Goal: Task Accomplishment & Management: Use online tool/utility

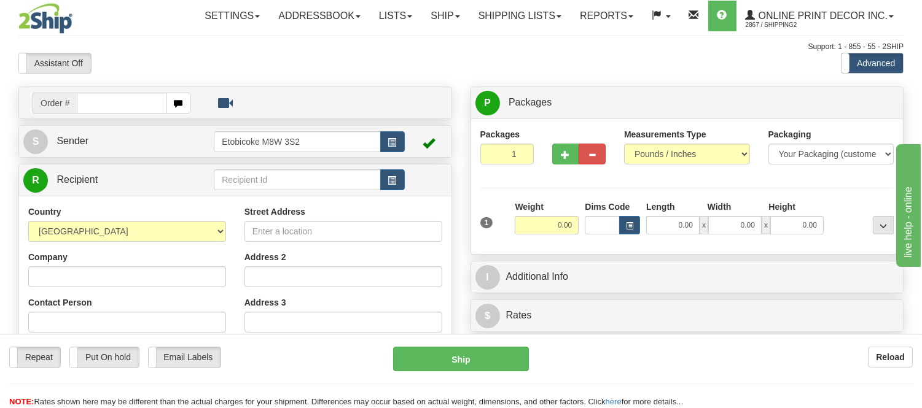
click at [105, 101] on input "text" at bounding box center [122, 103] width 90 height 21
type input "3009"
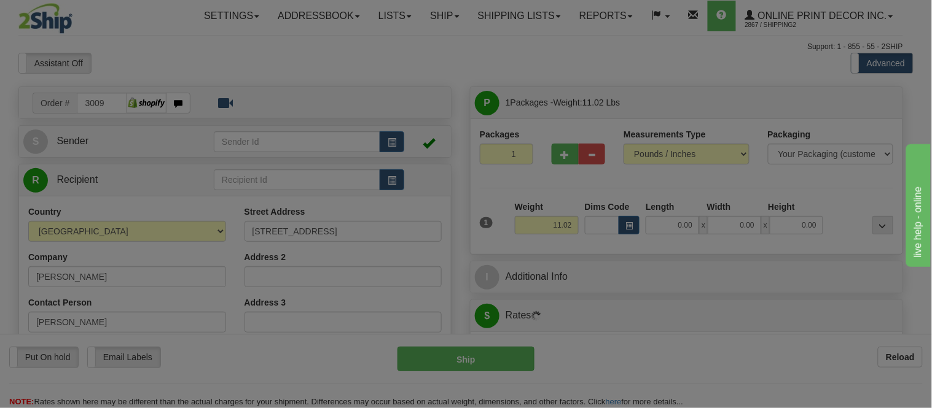
type input "[GEOGRAPHIC_DATA]"
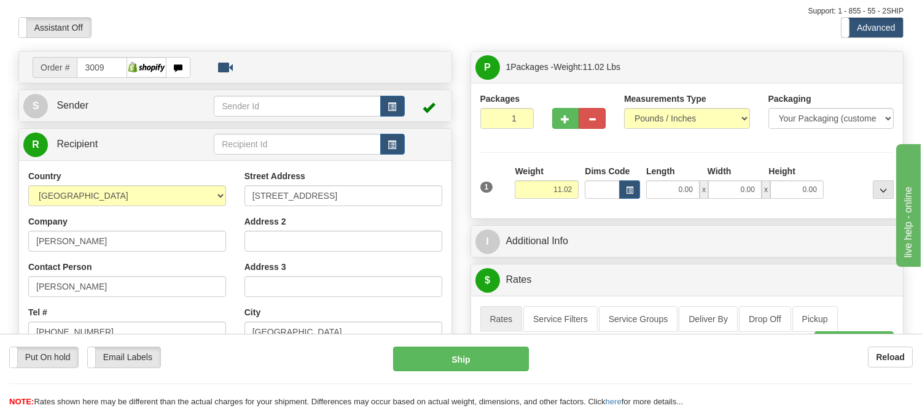
scroll to position [68, 0]
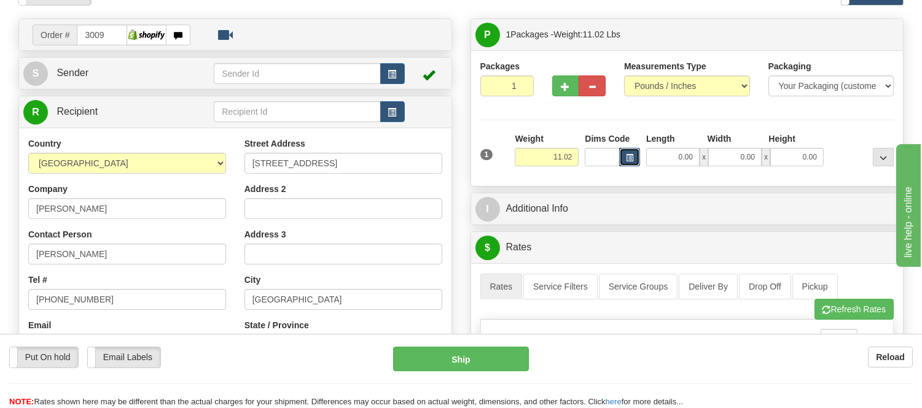
click at [628, 155] on span "button" at bounding box center [629, 158] width 7 height 7
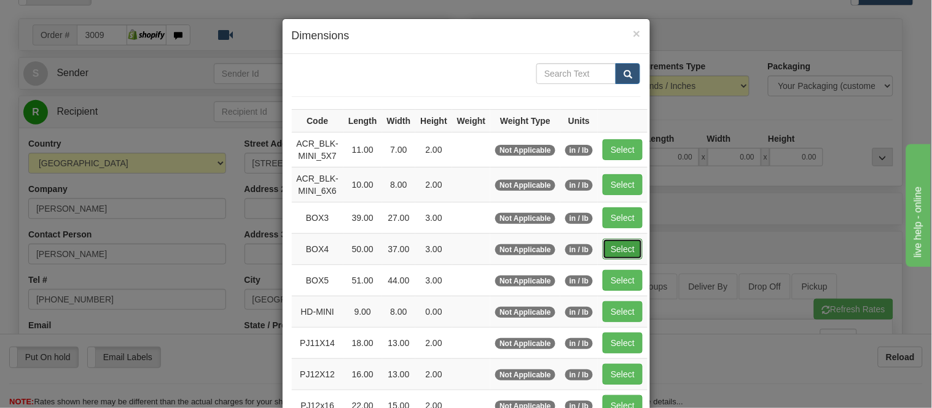
click at [612, 244] on button "Select" at bounding box center [623, 249] width 40 height 21
type input "BOX4"
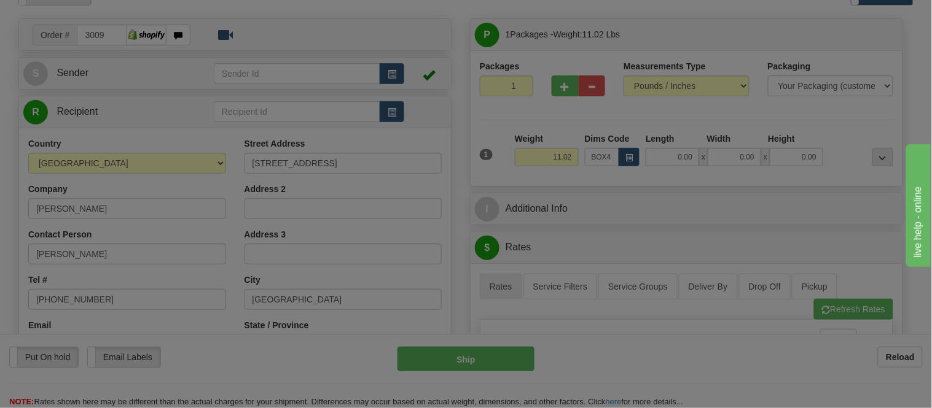
type input "50.00"
type input "37.00"
type input "3.00"
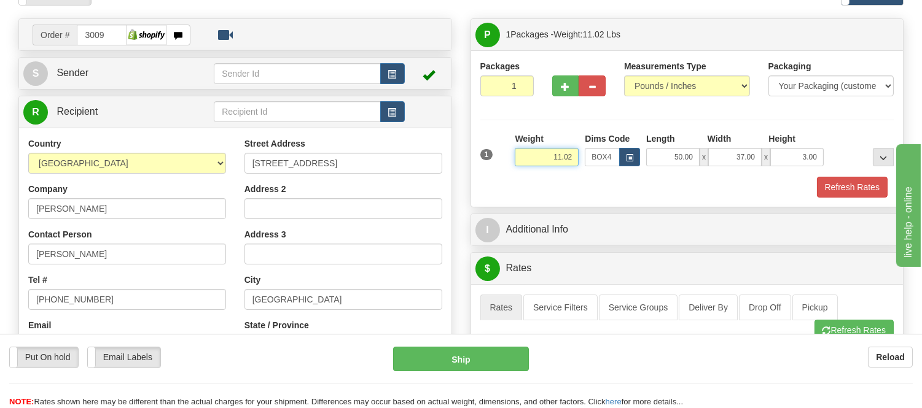
drag, startPoint x: 574, startPoint y: 157, endPoint x: 518, endPoint y: 158, distance: 55.3
click at [518, 158] on input "11.02" at bounding box center [547, 157] width 64 height 18
type input "16.98"
click at [862, 182] on button "Refresh Rates" at bounding box center [852, 187] width 71 height 21
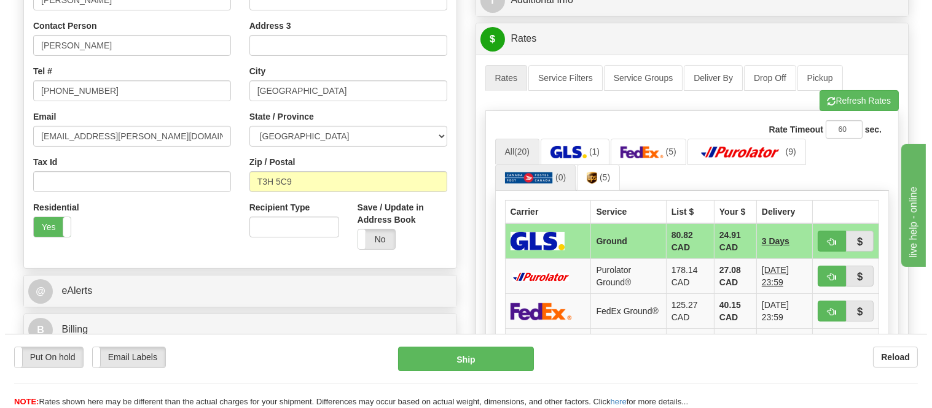
scroll to position [341, 0]
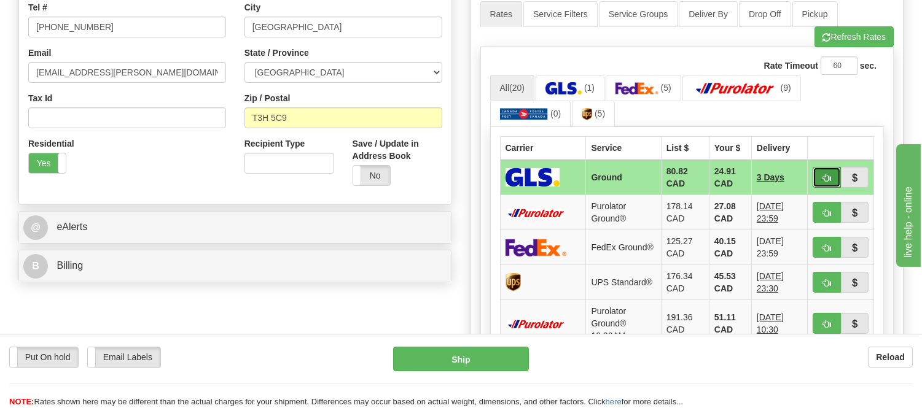
click at [822, 177] on span "button" at bounding box center [826, 178] width 9 height 8
type input "1"
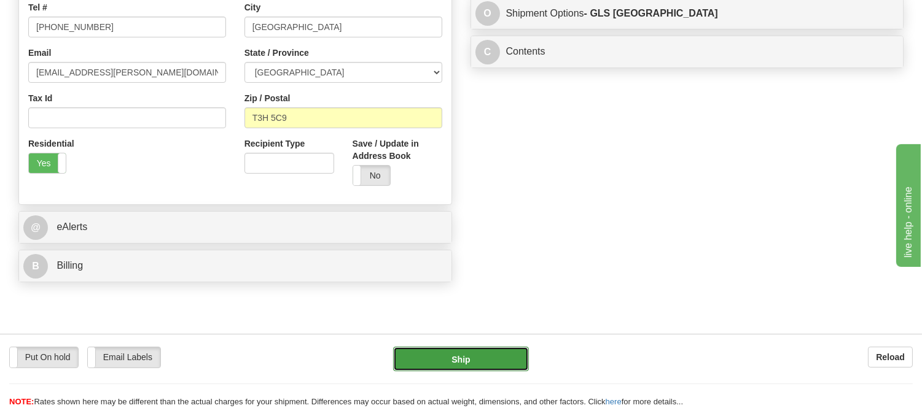
click at [495, 362] on button "Ship" at bounding box center [460, 359] width 135 height 25
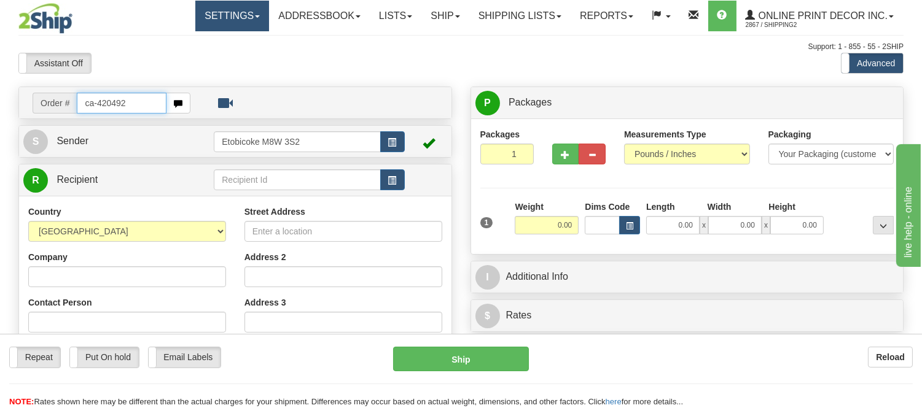
type input "ca-420492"
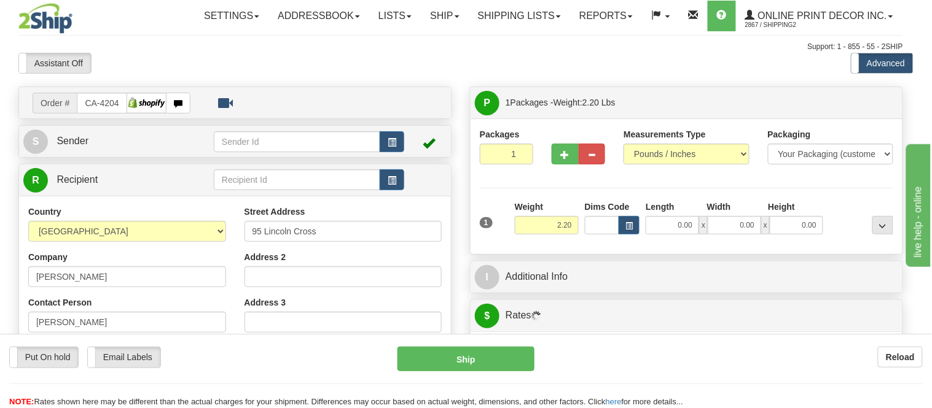
type input "HALIFAX"
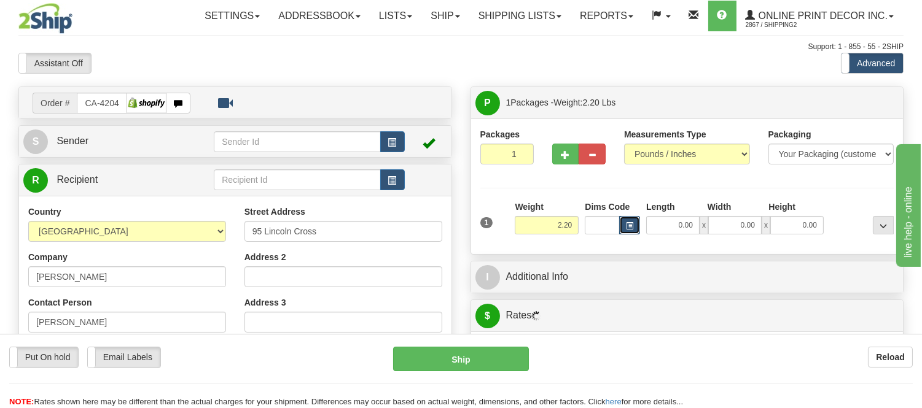
click at [628, 221] on button "button" at bounding box center [629, 225] width 21 height 18
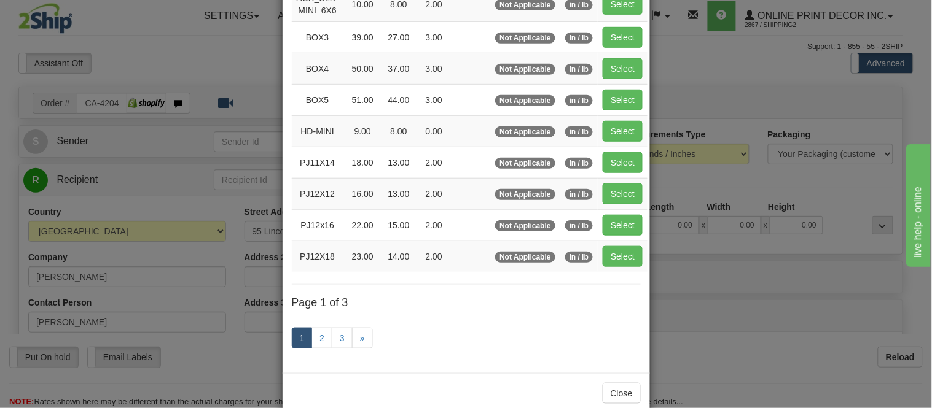
scroll to position [205, 0]
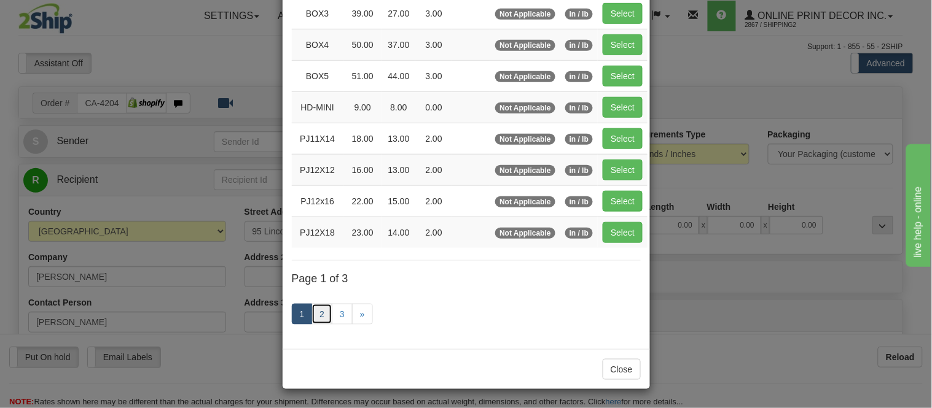
click at [319, 309] on link "2" at bounding box center [321, 314] width 21 height 21
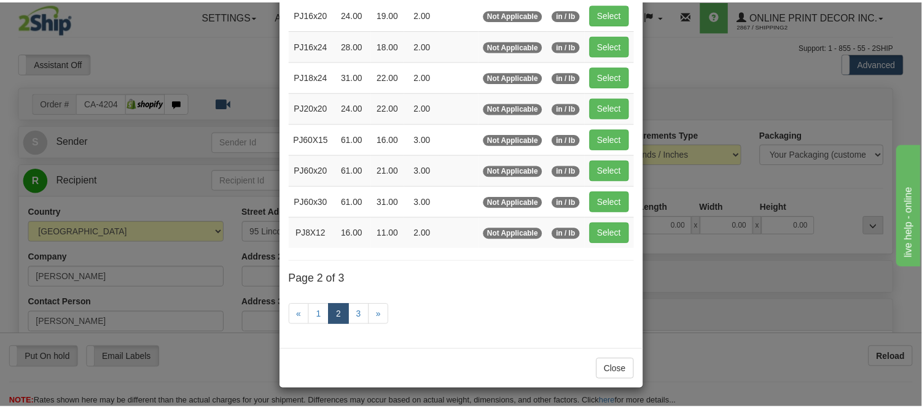
scroll to position [200, 0]
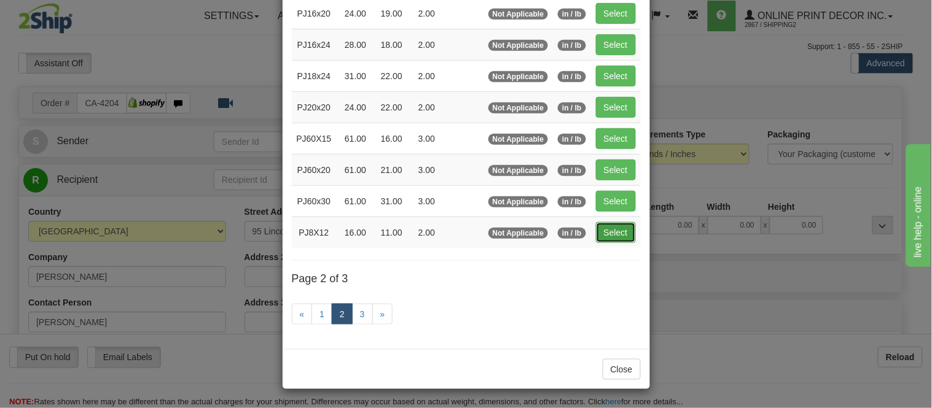
click at [599, 229] on button "Select" at bounding box center [616, 232] width 40 height 21
type input "PJ8X12"
type input "16.00"
type input "11.00"
type input "2.00"
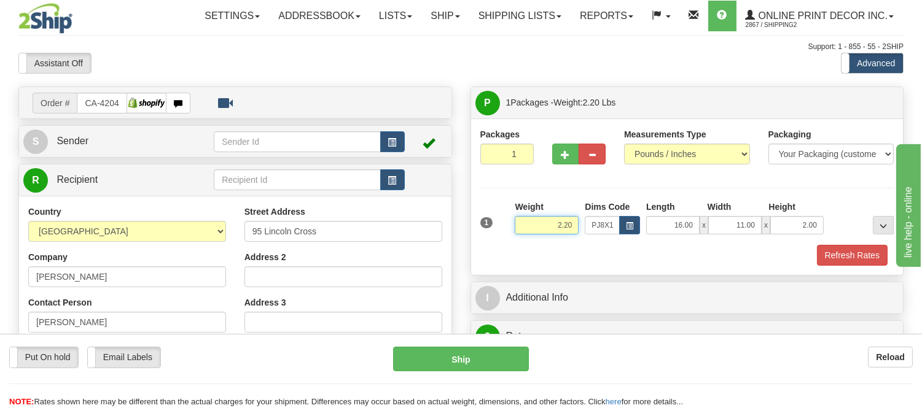
drag, startPoint x: 577, startPoint y: 220, endPoint x: 532, endPoint y: 219, distance: 45.5
click at [532, 219] on input "2.20" at bounding box center [547, 225] width 64 height 18
type input "1.10"
click at [837, 260] on button "Refresh Rates" at bounding box center [852, 255] width 71 height 21
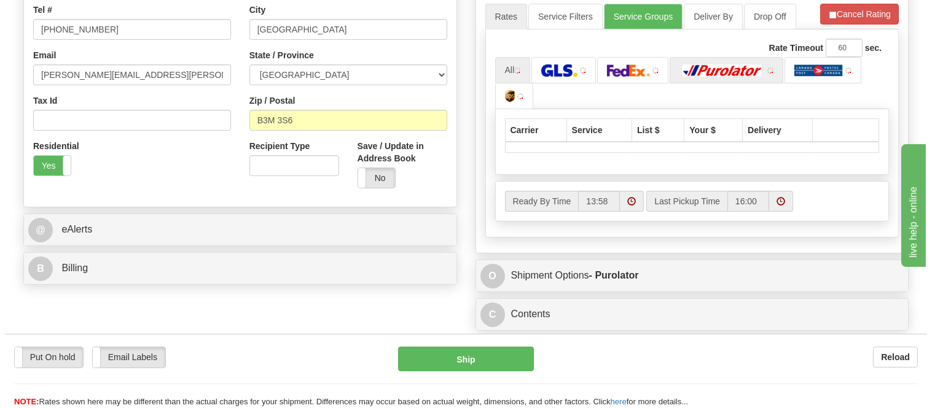
scroll to position [341, 0]
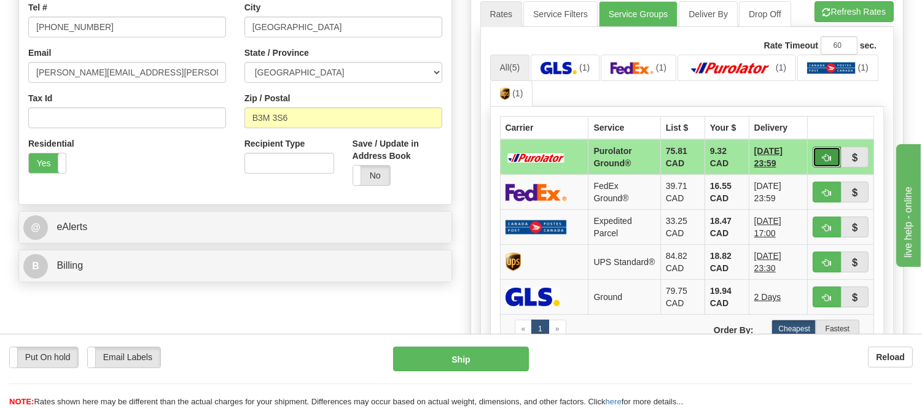
click at [813, 155] on button "button" at bounding box center [827, 157] width 28 height 21
type input "260"
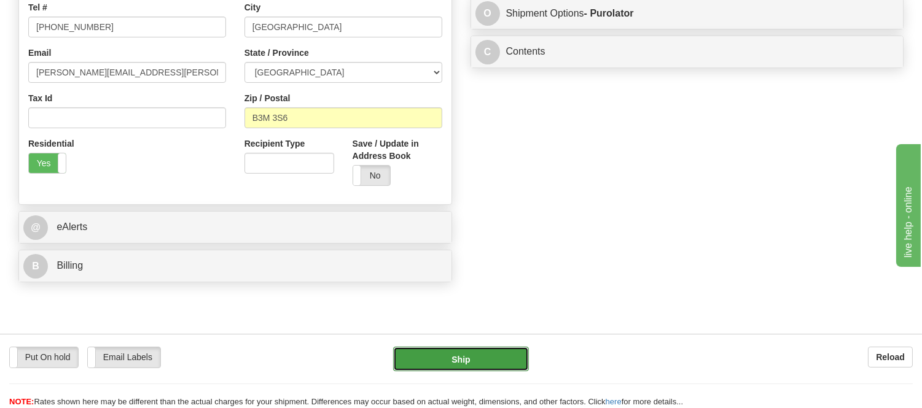
click at [505, 350] on button "Ship" at bounding box center [460, 359] width 135 height 25
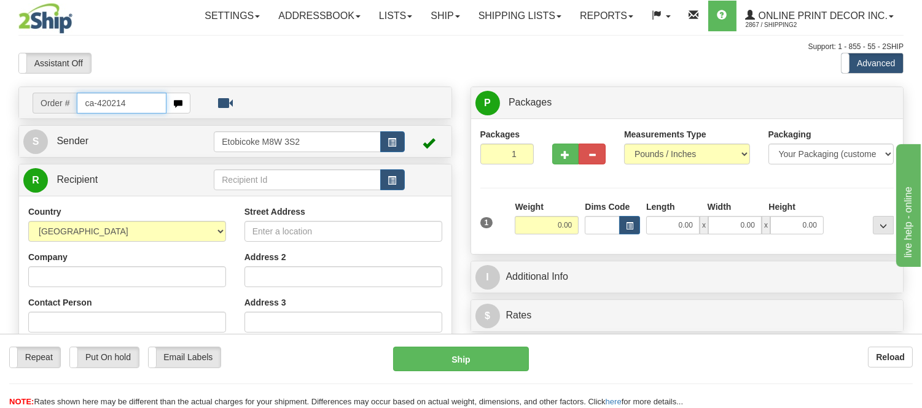
type input "ca-420214"
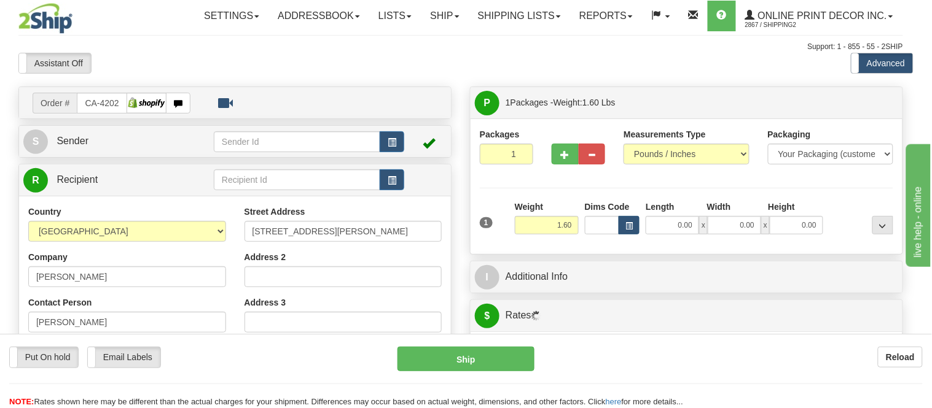
type input "FORT MCMURRAY"
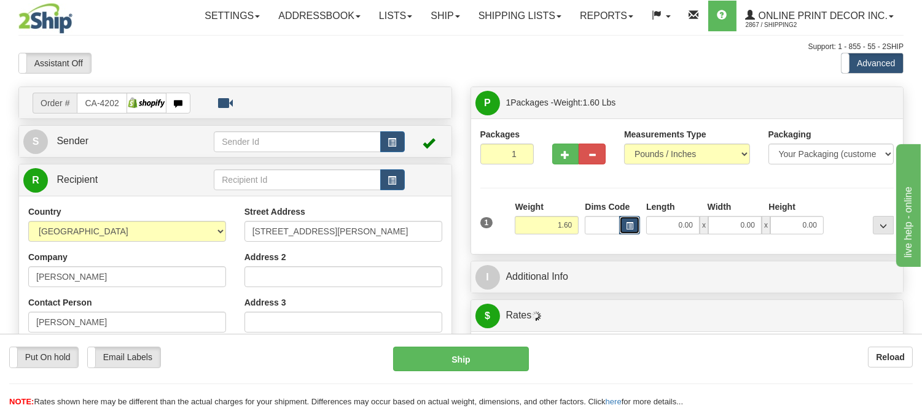
click at [622, 223] on button "button" at bounding box center [629, 225] width 21 height 18
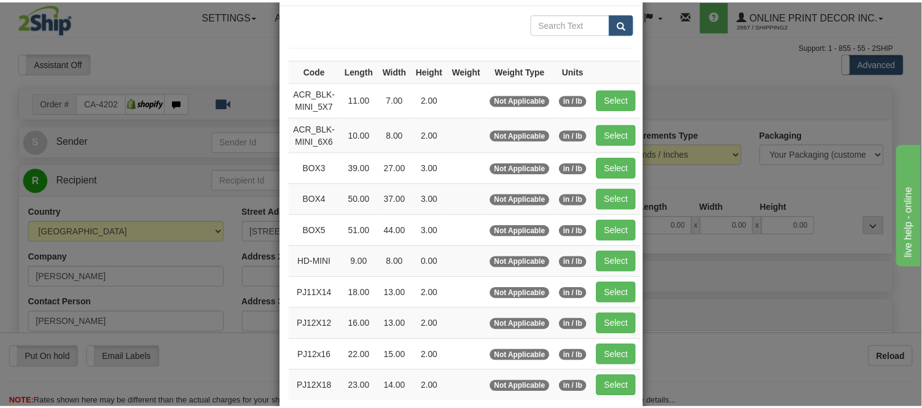
scroll to position [136, 0]
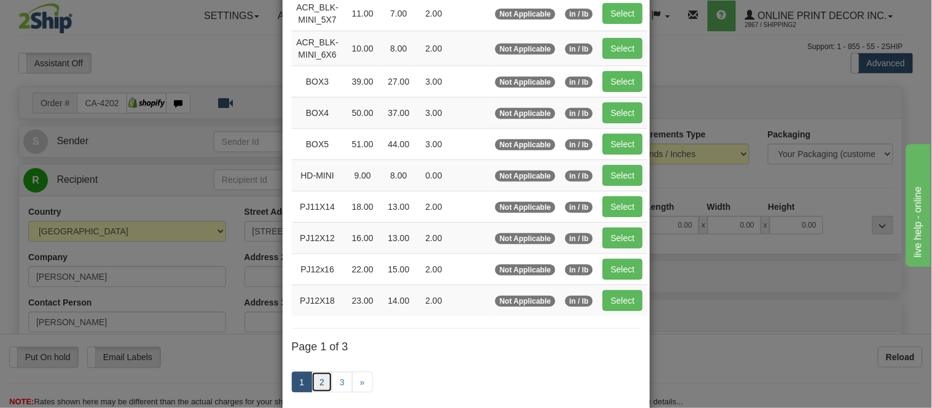
click at [314, 386] on link "2" at bounding box center [321, 382] width 21 height 21
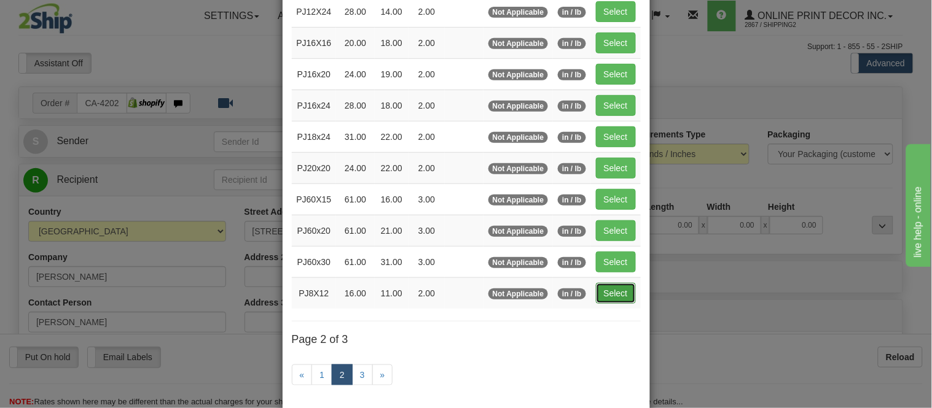
click at [613, 299] on button "Select" at bounding box center [616, 293] width 40 height 21
type input "PJ8X12"
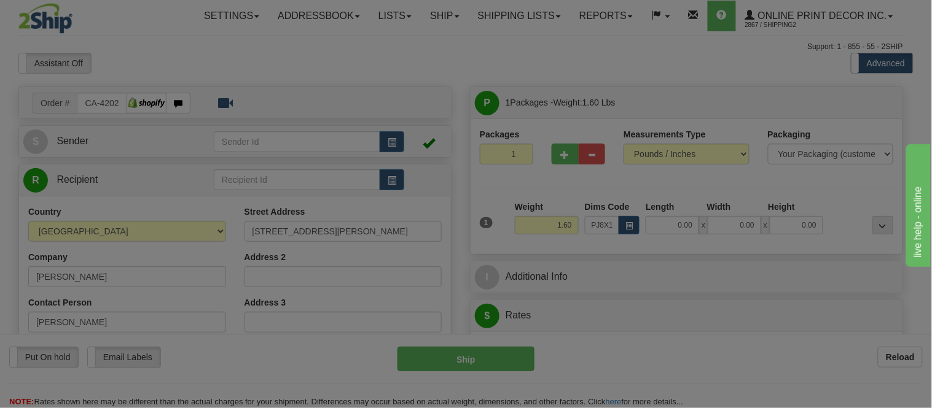
type input "16.00"
type input "11.00"
type input "2.00"
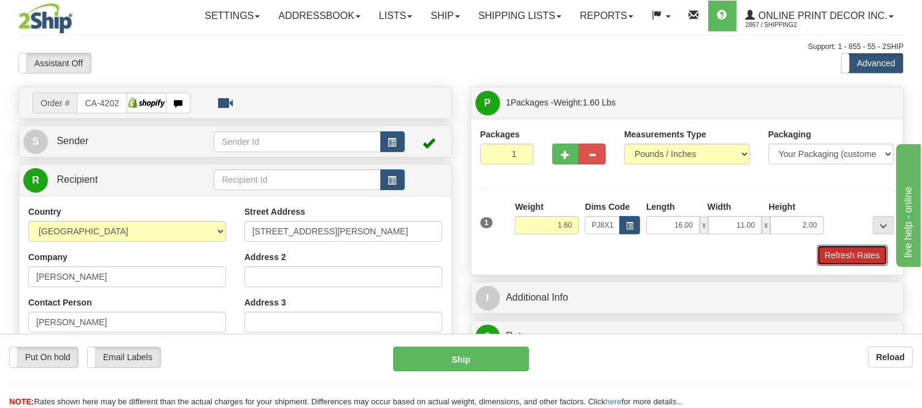
click at [848, 257] on button "Refresh Rates" at bounding box center [852, 255] width 71 height 21
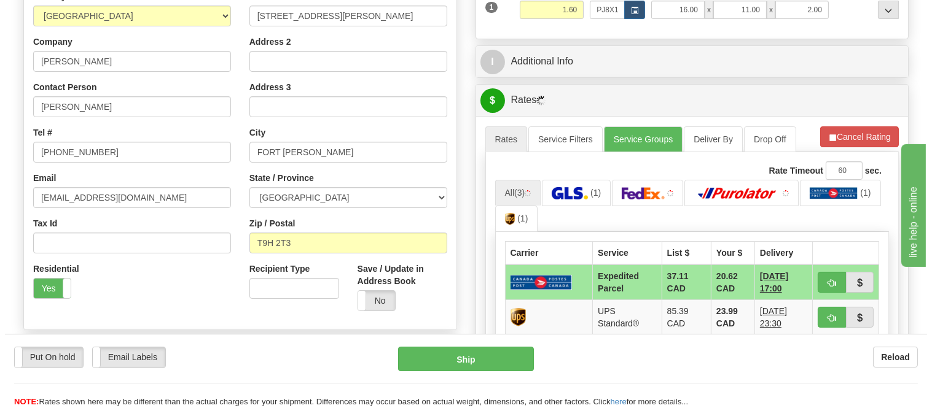
scroll to position [273, 0]
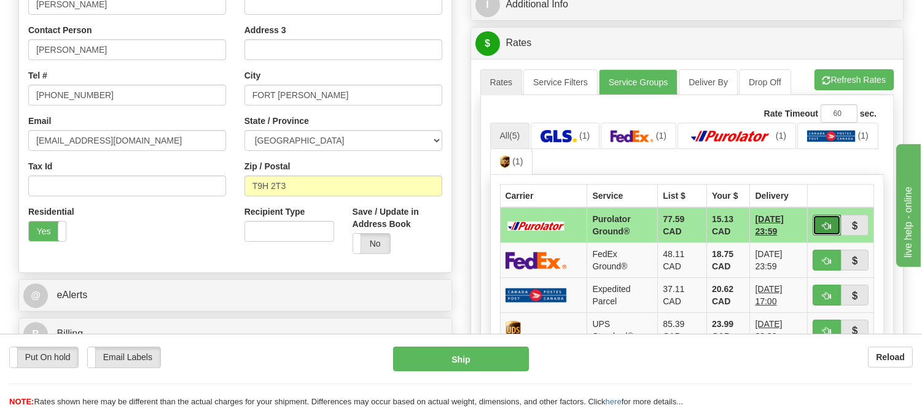
click at [820, 222] on button "button" at bounding box center [827, 225] width 28 height 21
type input "260"
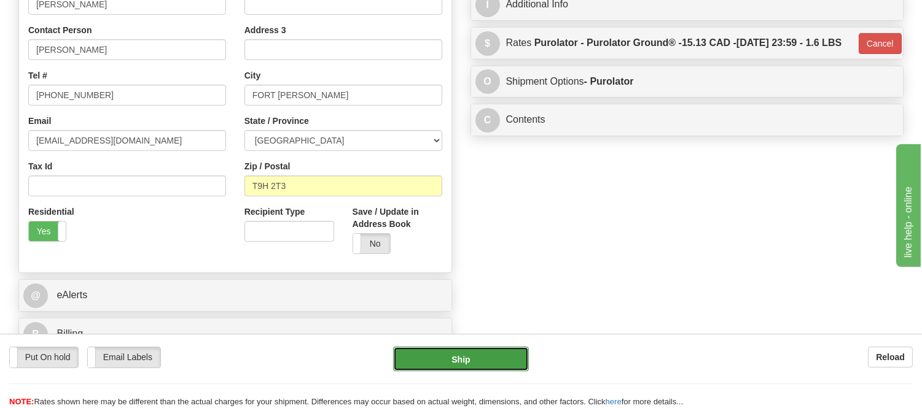
click at [488, 365] on button "Ship" at bounding box center [460, 359] width 135 height 25
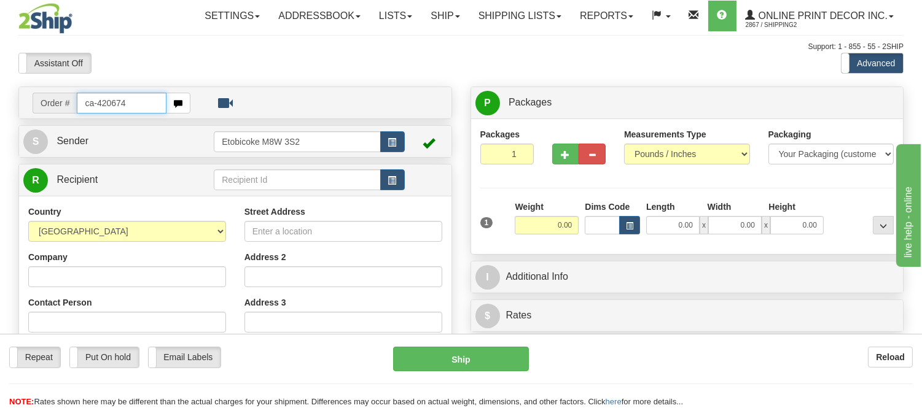
type input "ca-420674"
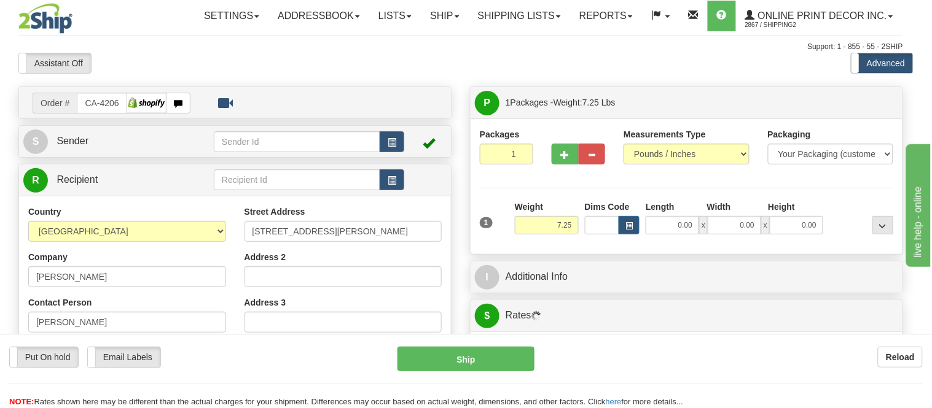
type input "TOFINO"
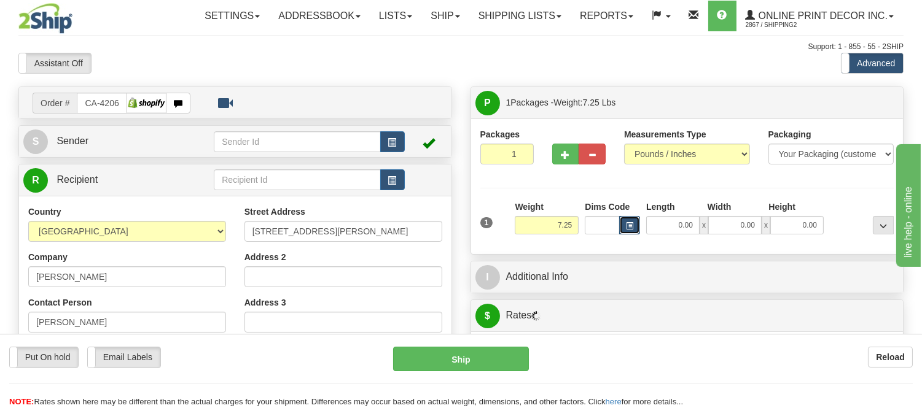
click at [631, 225] on span "button" at bounding box center [629, 226] width 7 height 7
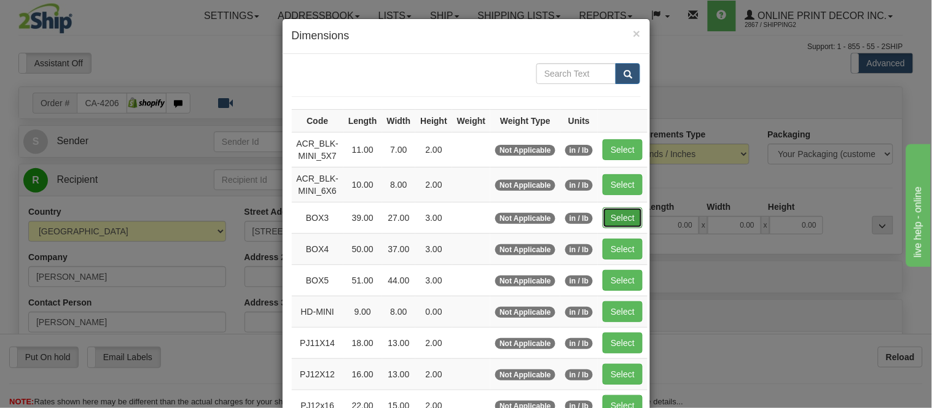
click at [610, 219] on button "Select" at bounding box center [623, 218] width 40 height 21
type input "BOX3"
type input "39.00"
type input "27.00"
type input "3.00"
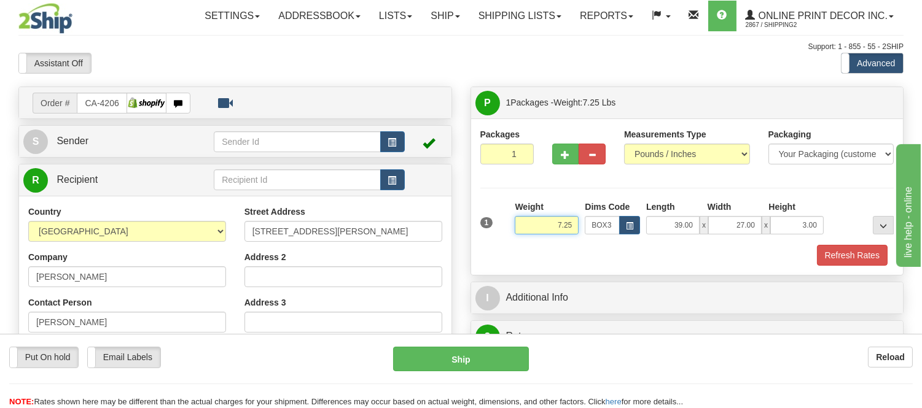
drag, startPoint x: 574, startPoint y: 225, endPoint x: 525, endPoint y: 232, distance: 50.1
click at [525, 232] on input "7.25" at bounding box center [547, 225] width 64 height 18
type input "8"
click button "Delete" at bounding box center [0, 0] width 0 height 0
type input "9.00"
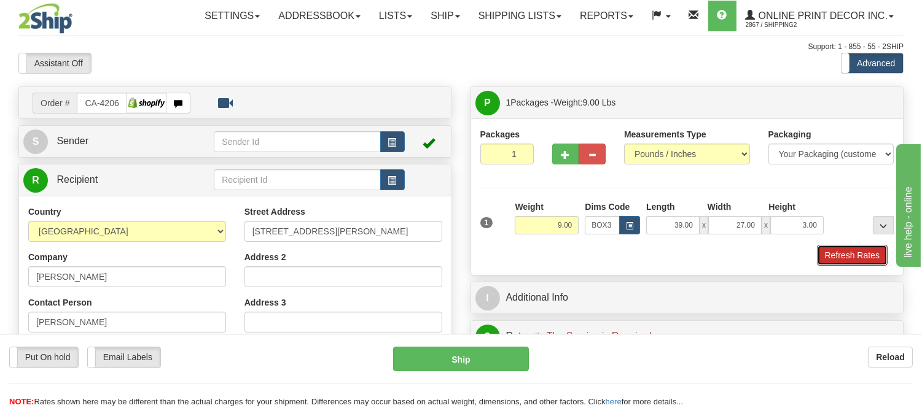
click at [828, 255] on button "Refresh Rates" at bounding box center [852, 255] width 71 height 21
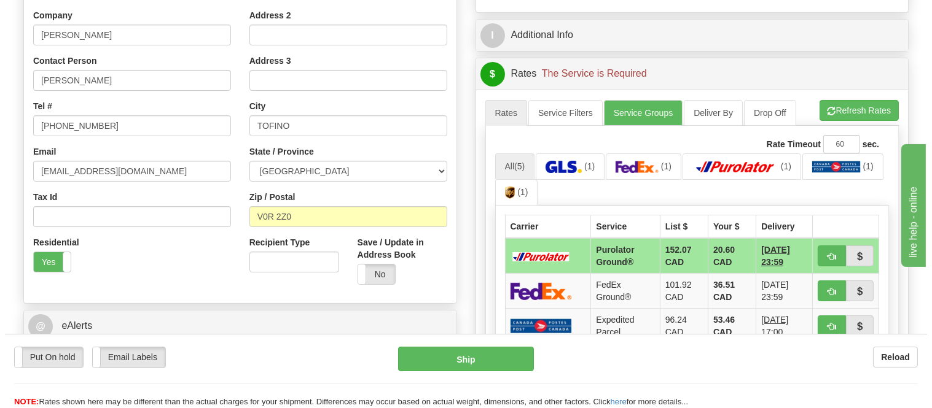
scroll to position [273, 0]
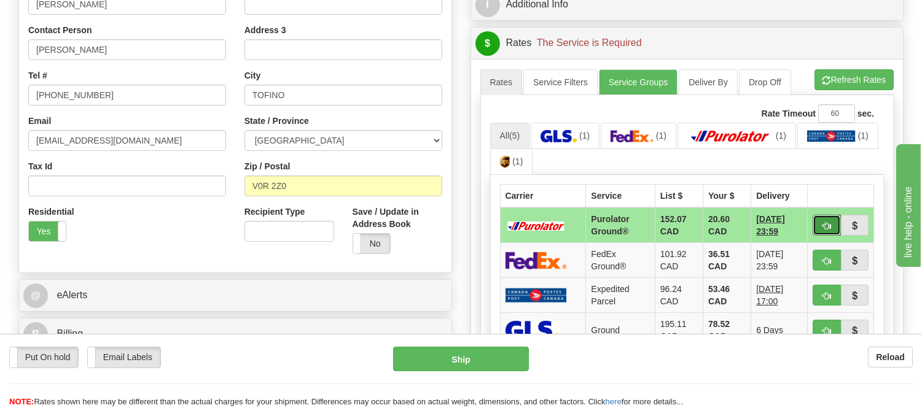
click at [814, 224] on button "button" at bounding box center [827, 225] width 28 height 21
type input "260"
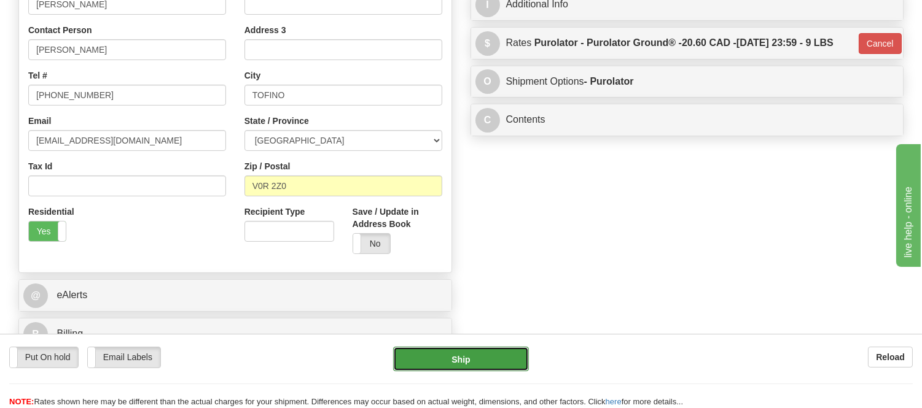
click at [480, 362] on button "Ship" at bounding box center [460, 359] width 135 height 25
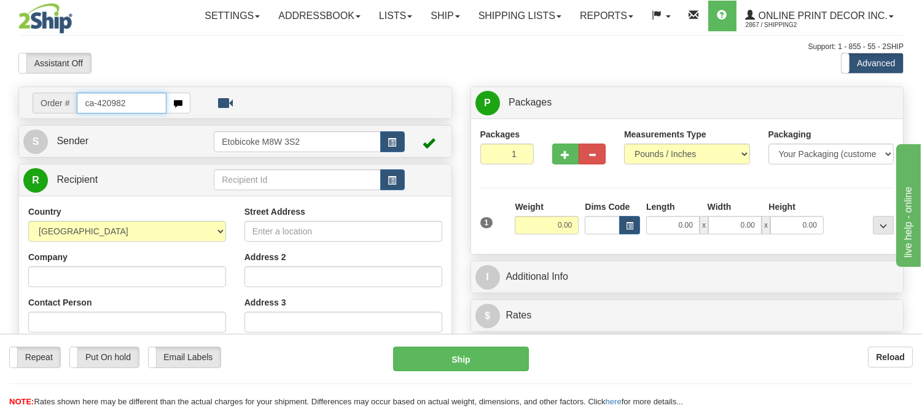
type input "ca-420982"
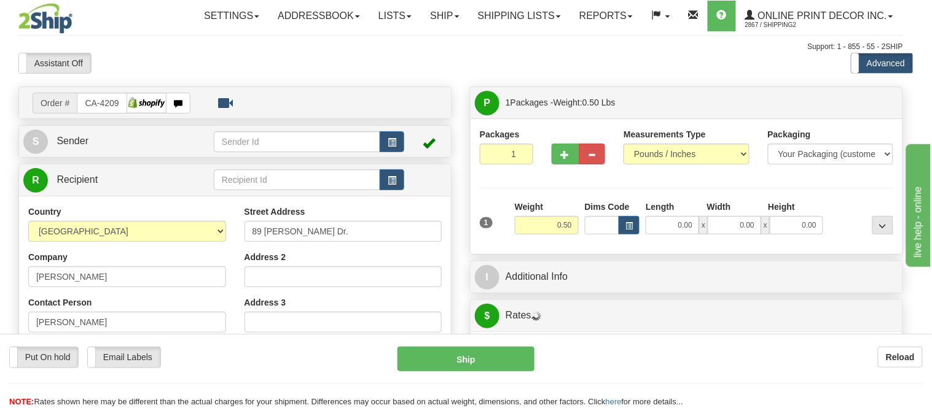
click at [629, 226] on body "Training Course Close Toggle navigation Settings Shipping Preferences New Recip…" at bounding box center [466, 204] width 932 height 408
type input "OAKVILLE"
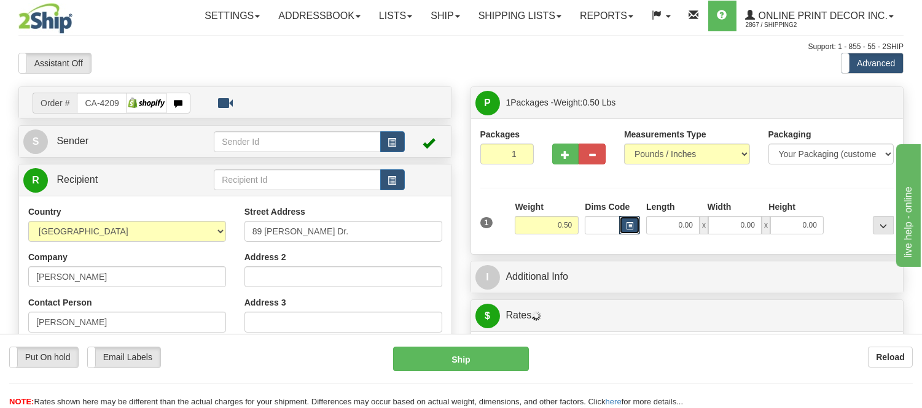
click at [629, 226] on span "button" at bounding box center [629, 226] width 7 height 7
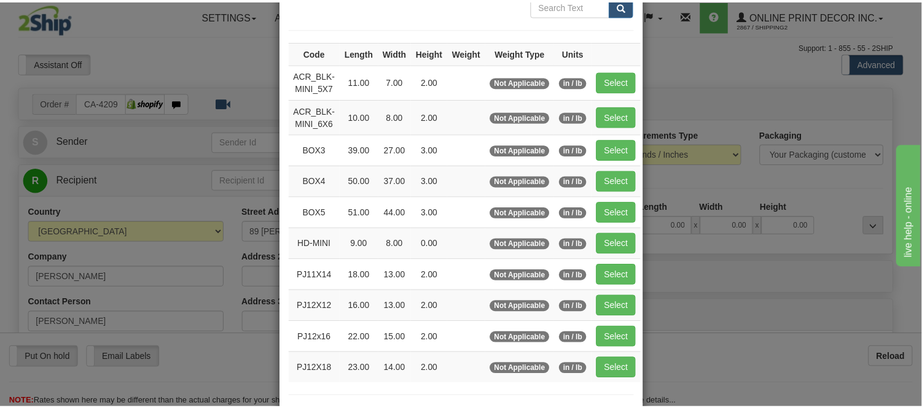
scroll to position [136, 0]
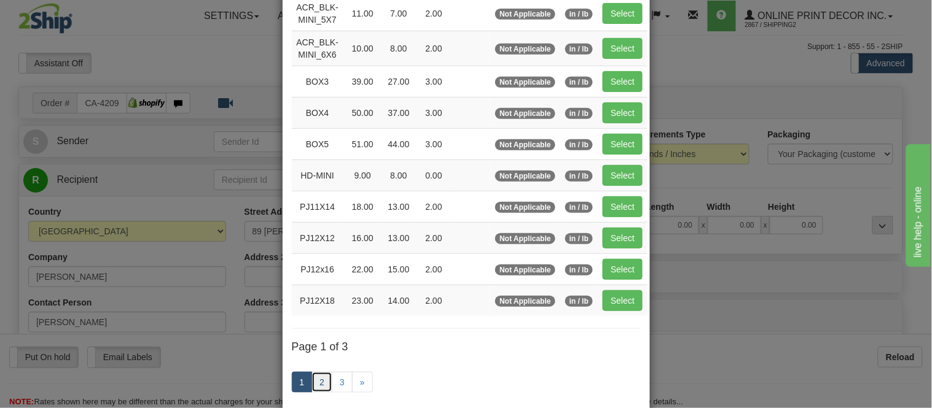
click at [311, 383] on link "2" at bounding box center [321, 382] width 21 height 21
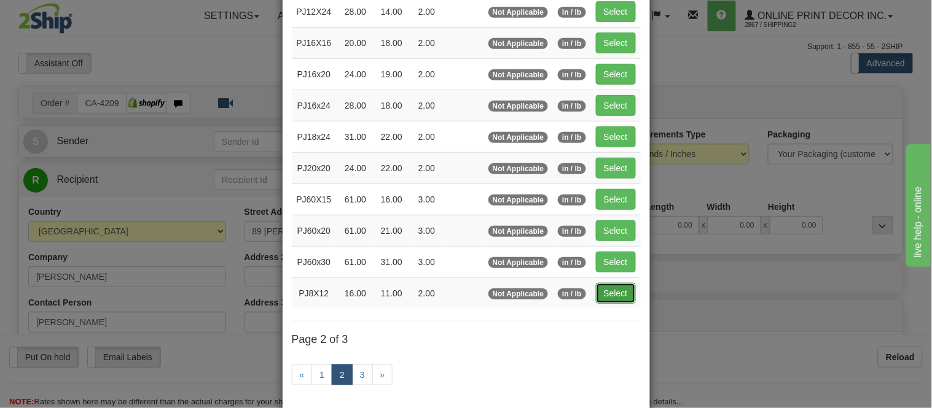
click at [603, 296] on button "Select" at bounding box center [616, 293] width 40 height 21
type input "PJ8X12"
type input "16.00"
type input "11.00"
type input "2.00"
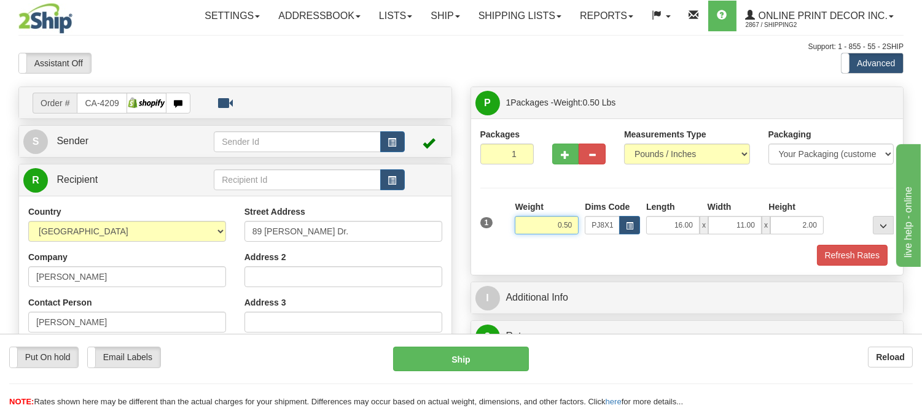
drag, startPoint x: 575, startPoint y: 222, endPoint x: 519, endPoint y: 225, distance: 56.0
click at [519, 225] on input "0.50" at bounding box center [547, 225] width 64 height 18
click at [833, 259] on button "Refresh Rates" at bounding box center [852, 255] width 71 height 21
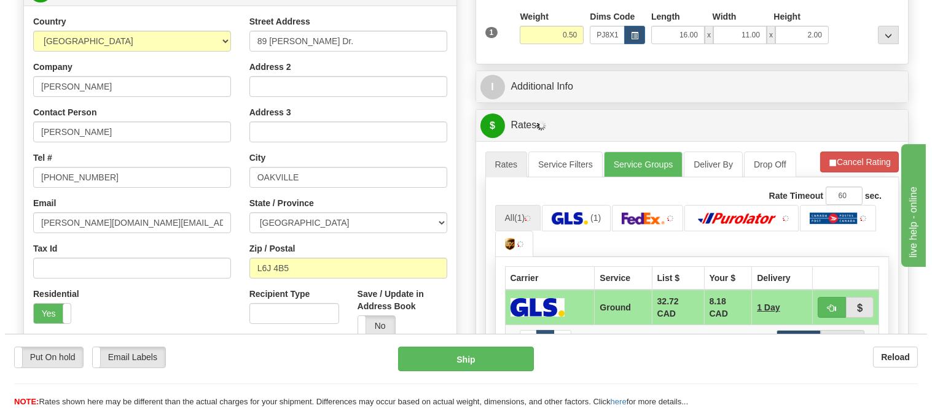
scroll to position [273, 0]
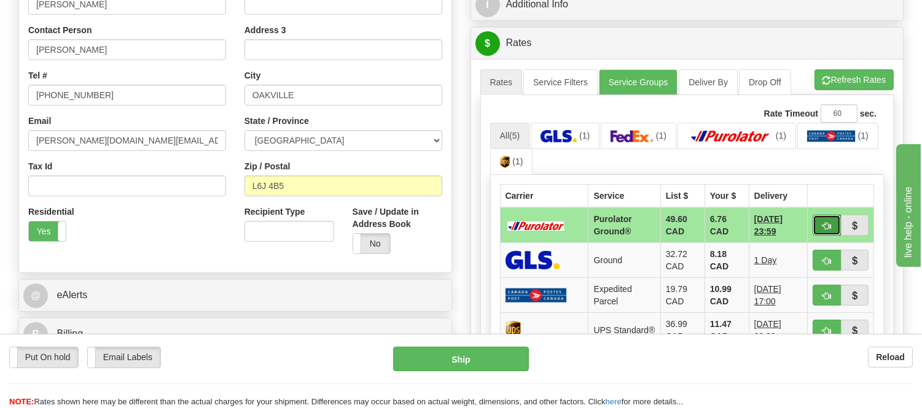
click at [829, 222] on span "button" at bounding box center [826, 226] width 9 height 8
type input "260"
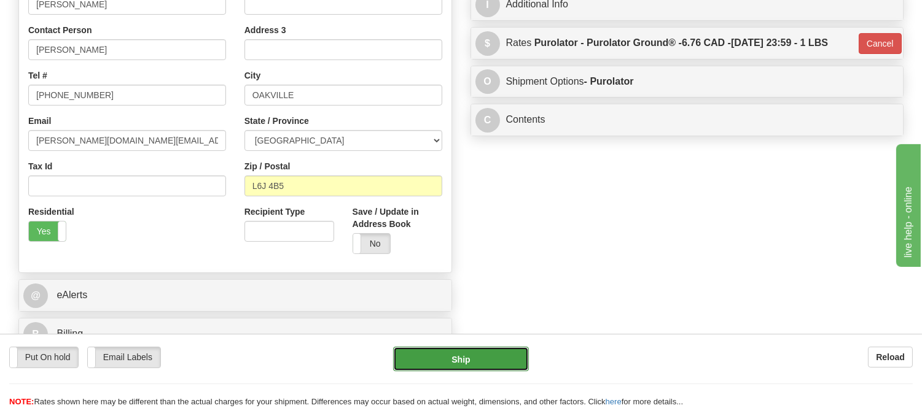
click at [469, 359] on button "Ship" at bounding box center [460, 359] width 135 height 25
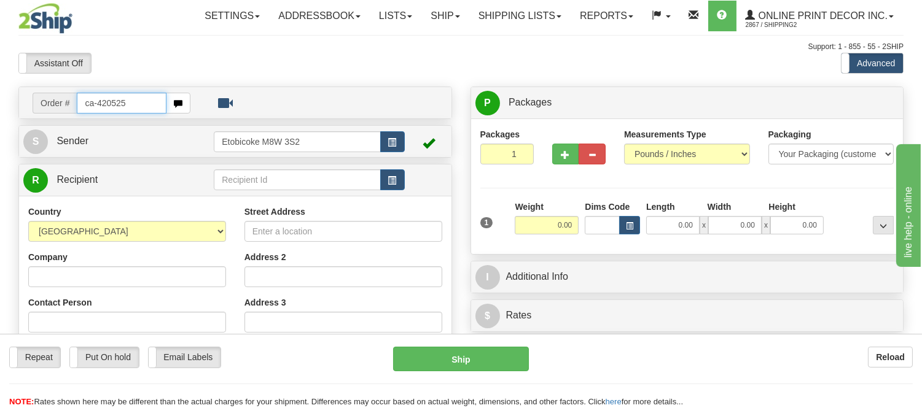
type input "ca-420525"
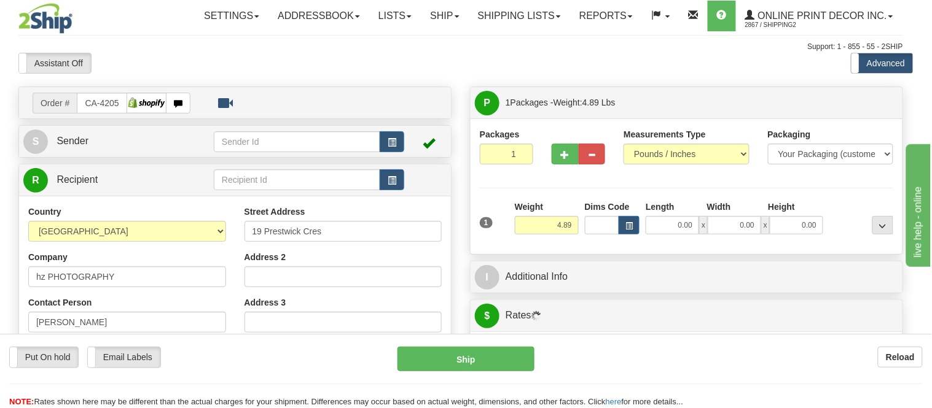
type input "NORTH YORK"
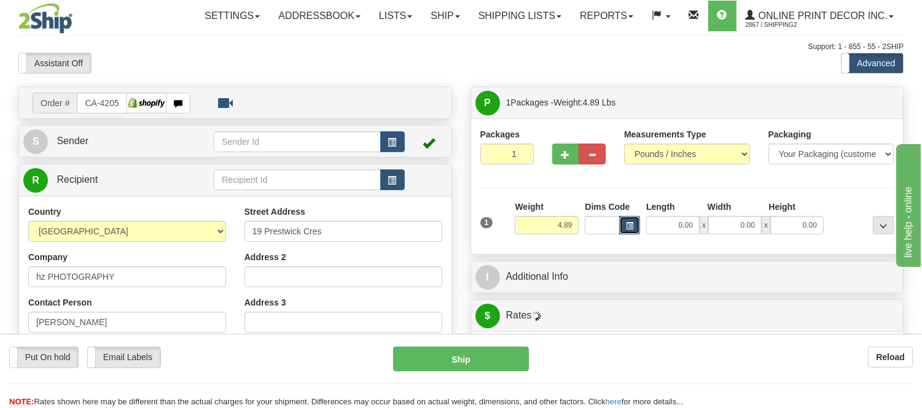
click at [628, 228] on span "button" at bounding box center [629, 226] width 7 height 7
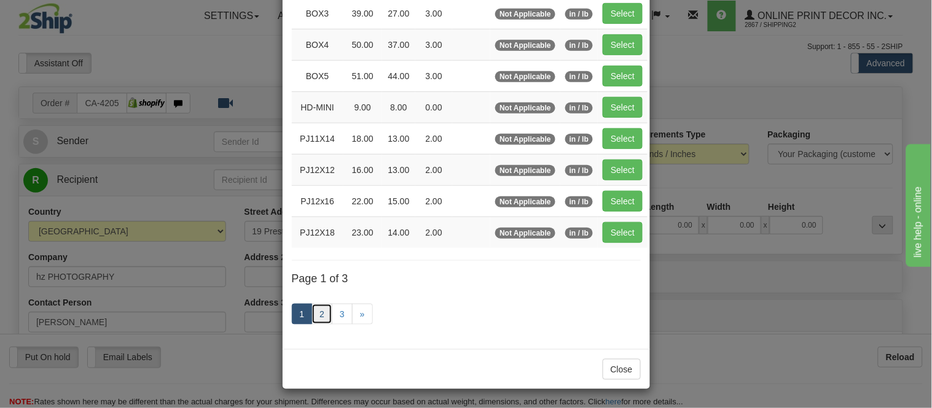
click at [316, 319] on link "2" at bounding box center [321, 314] width 21 height 21
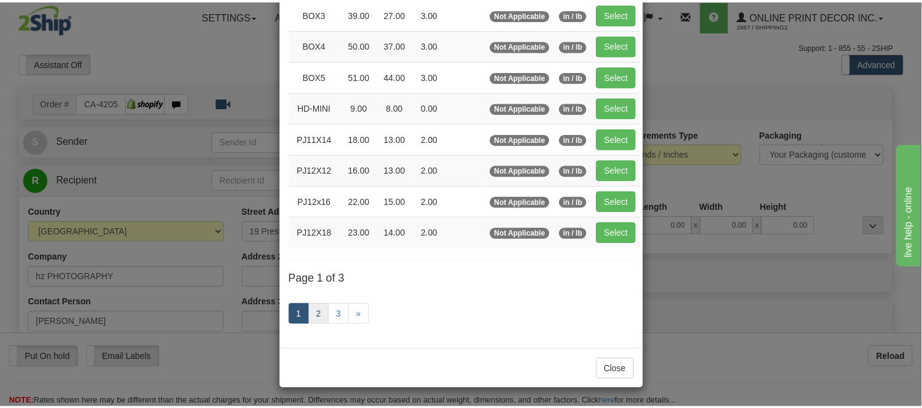
scroll to position [200, 0]
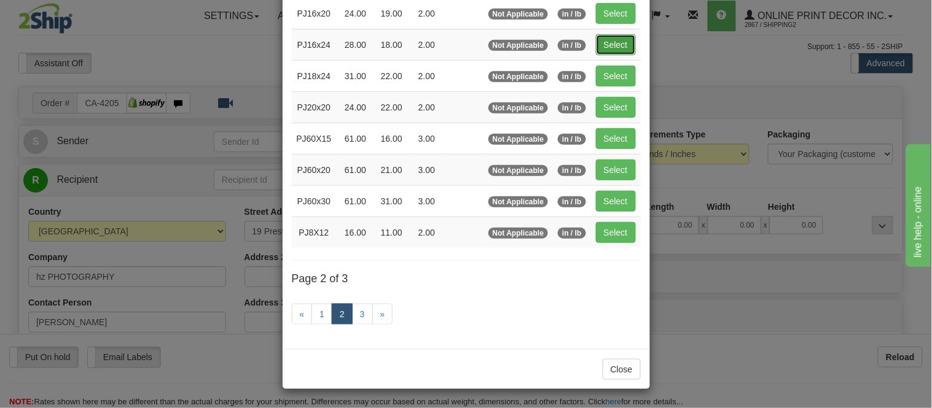
click at [599, 39] on button "Select" at bounding box center [616, 44] width 40 height 21
type input "PJ16x24"
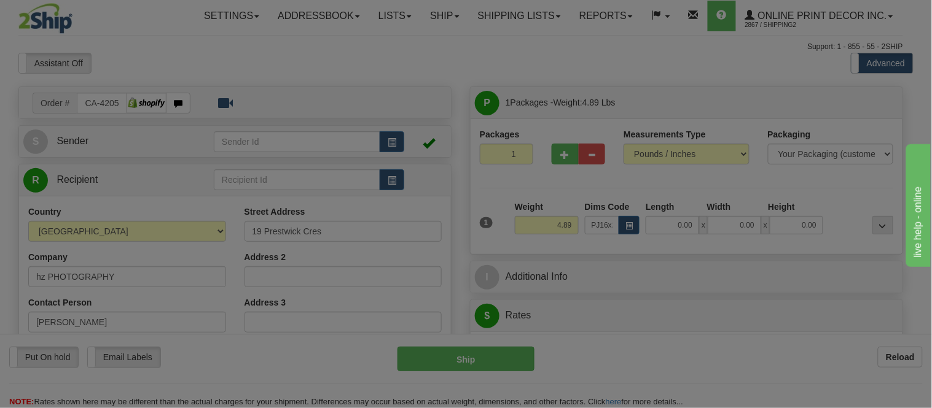
type input "28.00"
type input "18.00"
type input "2.00"
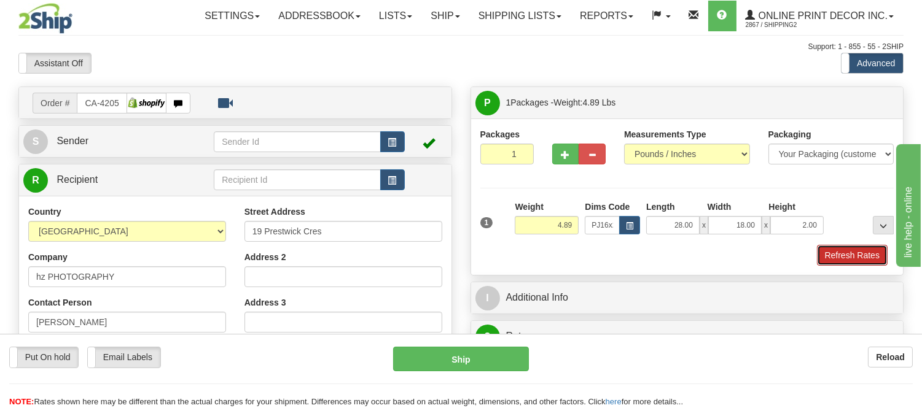
click at [851, 250] on button "Refresh Rates" at bounding box center [852, 255] width 71 height 21
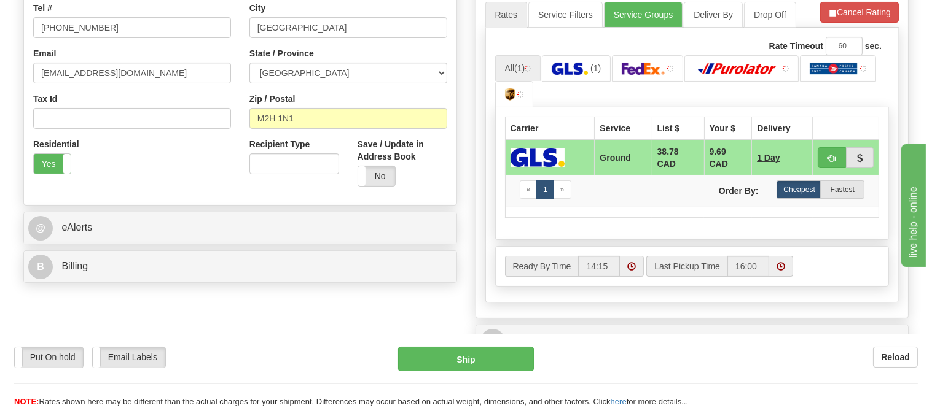
scroll to position [341, 0]
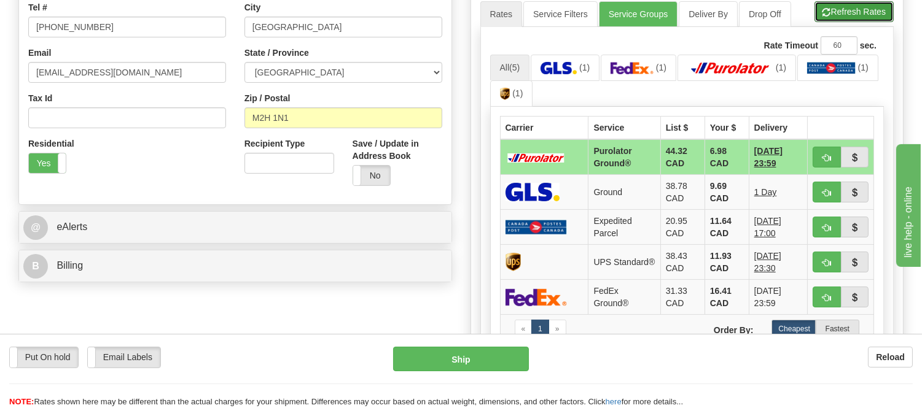
click at [844, 4] on button "Refresh Rates" at bounding box center [853, 11] width 79 height 21
click at [824, 150] on button "button" at bounding box center [827, 157] width 28 height 21
type input "260"
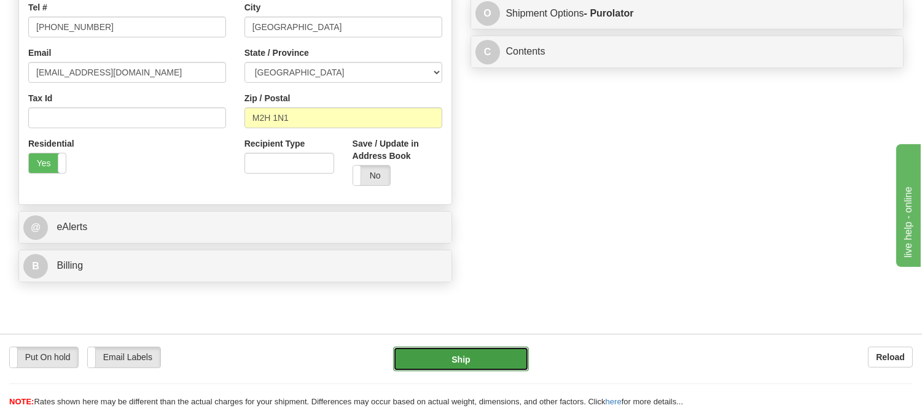
click at [452, 365] on button "Ship" at bounding box center [460, 359] width 135 height 25
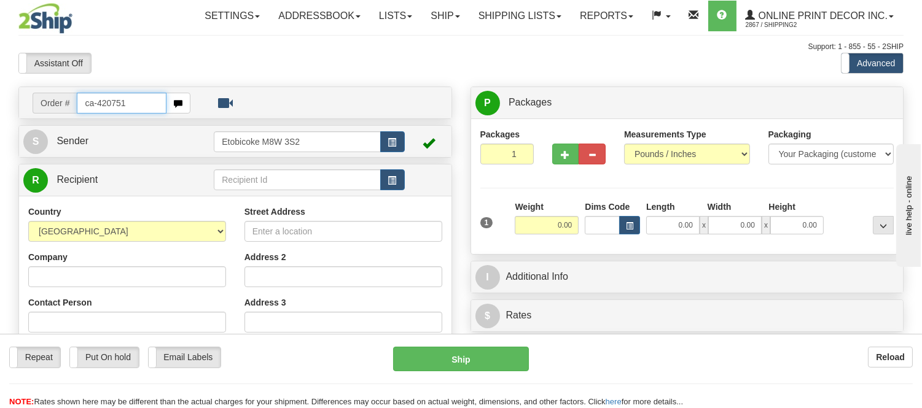
type input "ca-420751"
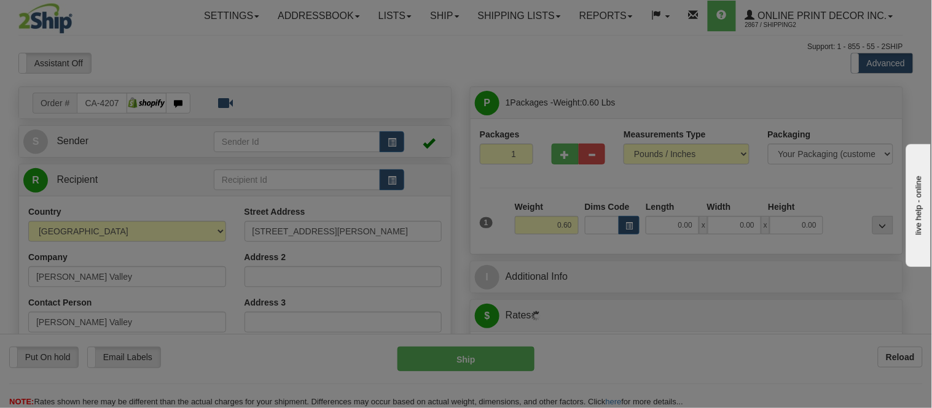
type input "NEEBING"
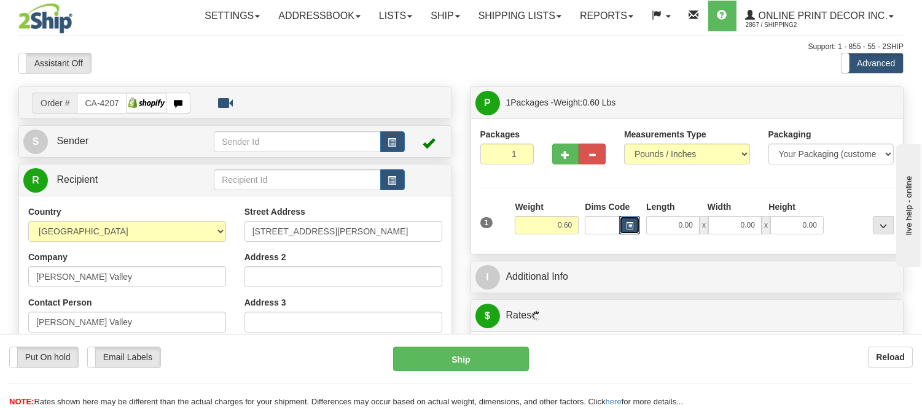
click at [634, 230] on button "button" at bounding box center [629, 225] width 21 height 18
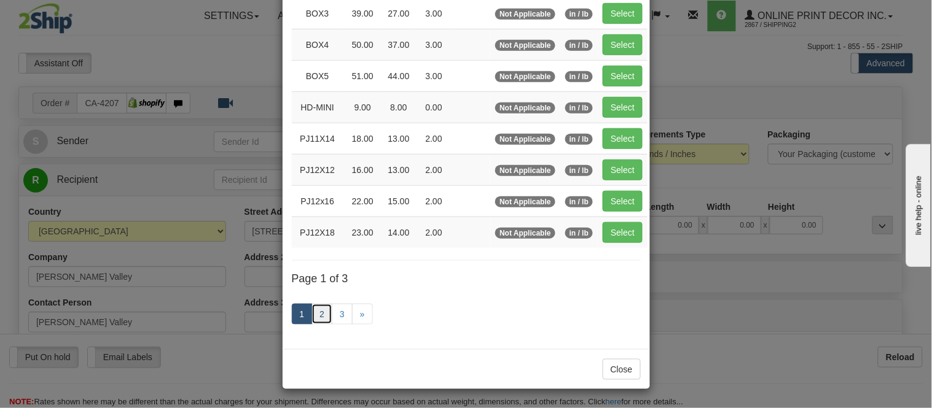
click at [318, 317] on link "2" at bounding box center [321, 314] width 21 height 21
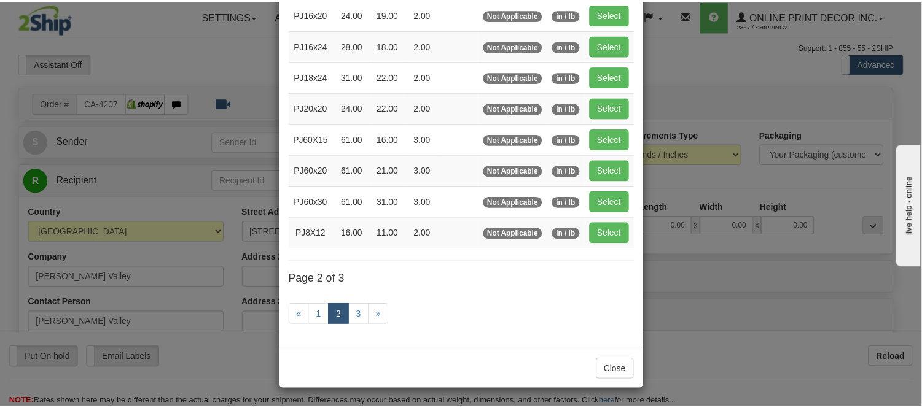
scroll to position [200, 0]
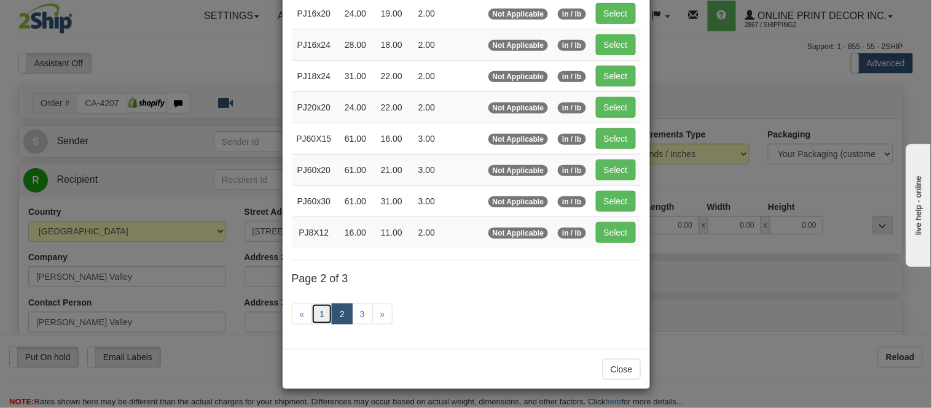
click at [313, 311] on link "1" at bounding box center [321, 314] width 21 height 21
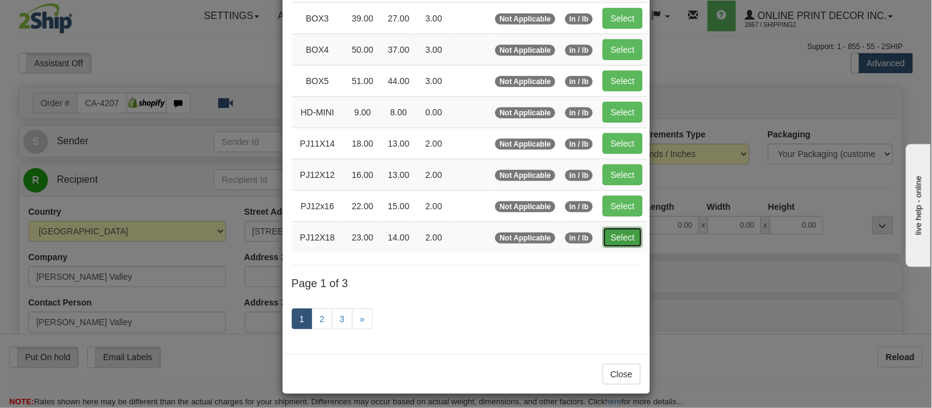
click at [623, 235] on button "Select" at bounding box center [623, 237] width 40 height 21
type input "PJ12X18"
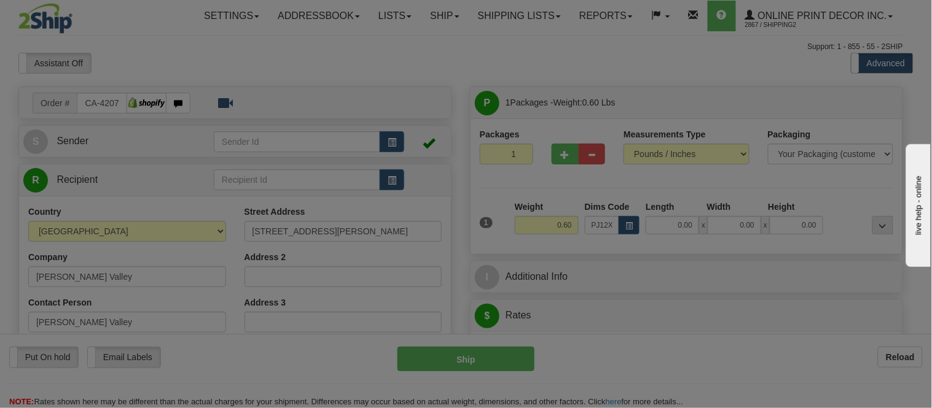
type input "23.00"
type input "14.00"
type input "2.00"
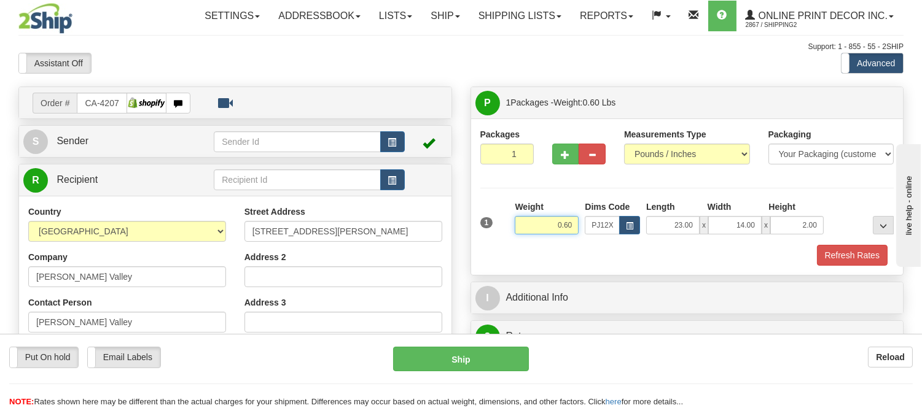
drag, startPoint x: 571, startPoint y: 222, endPoint x: 507, endPoint y: 222, distance: 63.9
click at [507, 222] on div "1 Weight 0.60 Dims Code x x" at bounding box center [687, 223] width 420 height 44
click button "Delete" at bounding box center [0, 0] width 0 height 0
type input "1.00"
click at [854, 254] on button "Refresh Rates" at bounding box center [852, 255] width 71 height 21
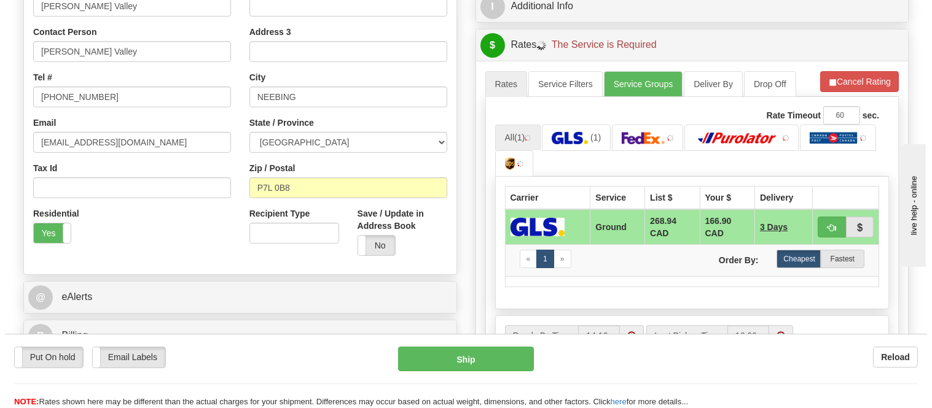
scroll to position [273, 0]
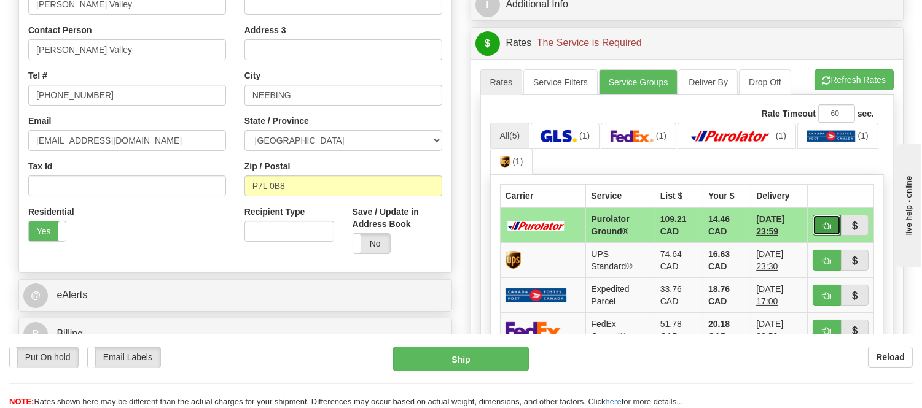
click at [819, 224] on button "button" at bounding box center [827, 225] width 28 height 21
type input "260"
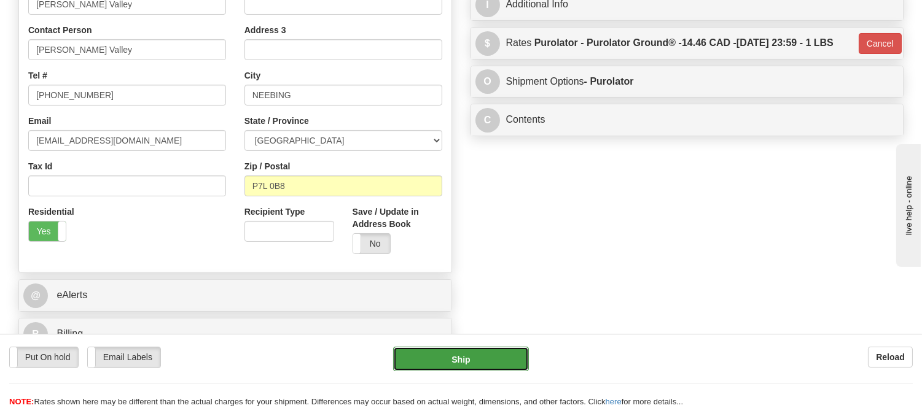
click at [483, 364] on button "Ship" at bounding box center [460, 359] width 135 height 25
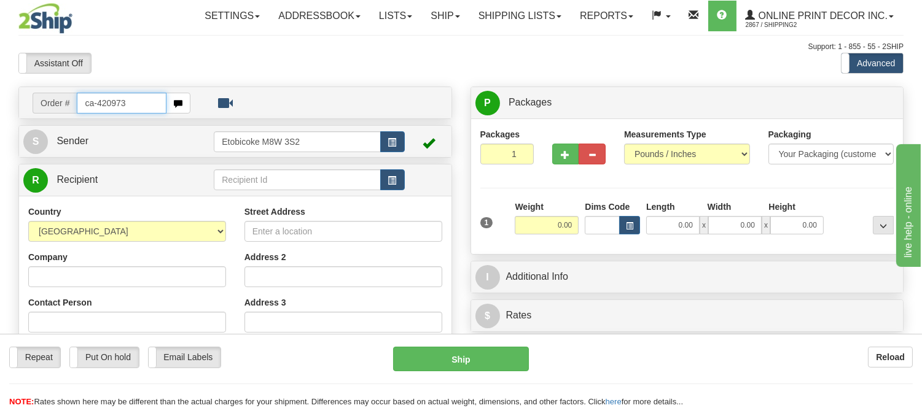
type input "ca-420973"
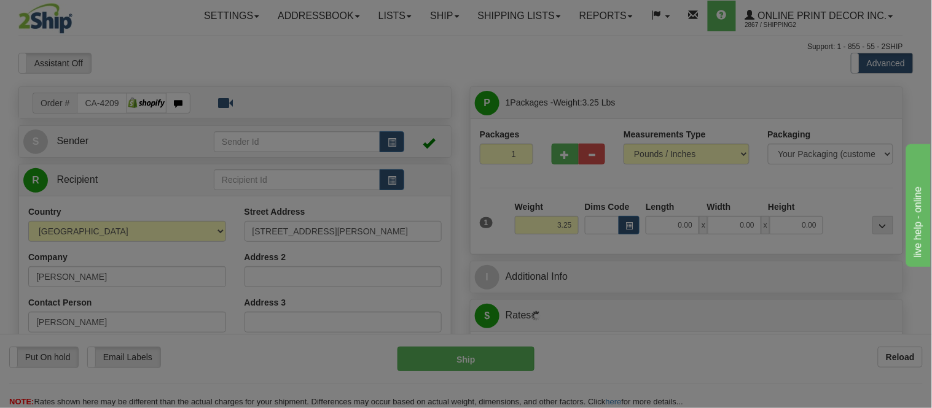
type input "[PERSON_NAME]"
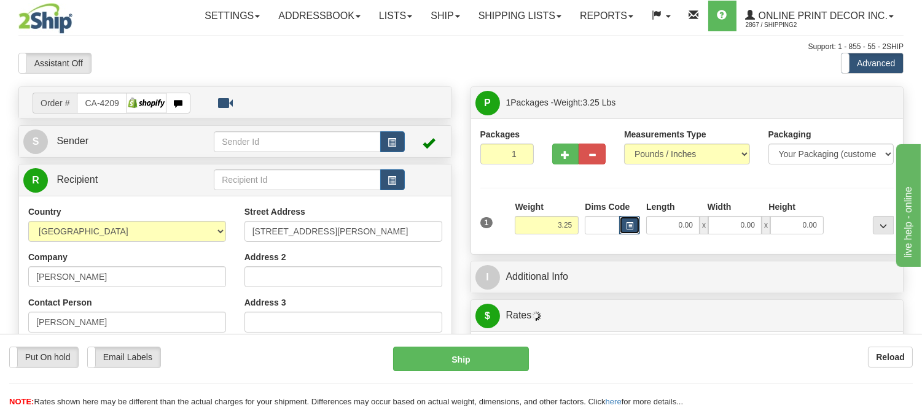
click at [628, 227] on span "button" at bounding box center [629, 226] width 7 height 7
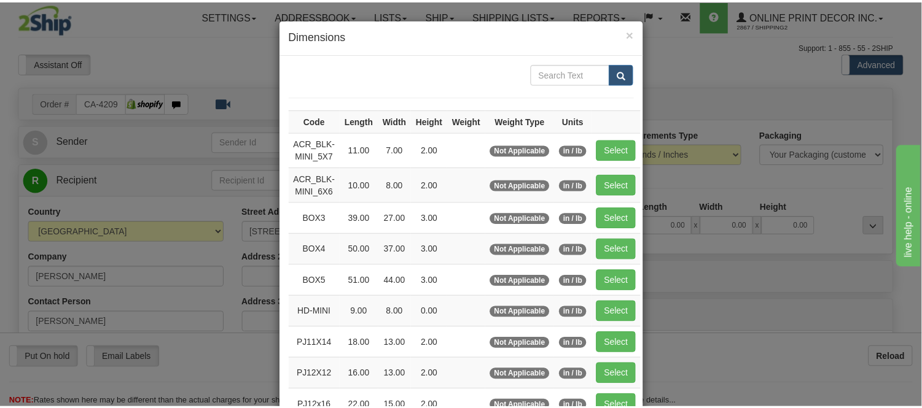
scroll to position [68, 0]
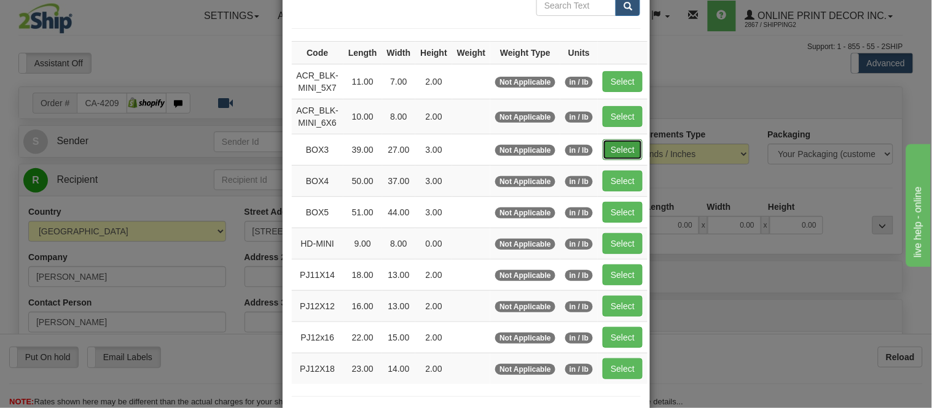
click at [612, 152] on button "Select" at bounding box center [623, 149] width 40 height 21
type input "BOX3"
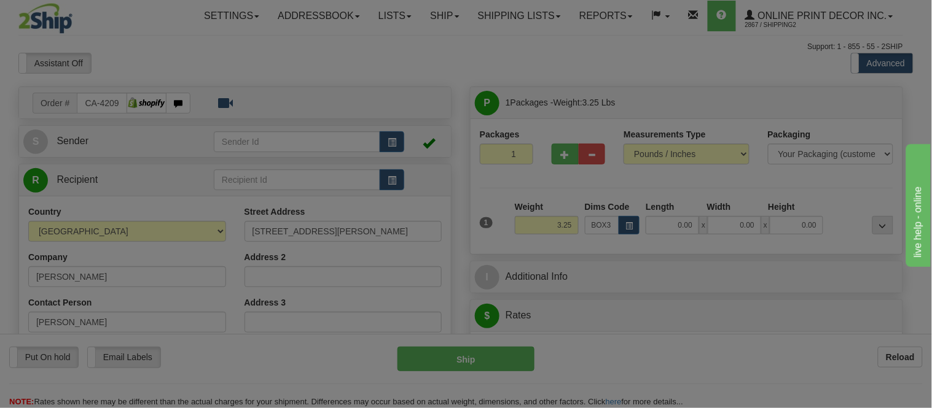
type input "39.00"
type input "27.00"
type input "3.00"
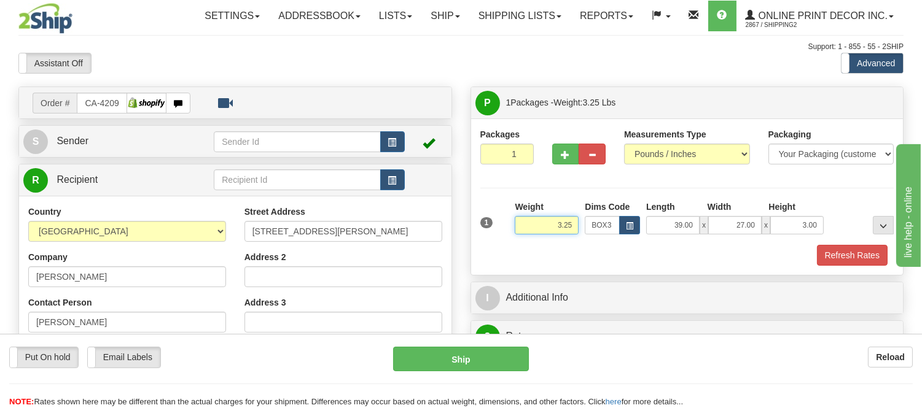
drag, startPoint x: 574, startPoint y: 225, endPoint x: 505, endPoint y: 230, distance: 68.9
click at [505, 230] on div "1 Weight 3.25 Dims Code BOX3" at bounding box center [687, 223] width 420 height 44
click button "Delete" at bounding box center [0, 0] width 0 height 0
type input "9.00"
click at [832, 255] on button "Refresh Rates" at bounding box center [852, 255] width 71 height 21
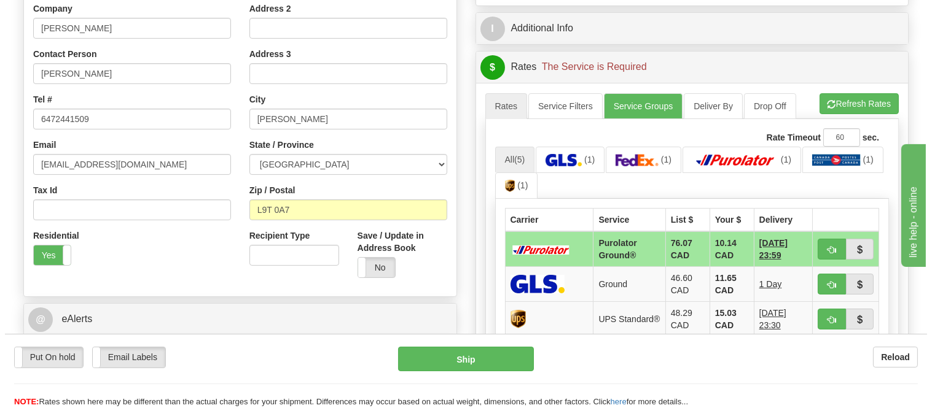
scroll to position [273, 0]
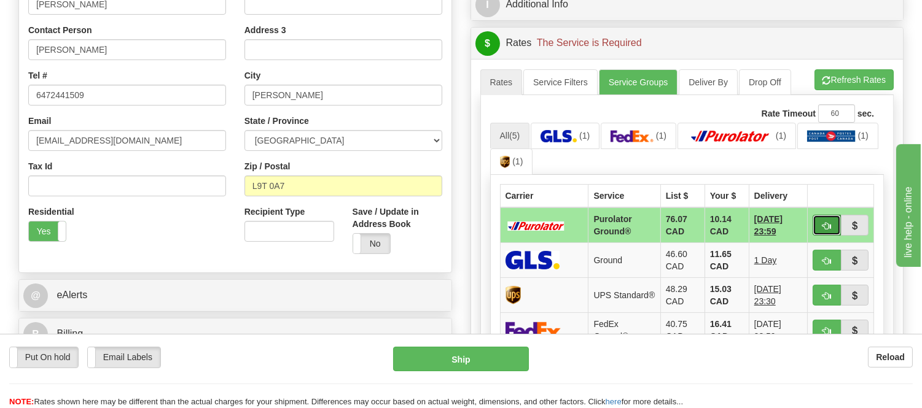
click at [827, 219] on button "button" at bounding box center [827, 225] width 28 height 21
type input "260"
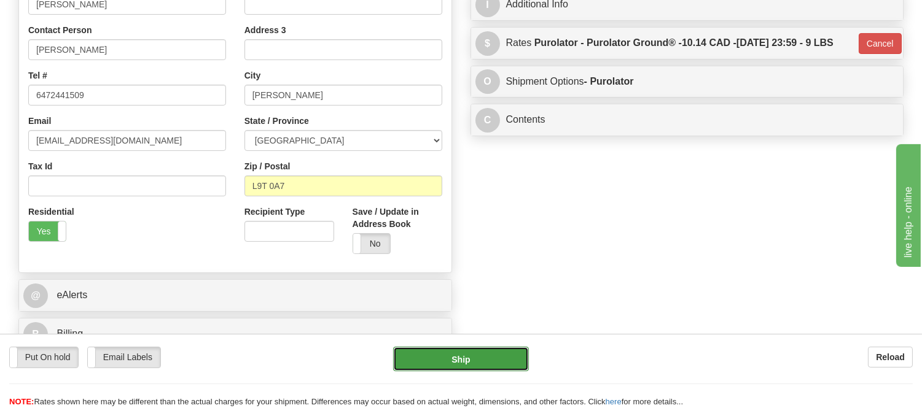
click at [466, 357] on button "Ship" at bounding box center [460, 359] width 135 height 25
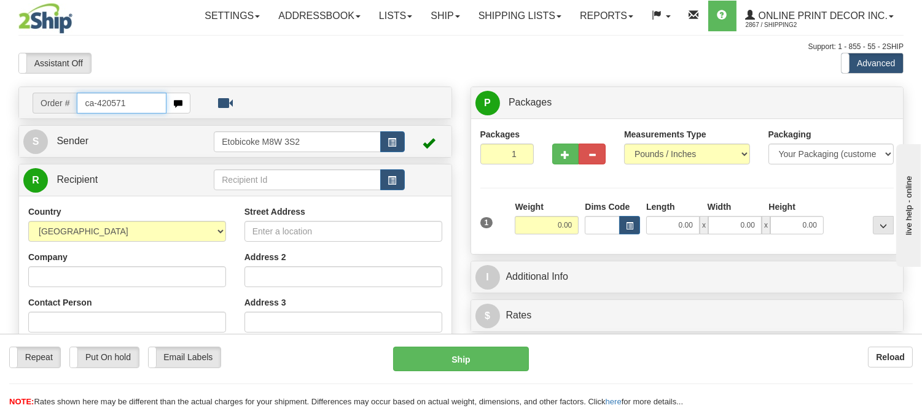
type input "ca-420571"
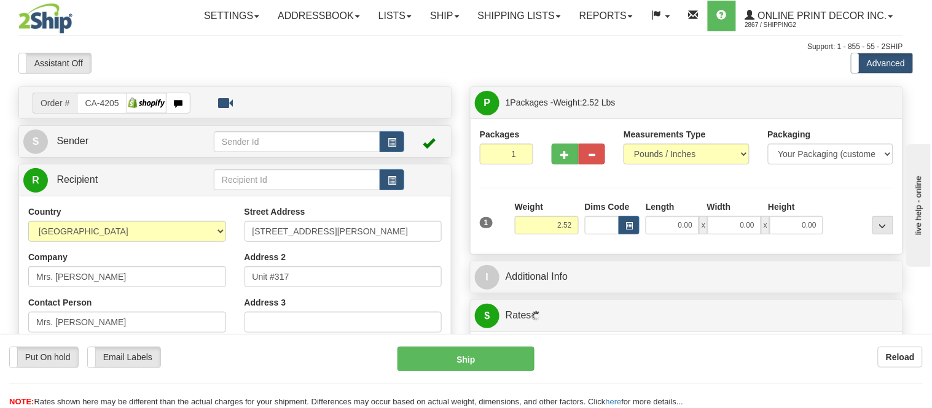
type input "GODERICH"
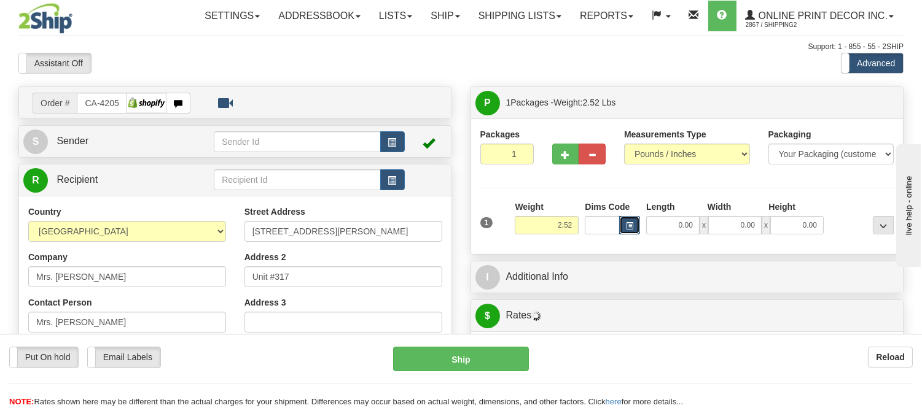
click at [619, 229] on button "button" at bounding box center [629, 225] width 21 height 18
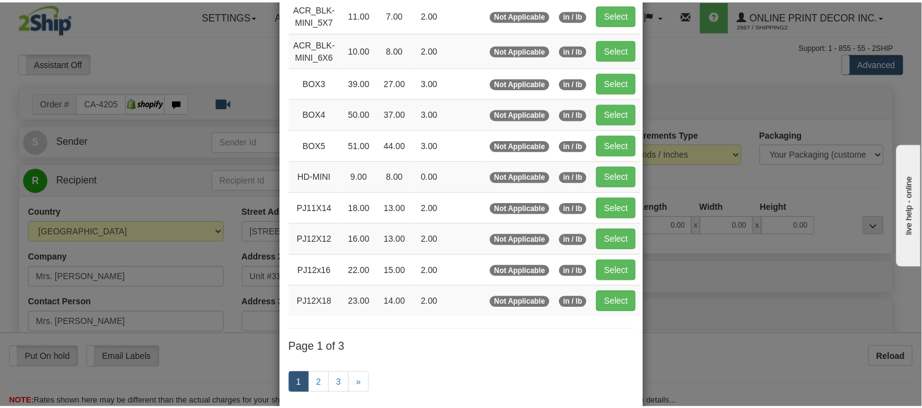
scroll to position [136, 0]
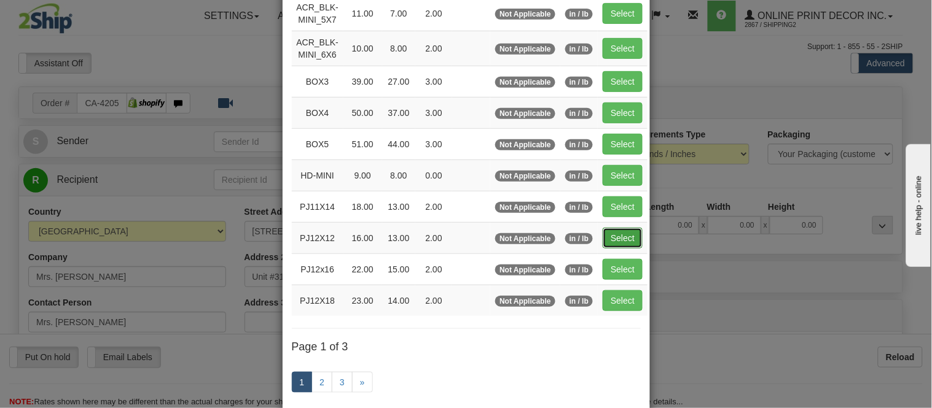
click at [604, 238] on button "Select" at bounding box center [623, 238] width 40 height 21
type input "PJ12X12"
type input "16.00"
type input "13.00"
type input "2.00"
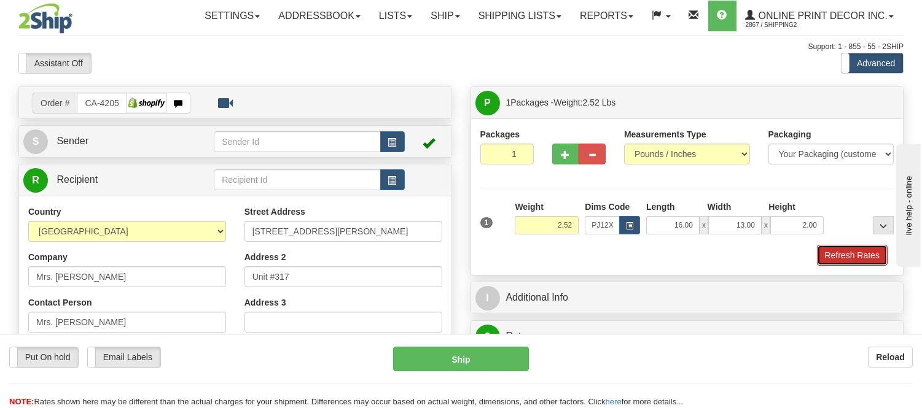
click at [850, 256] on button "Refresh Rates" at bounding box center [852, 255] width 71 height 21
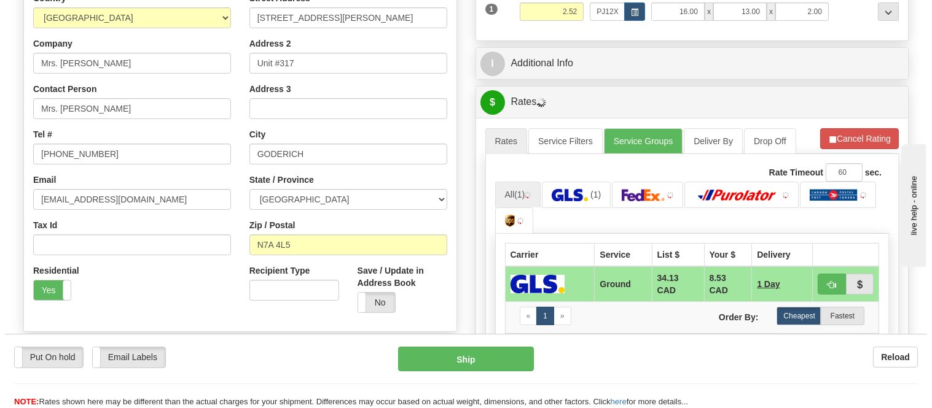
scroll to position [323, 0]
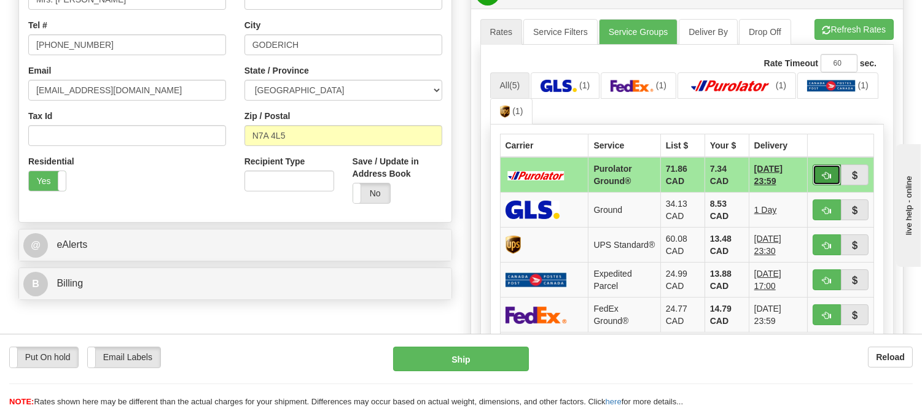
click at [829, 167] on button "button" at bounding box center [827, 175] width 28 height 21
type input "260"
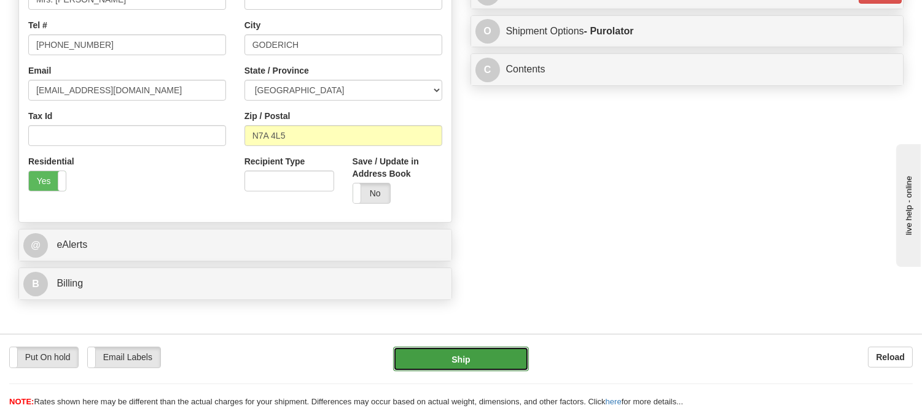
click at [458, 352] on button "Ship" at bounding box center [460, 359] width 135 height 25
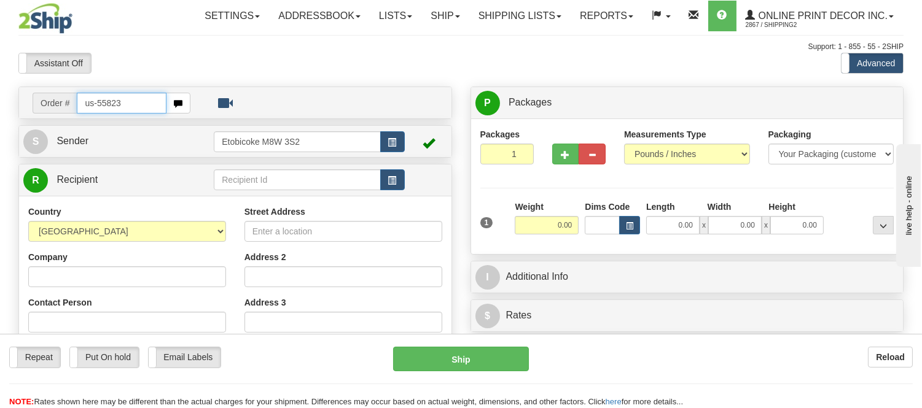
type input "us-55823"
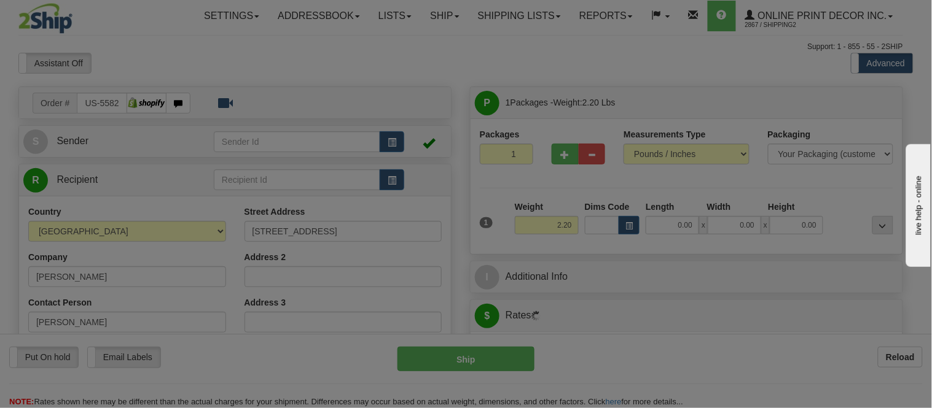
type input "[US_STATE][GEOGRAPHIC_DATA]"
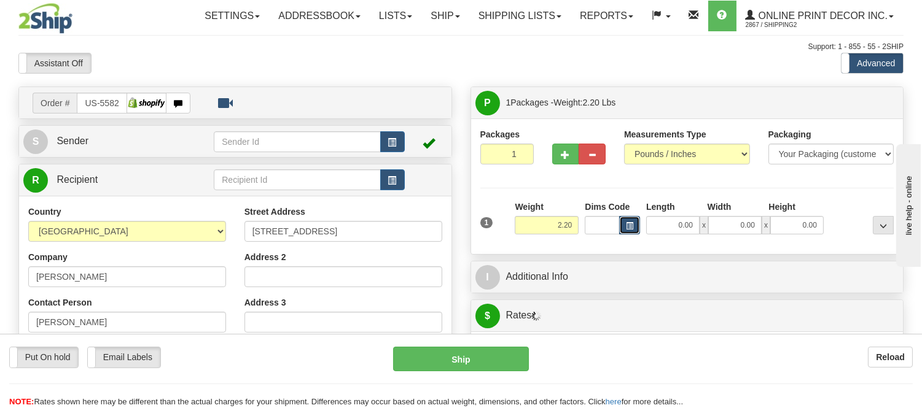
click at [628, 231] on button "button" at bounding box center [629, 225] width 21 height 18
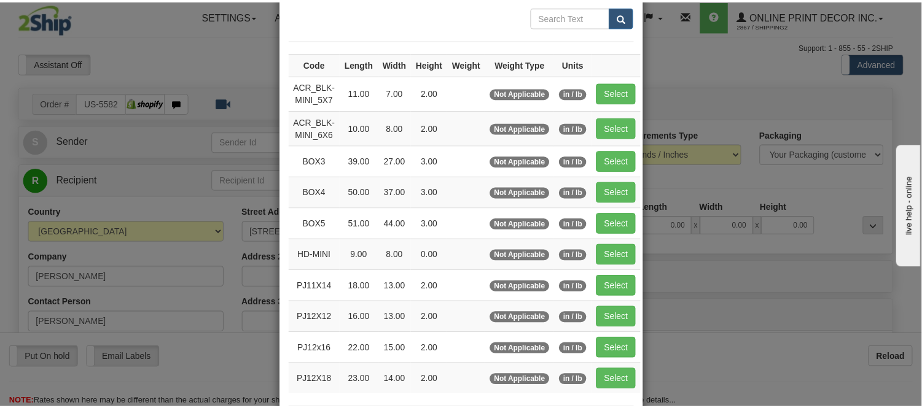
scroll to position [136, 0]
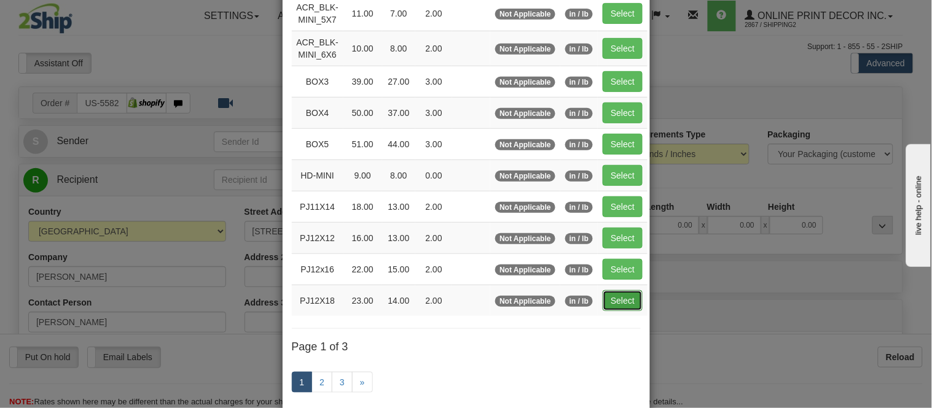
click at [606, 303] on button "Select" at bounding box center [623, 301] width 40 height 21
type input "PJ12X18"
type input "23.00"
type input "14.00"
type input "2.00"
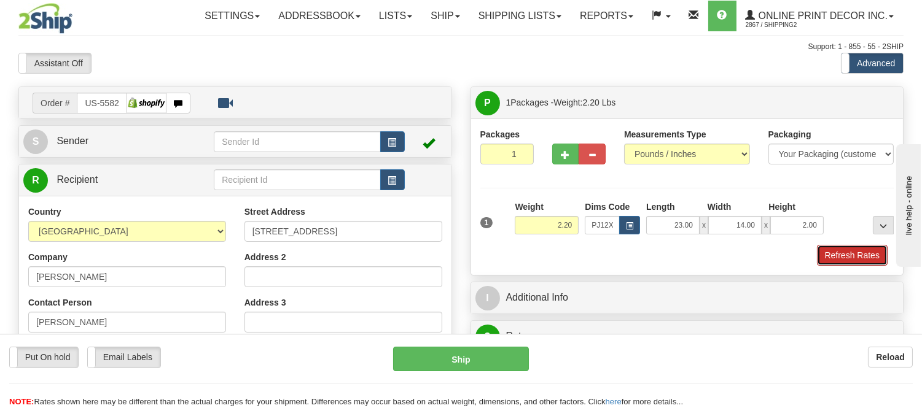
click at [853, 252] on button "Refresh Rates" at bounding box center [852, 255] width 71 height 21
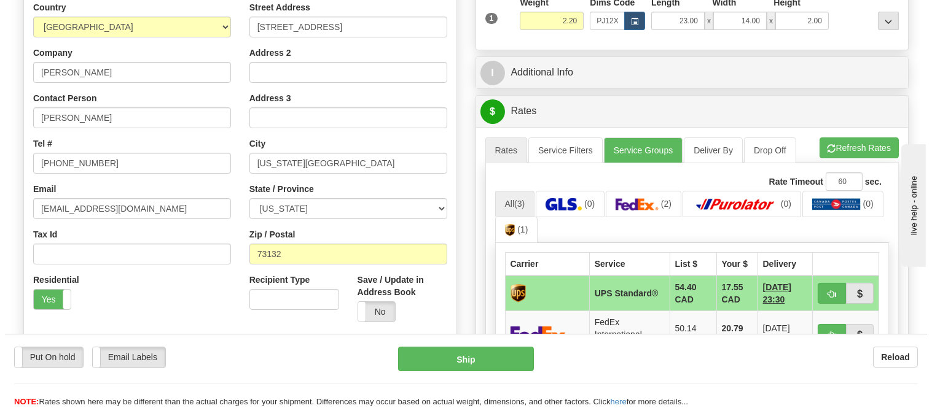
scroll to position [341, 0]
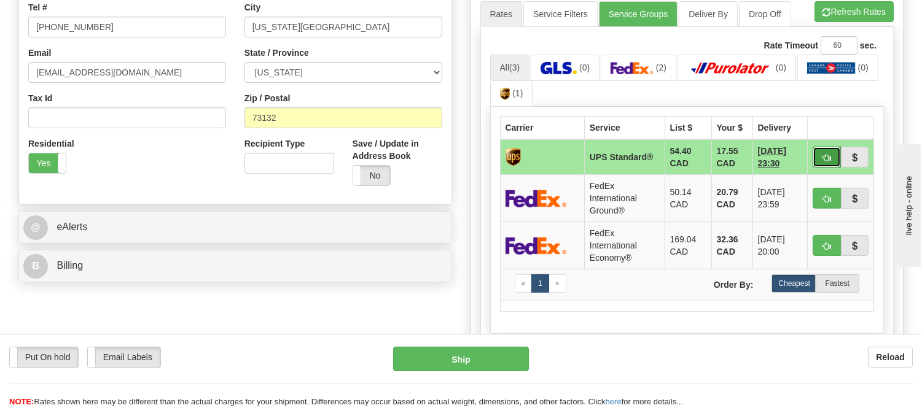
click at [829, 154] on span "button" at bounding box center [826, 158] width 9 height 8
type input "11"
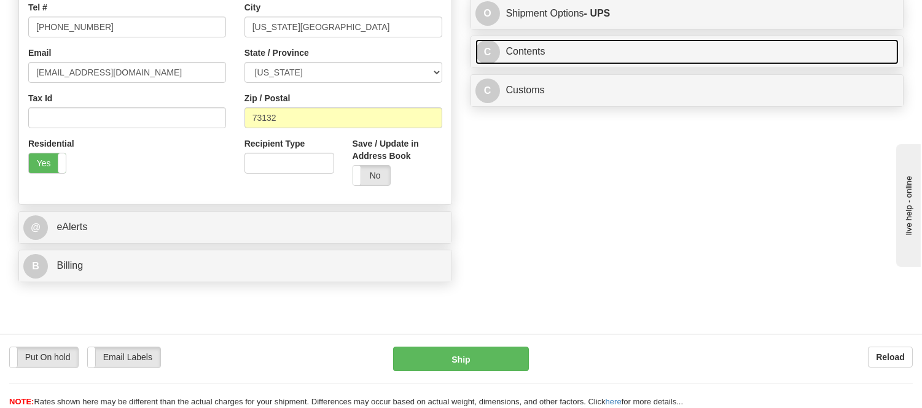
click at [692, 60] on link "C Contents" at bounding box center [687, 51] width 424 height 25
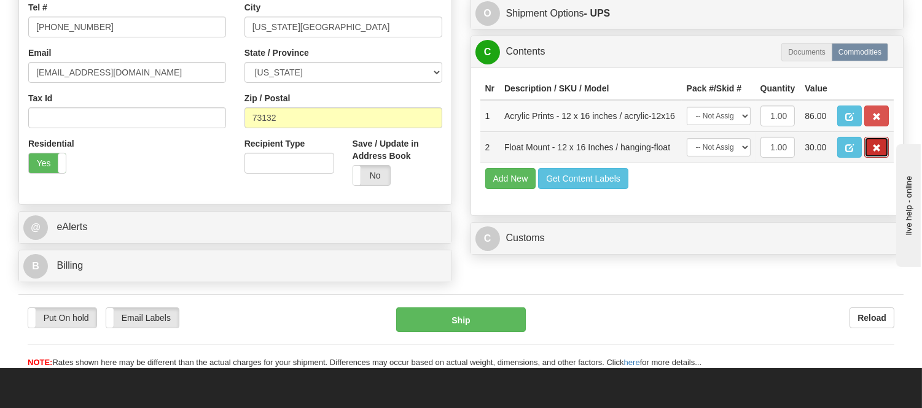
click at [867, 158] on button "button" at bounding box center [876, 147] width 25 height 21
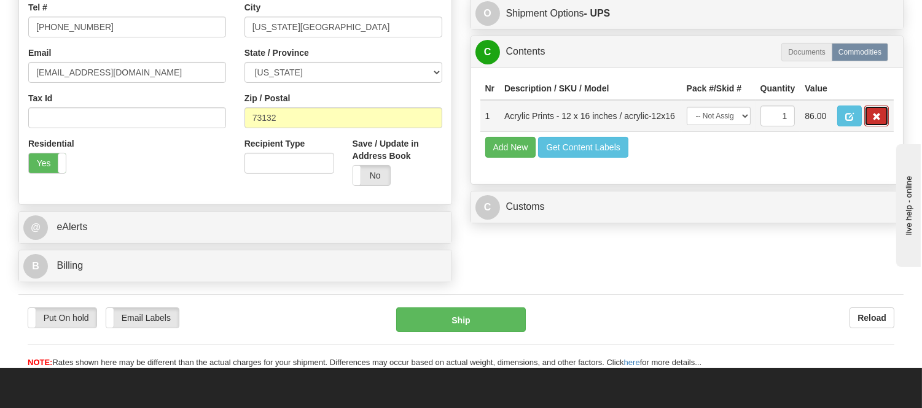
click at [872, 121] on span "button" at bounding box center [876, 117] width 9 height 8
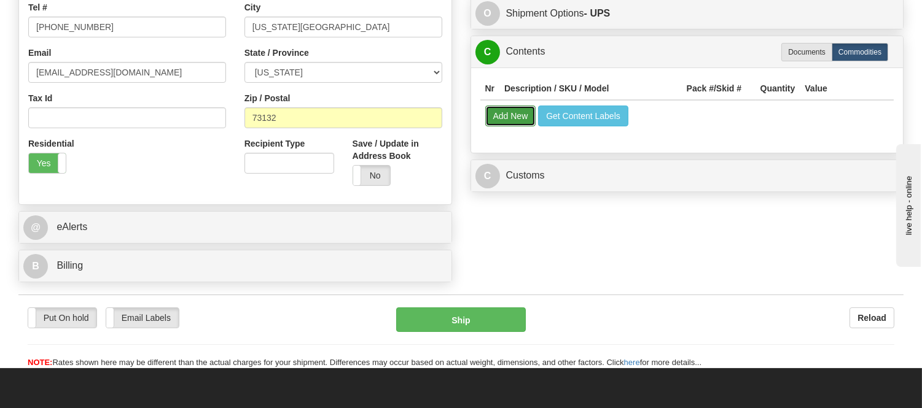
click at [511, 126] on button "Add New" at bounding box center [510, 116] width 51 height 21
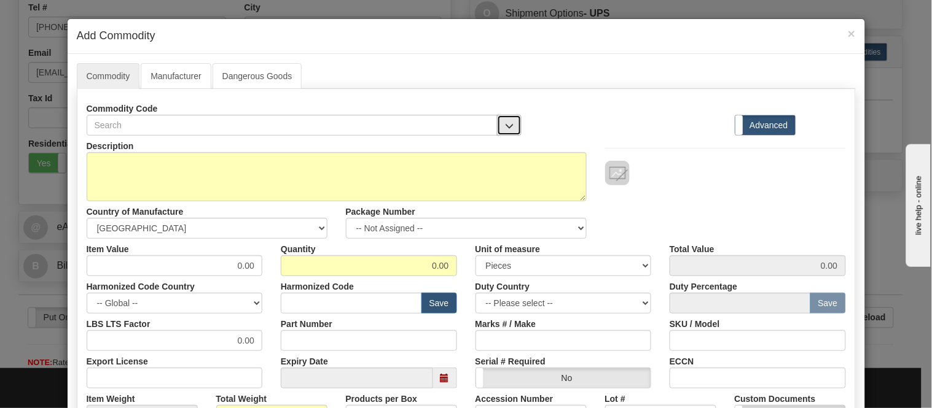
click at [512, 125] on button "button" at bounding box center [509, 125] width 25 height 21
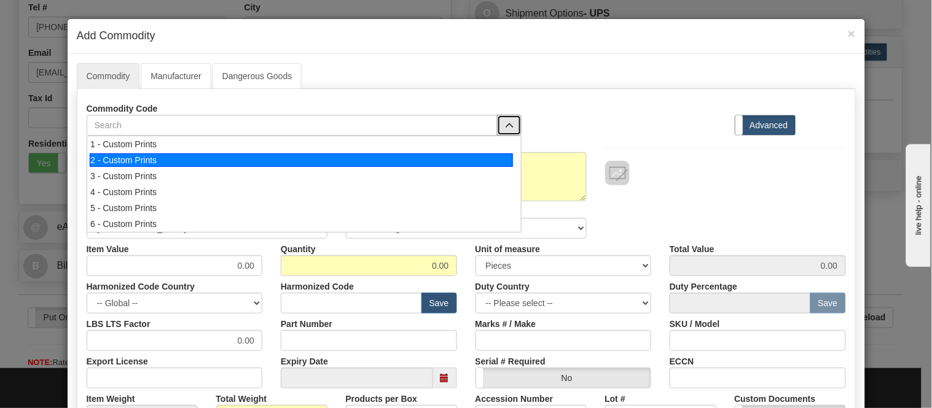
click at [498, 164] on div "2 - Custom Prints" at bounding box center [301, 161] width 423 height 14
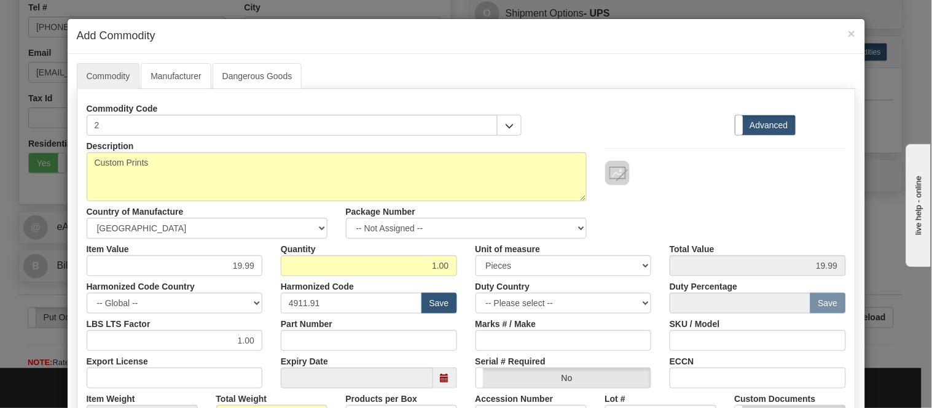
scroll to position [273, 0]
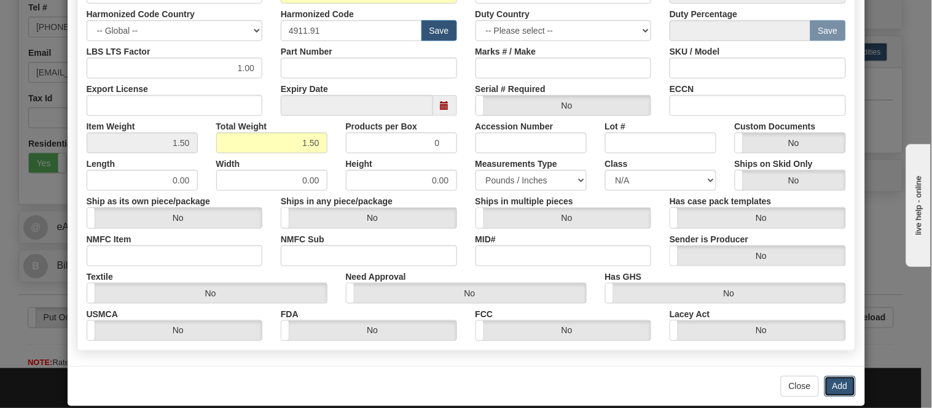
click at [830, 377] on button "Add" at bounding box center [839, 387] width 31 height 21
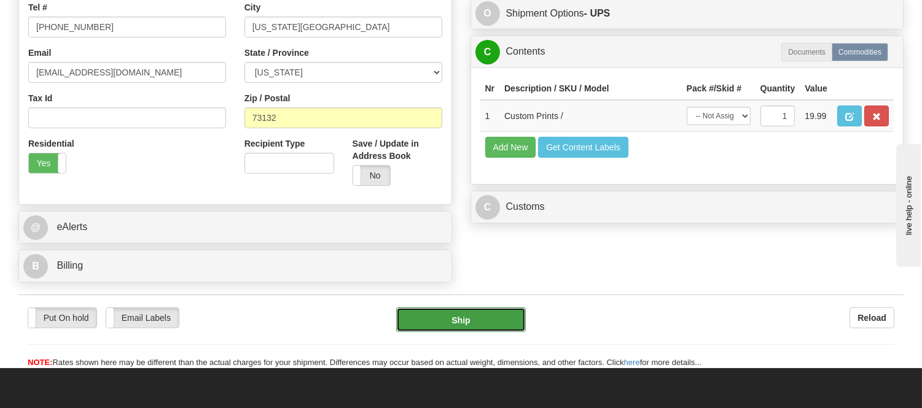
click at [490, 324] on button "Ship" at bounding box center [460, 320] width 129 height 25
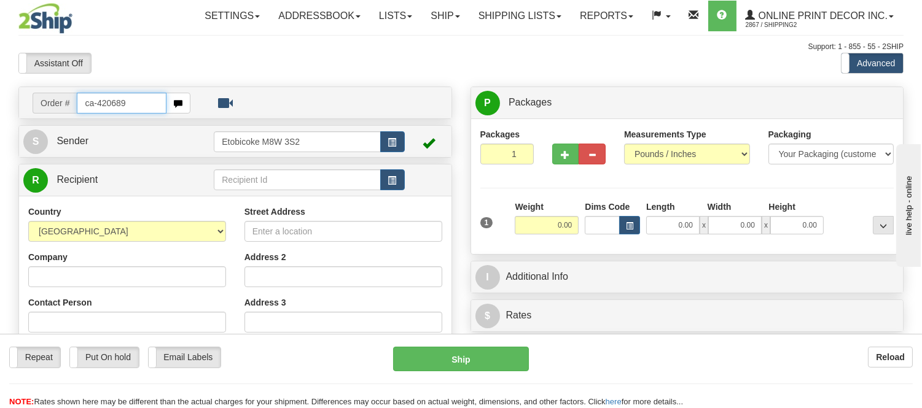
type input "ca-420689"
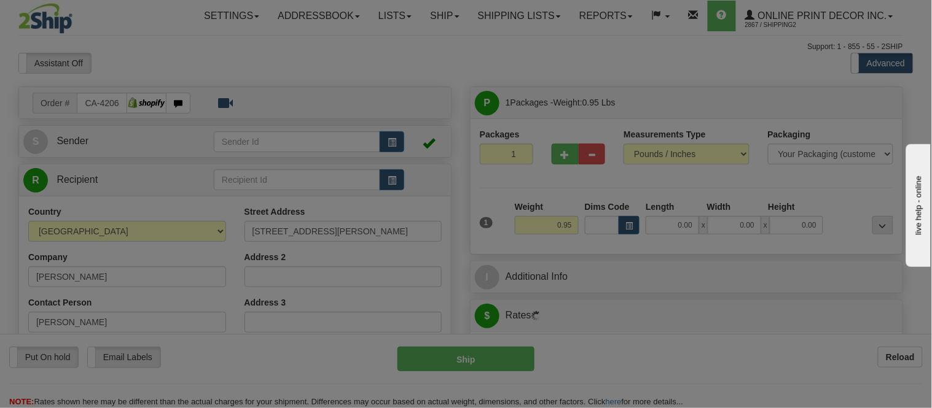
type input "TORONTO"
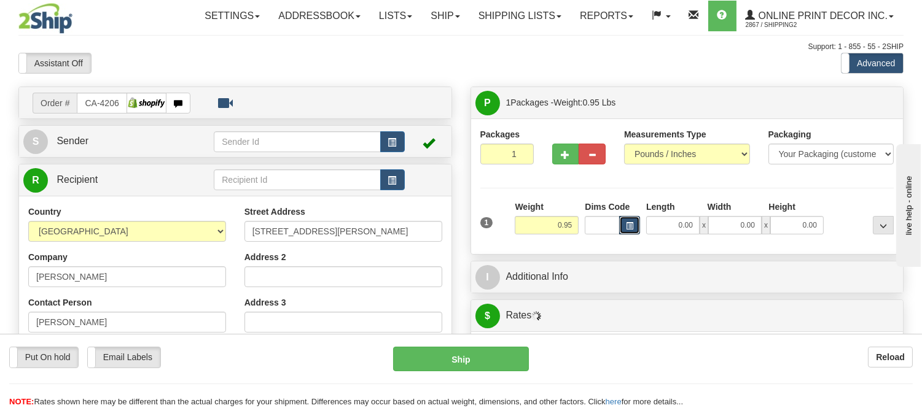
click at [626, 228] on span "button" at bounding box center [629, 226] width 7 height 7
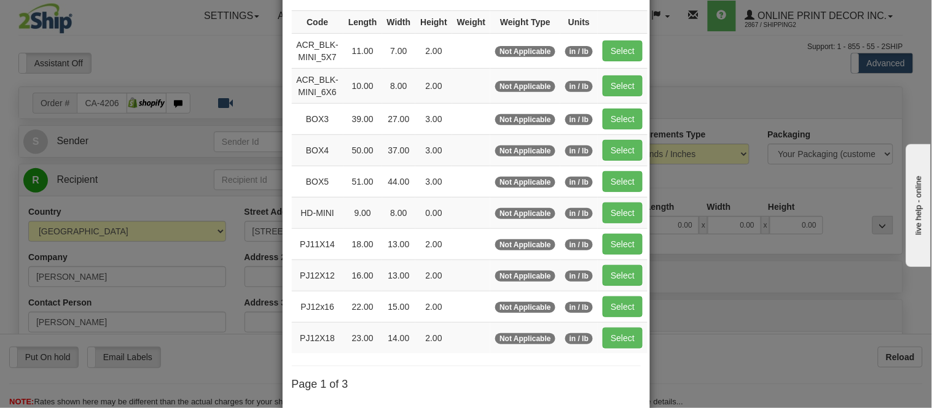
scroll to position [205, 0]
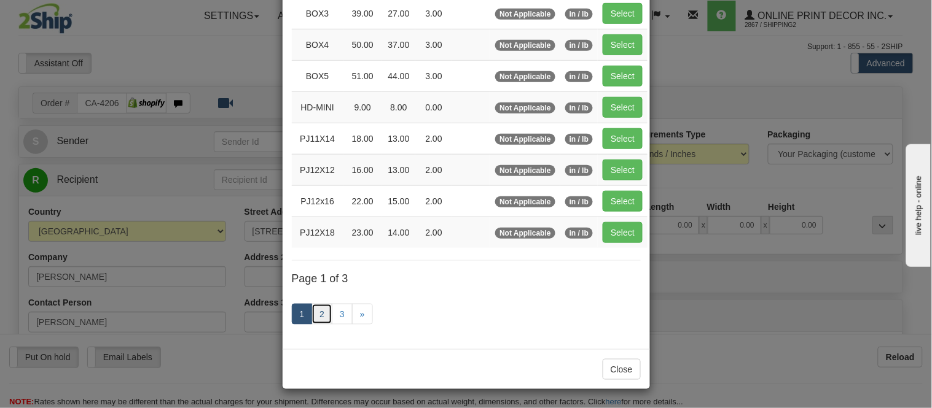
click at [314, 324] on link "2" at bounding box center [321, 314] width 21 height 21
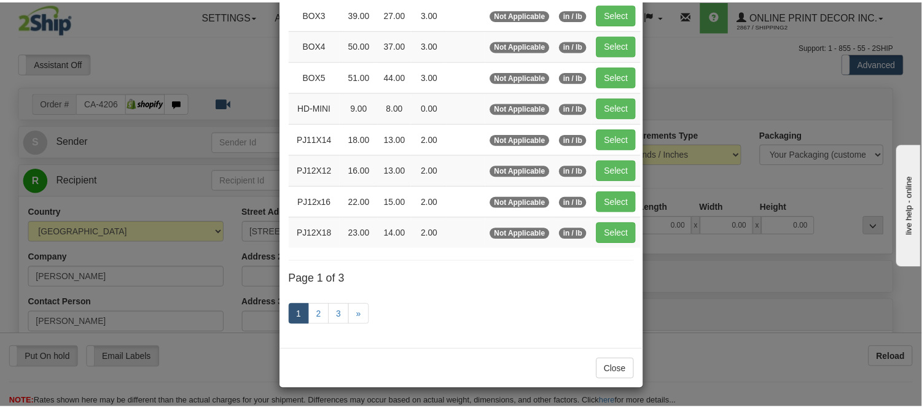
scroll to position [200, 0]
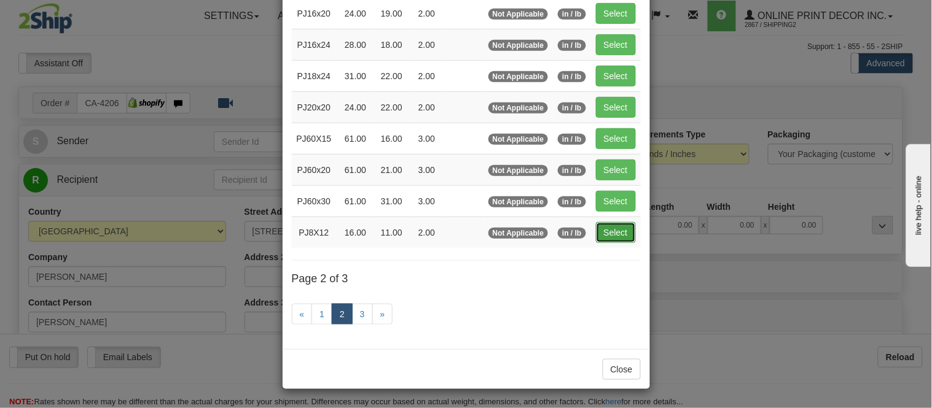
click at [611, 232] on button "Select" at bounding box center [616, 232] width 40 height 21
type input "PJ8X12"
type input "16.00"
type input "11.00"
type input "2.00"
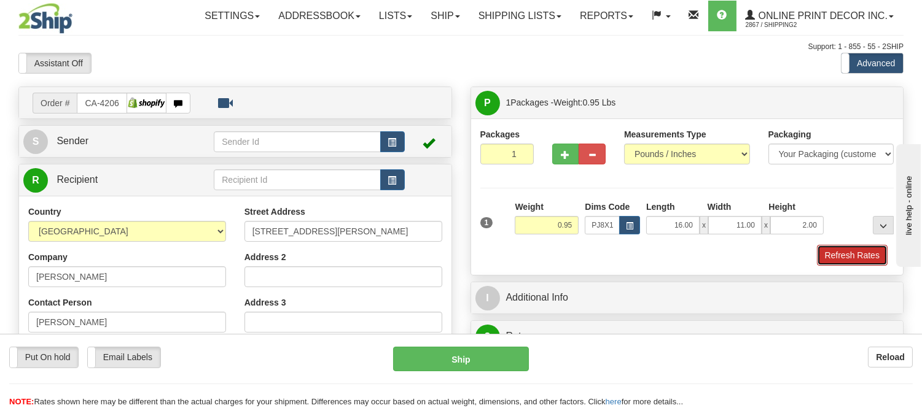
click at [824, 259] on button "Refresh Rates" at bounding box center [852, 255] width 71 height 21
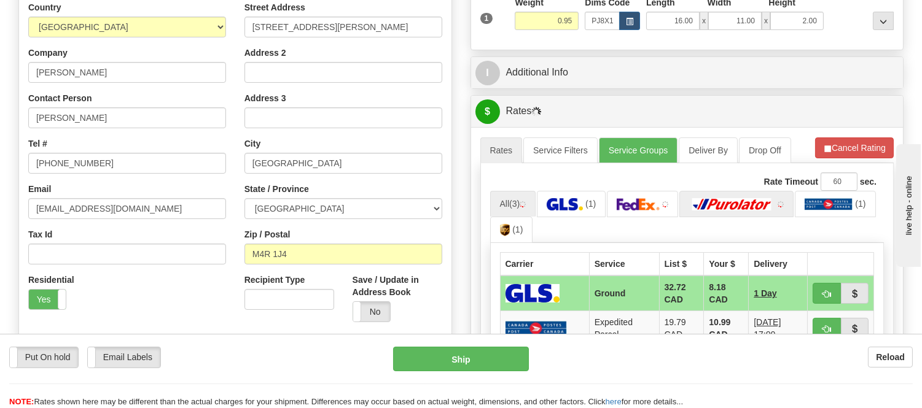
scroll to position [273, 0]
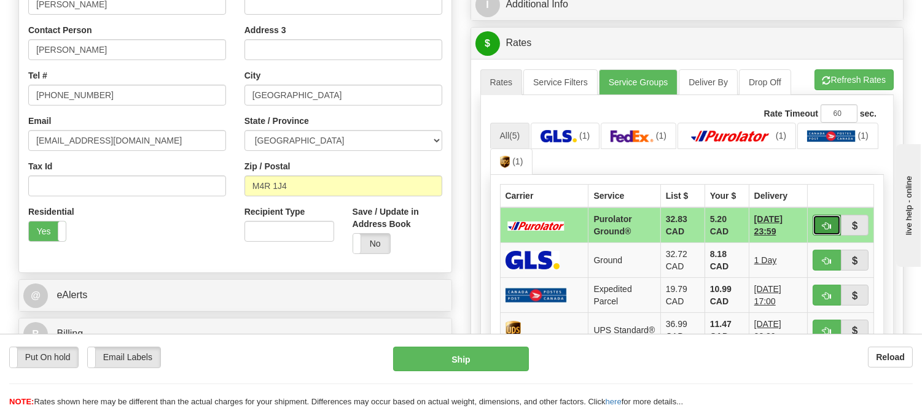
click at [828, 224] on span "button" at bounding box center [826, 226] width 9 height 8
type input "260"
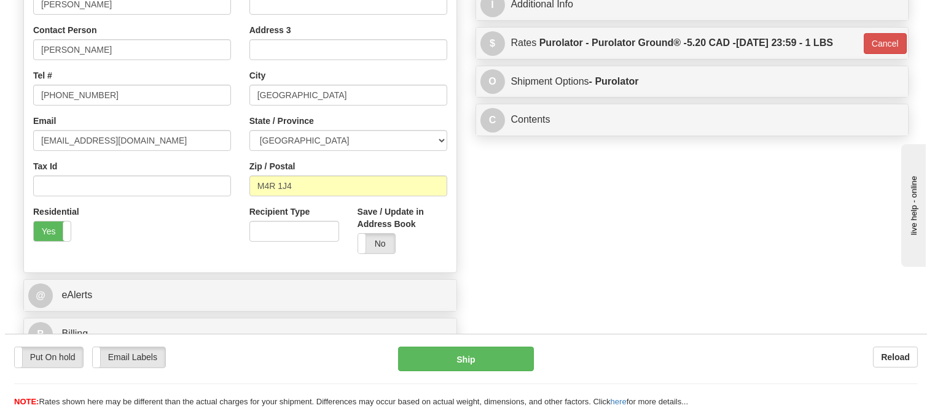
scroll to position [136, 0]
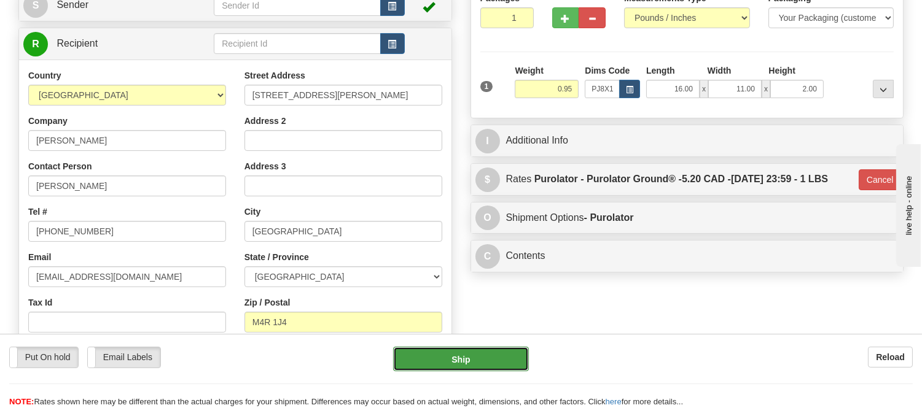
click at [458, 357] on button "Ship" at bounding box center [460, 359] width 135 height 25
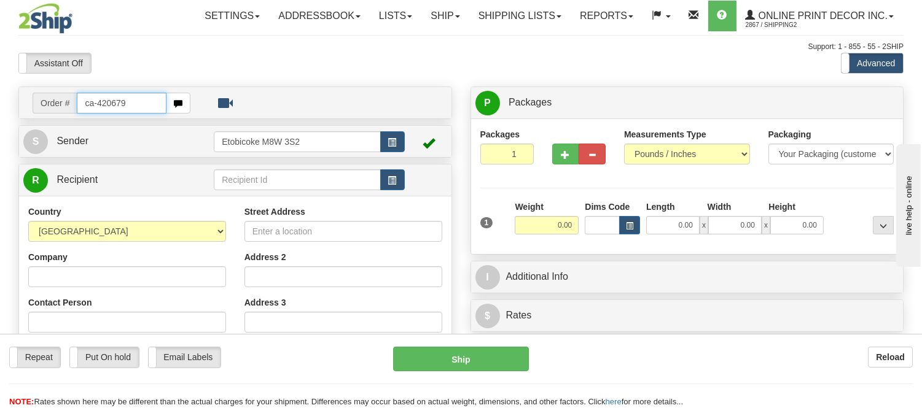
type input "ca-420679"
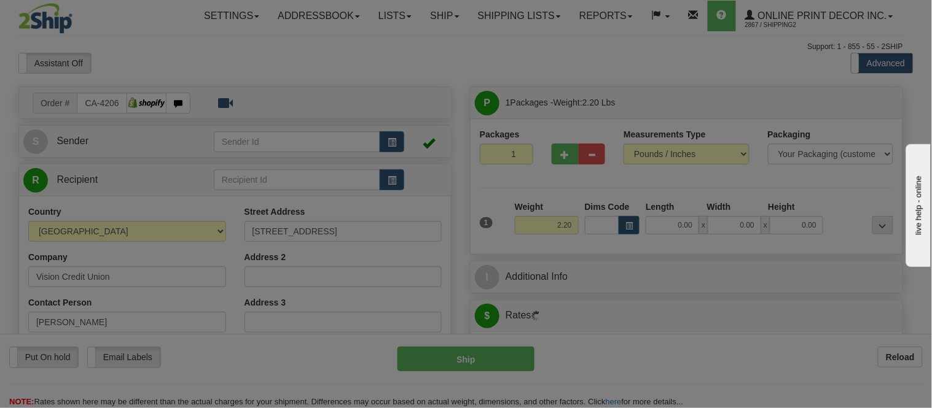
type input "CONSORT"
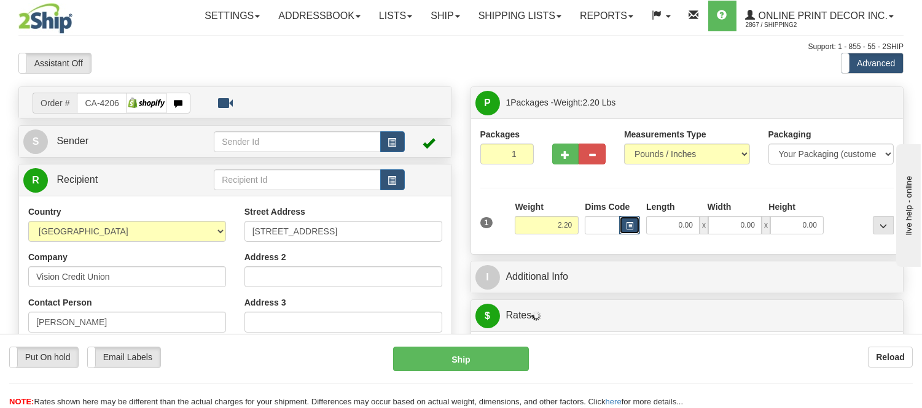
click at [625, 222] on button "button" at bounding box center [629, 225] width 21 height 18
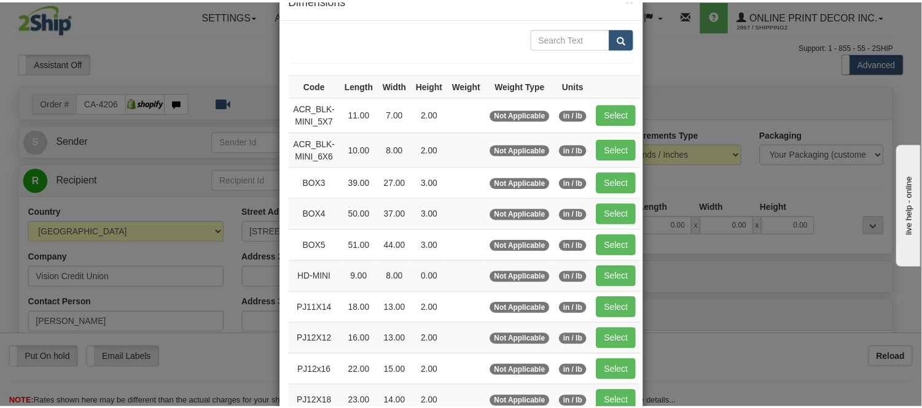
scroll to position [68, 0]
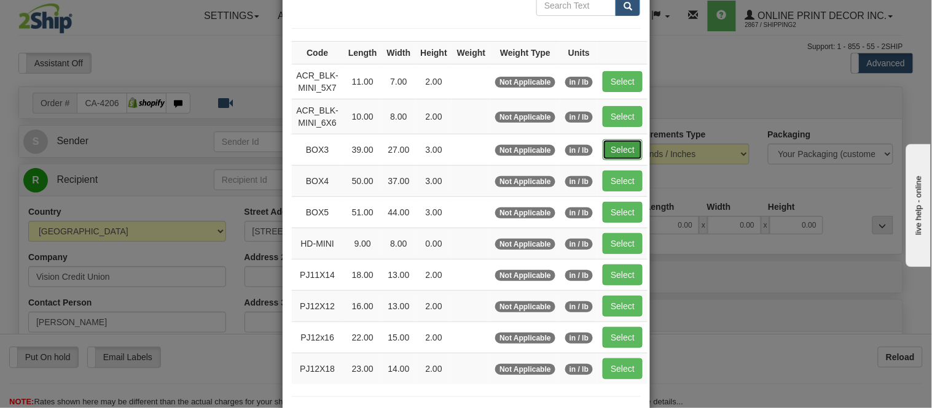
click at [608, 146] on button "Select" at bounding box center [623, 149] width 40 height 21
type input "BOX3"
type input "39.00"
type input "27.00"
type input "3.00"
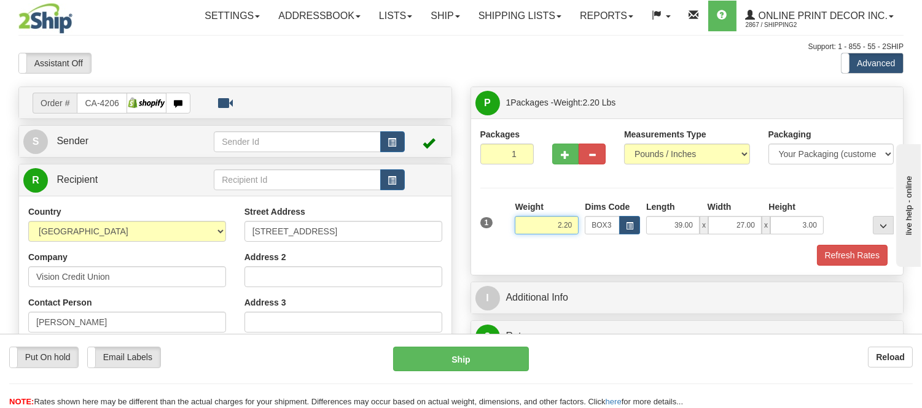
drag, startPoint x: 574, startPoint y: 222, endPoint x: 482, endPoint y: 222, distance: 92.7
click at [482, 222] on div "1 Weight 2.20 Dims Code BOX3" at bounding box center [687, 223] width 420 height 44
type input "8.98"
click at [839, 252] on button "Refresh Rates" at bounding box center [852, 255] width 71 height 21
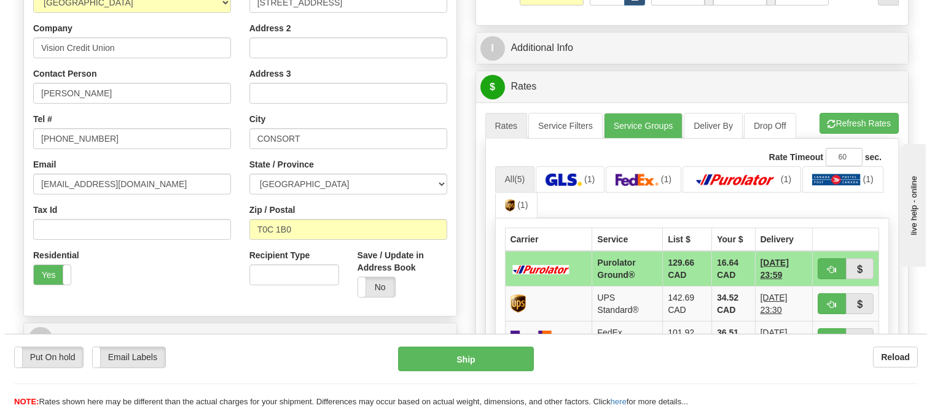
scroll to position [273, 0]
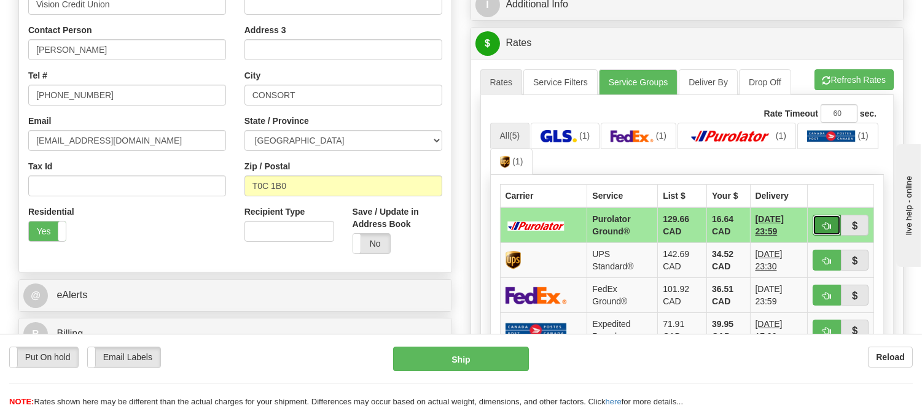
click at [825, 219] on button "button" at bounding box center [827, 225] width 28 height 21
type input "260"
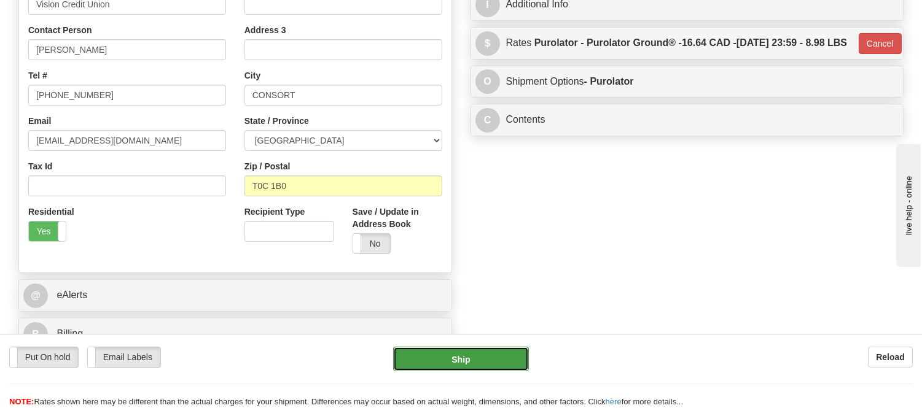
click at [432, 355] on button "Ship" at bounding box center [460, 359] width 135 height 25
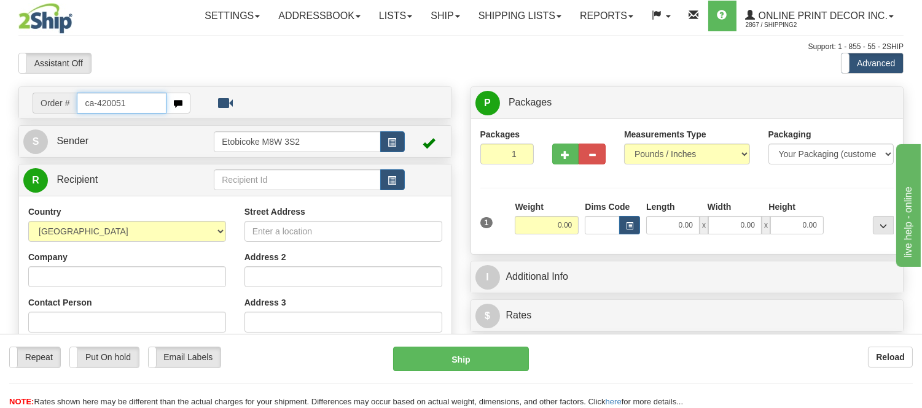
type input "ca-420051"
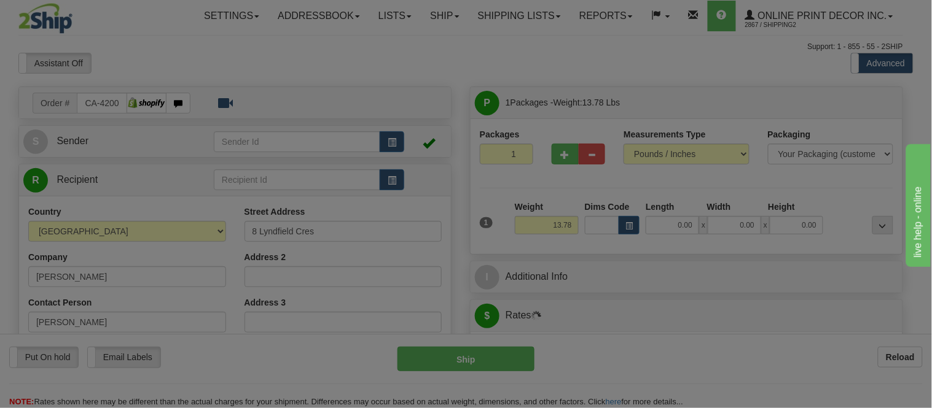
type input "BRAMPTON"
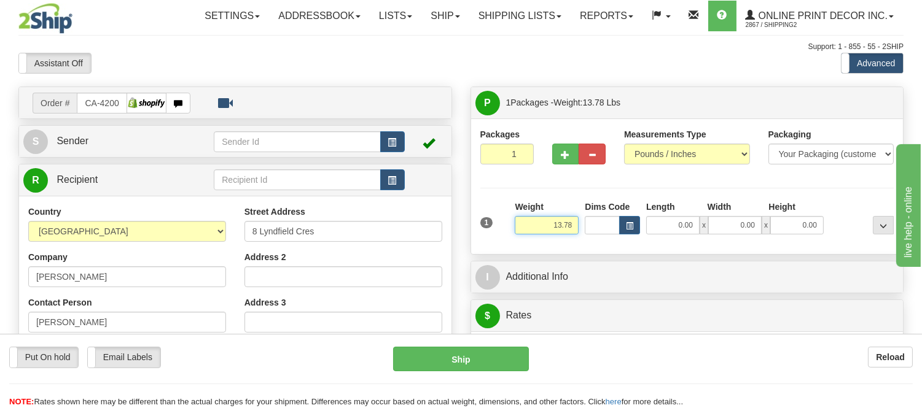
drag, startPoint x: 574, startPoint y: 222, endPoint x: 517, endPoint y: 227, distance: 57.9
click at [517, 227] on input "13.78" at bounding box center [547, 225] width 64 height 18
type input "11.98"
click at [569, 149] on button "button" at bounding box center [565, 154] width 27 height 21
radio input "true"
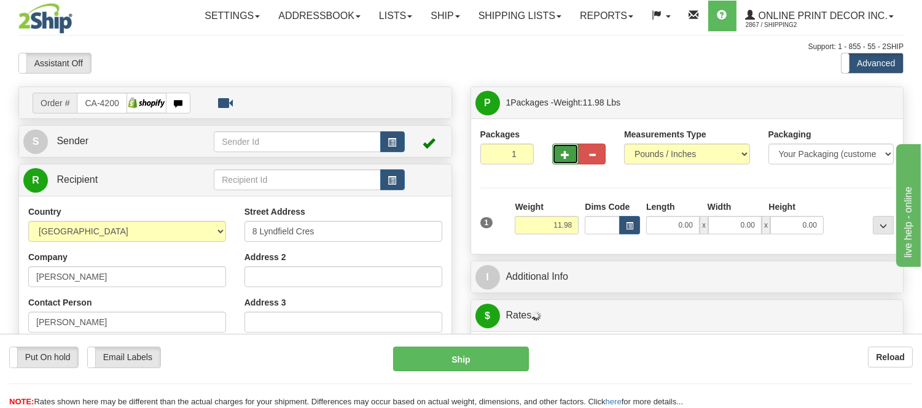
type input "2"
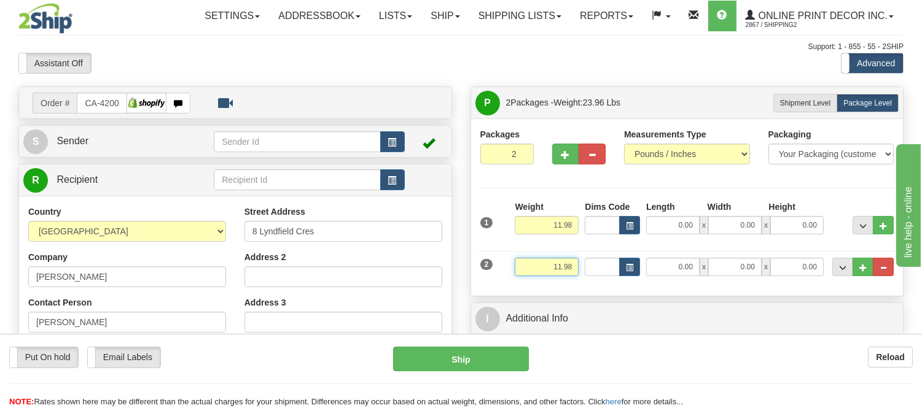
drag, startPoint x: 574, startPoint y: 265, endPoint x: 532, endPoint y: 265, distance: 42.4
click at [532, 265] on input "11.98" at bounding box center [547, 267] width 64 height 18
drag, startPoint x: 574, startPoint y: 262, endPoint x: 552, endPoint y: 267, distance: 22.7
click at [552, 267] on input "8.98" at bounding box center [547, 267] width 64 height 18
click button "Delete" at bounding box center [0, 0] width 0 height 0
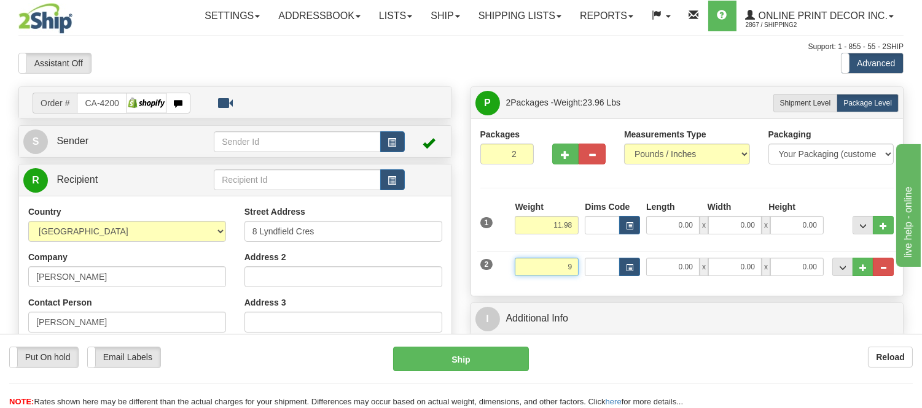
type input "9.00"
click at [568, 122] on div "Packages 2 2 Measurements Type" at bounding box center [687, 208] width 432 height 178
click at [561, 154] on span "button" at bounding box center [565, 155] width 9 height 8
type input "3"
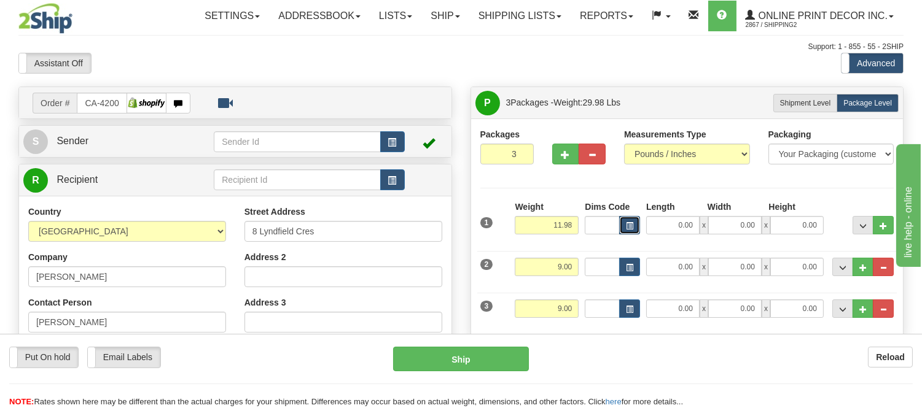
click at [628, 225] on span "button" at bounding box center [629, 226] width 7 height 7
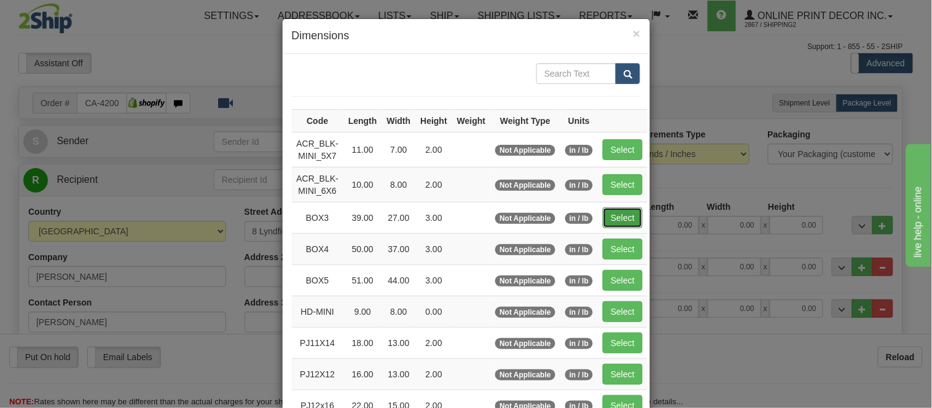
click at [623, 219] on button "Select" at bounding box center [623, 218] width 40 height 21
type input "BOX3"
type input "39.00"
type input "27.00"
type input "3.00"
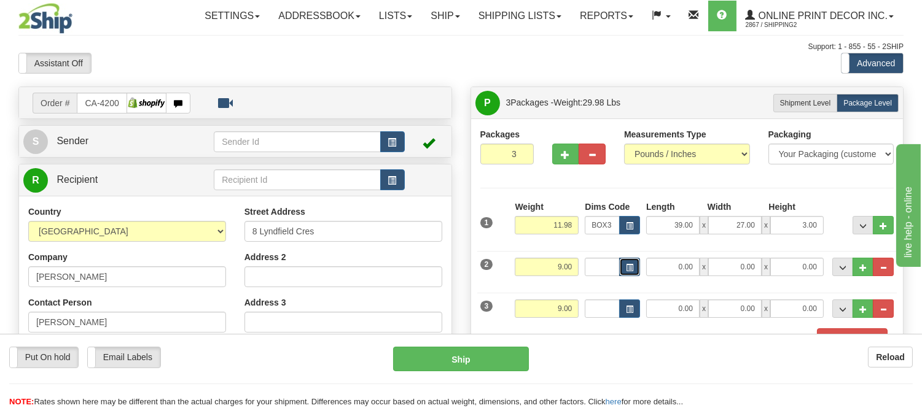
click at [629, 261] on button "button" at bounding box center [629, 267] width 21 height 18
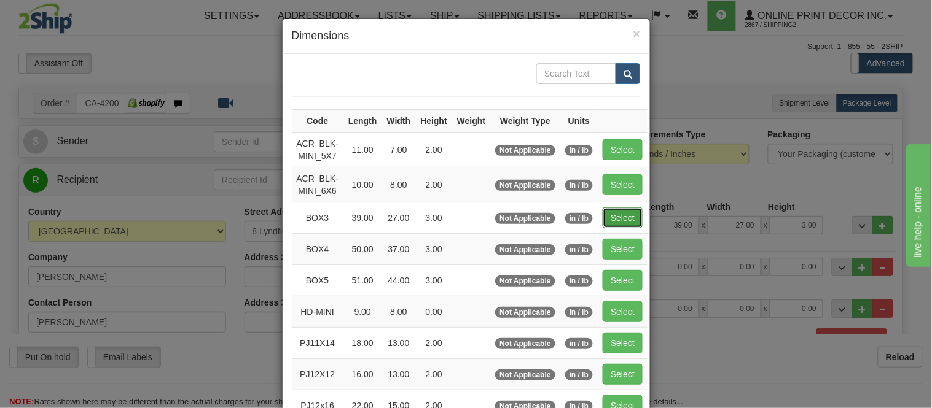
click at [614, 225] on button "Select" at bounding box center [623, 218] width 40 height 21
type input "BOX3"
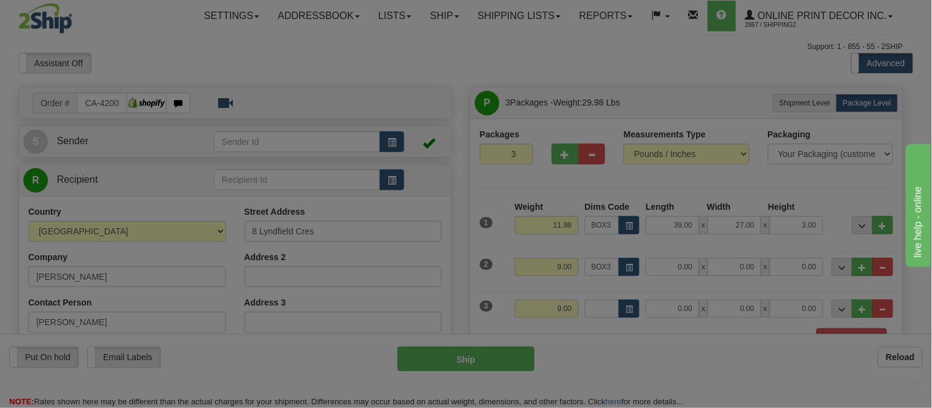
type input "39.00"
type input "27.00"
type input "3.00"
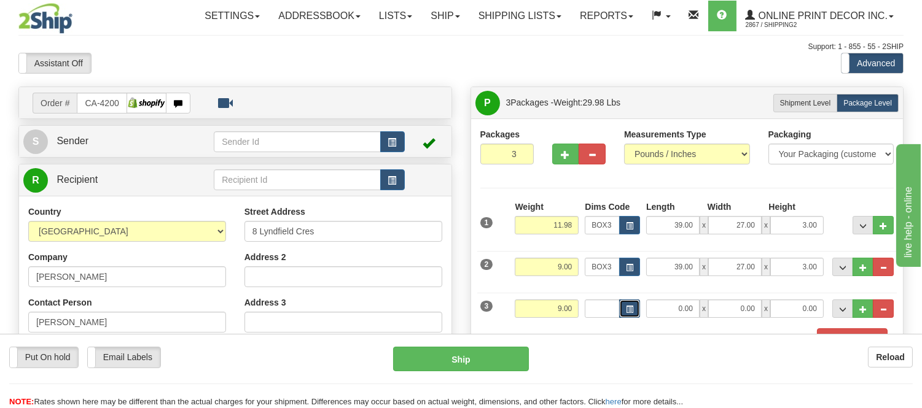
click at [630, 317] on button "button" at bounding box center [629, 309] width 21 height 18
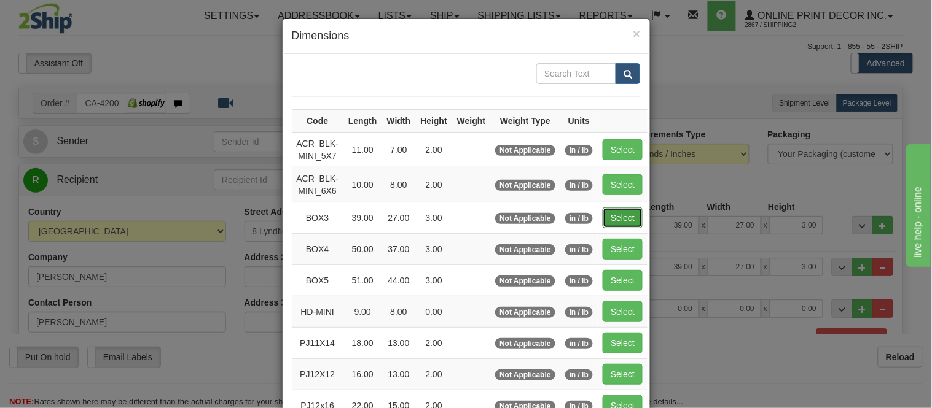
click at [605, 218] on button "Select" at bounding box center [623, 218] width 40 height 21
type input "BOX3"
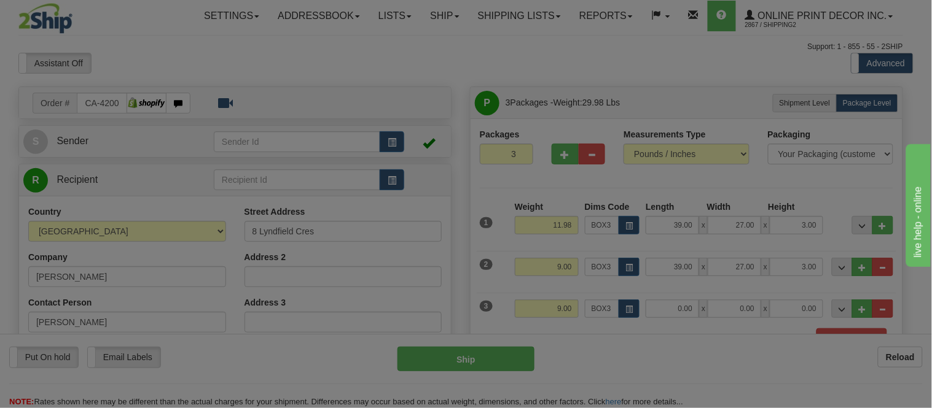
type input "39.00"
type input "27.00"
type input "3.00"
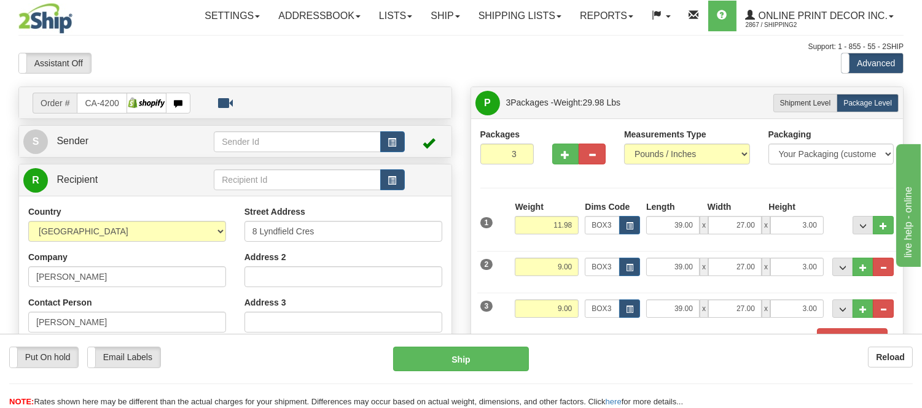
scroll to position [68, 0]
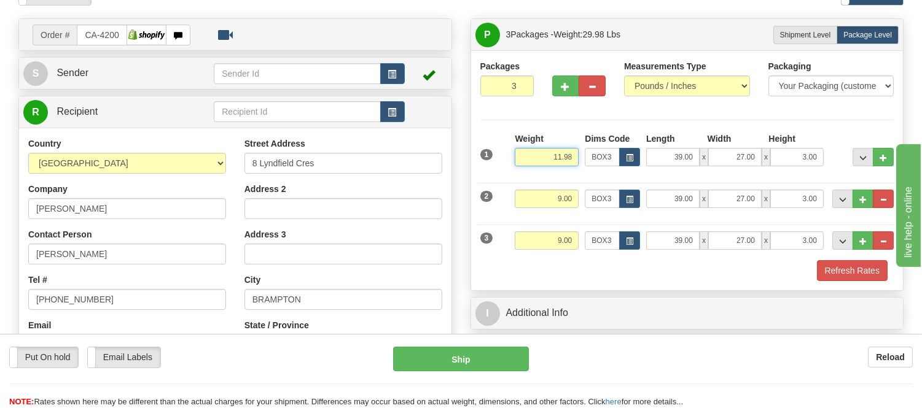
drag, startPoint x: 575, startPoint y: 158, endPoint x: 536, endPoint y: 157, distance: 39.3
click at [536, 157] on input "11.98" at bounding box center [547, 157] width 64 height 18
type input "10.98"
drag, startPoint x: 551, startPoint y: 206, endPoint x: 531, endPoint y: 211, distance: 20.9
click at [531, 211] on div "Weight 9.00" at bounding box center [547, 204] width 70 height 28
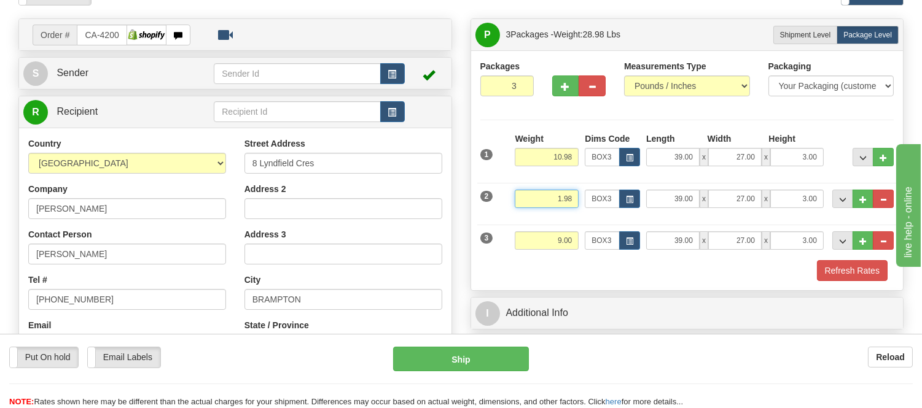
click at [561, 200] on input "1.98" at bounding box center [547, 199] width 64 height 18
type input "9.98"
click at [562, 83] on span "button" at bounding box center [565, 87] width 9 height 8
type input "4"
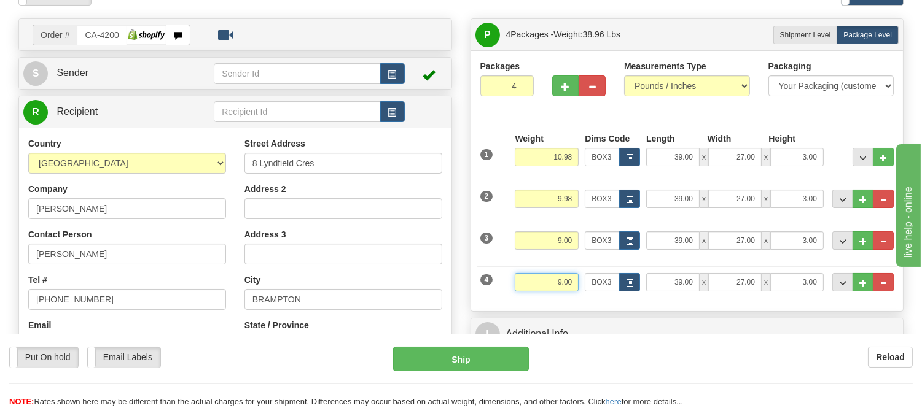
drag, startPoint x: 576, startPoint y: 283, endPoint x: 520, endPoint y: 283, distance: 55.3
click at [520, 283] on input "9.00" at bounding box center [547, 282] width 64 height 18
drag, startPoint x: 572, startPoint y: 281, endPoint x: 536, endPoint y: 281, distance: 35.6
click at [536, 281] on input "8.98" at bounding box center [547, 282] width 64 height 18
click button "Delete" at bounding box center [0, 0] width 0 height 0
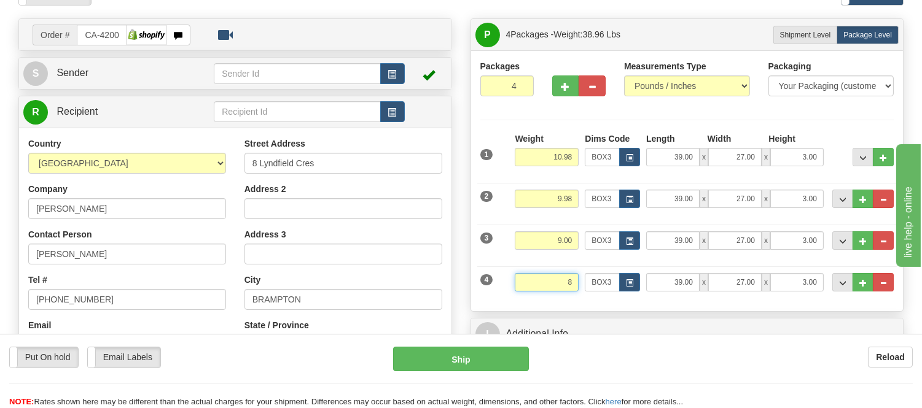
type input "8.00"
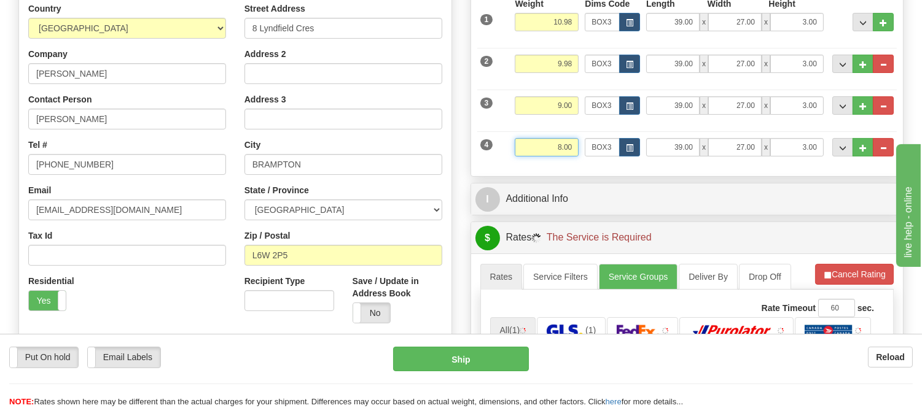
scroll to position [205, 0]
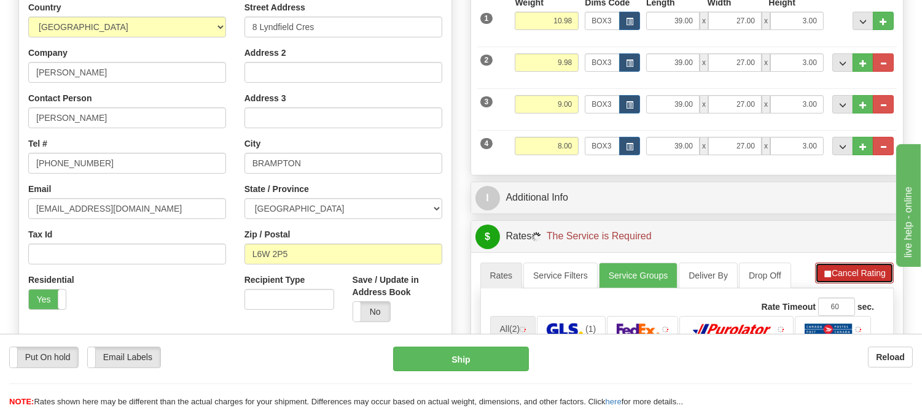
click at [833, 268] on button "Cancel Rating" at bounding box center [854, 273] width 79 height 21
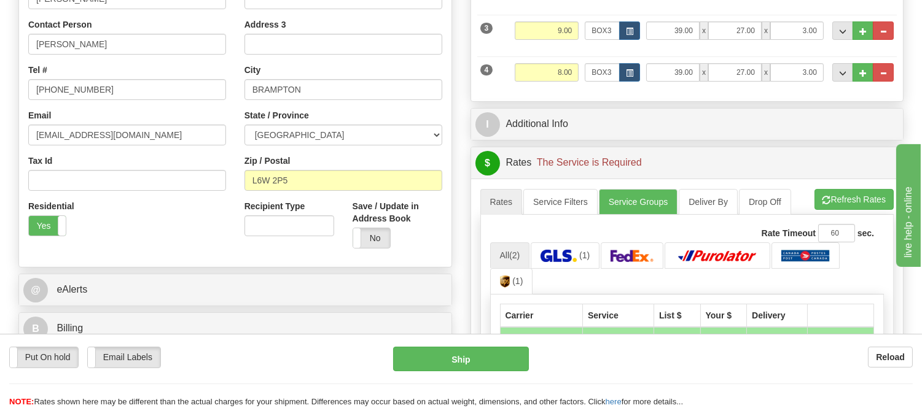
scroll to position [409, 0]
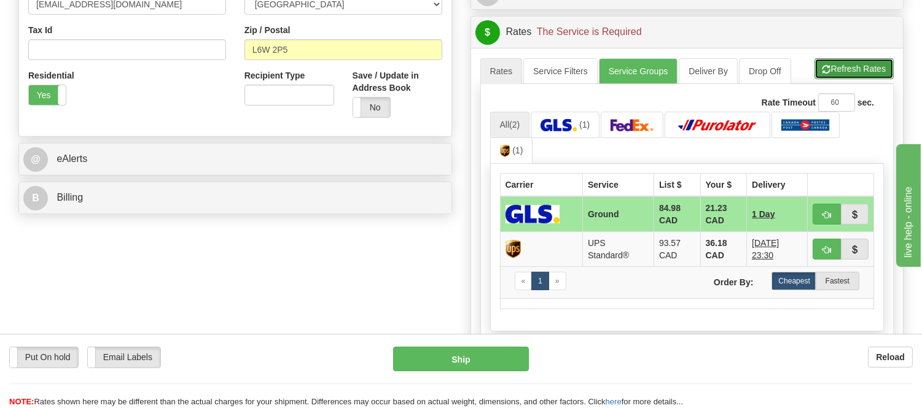
click at [845, 64] on button "Refresh Rates" at bounding box center [853, 68] width 79 height 21
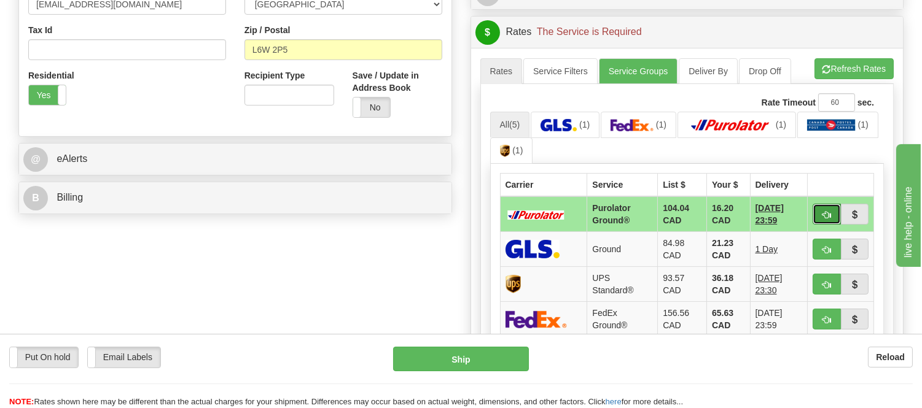
click at [827, 211] on span "button" at bounding box center [826, 215] width 9 height 8
type input "260"
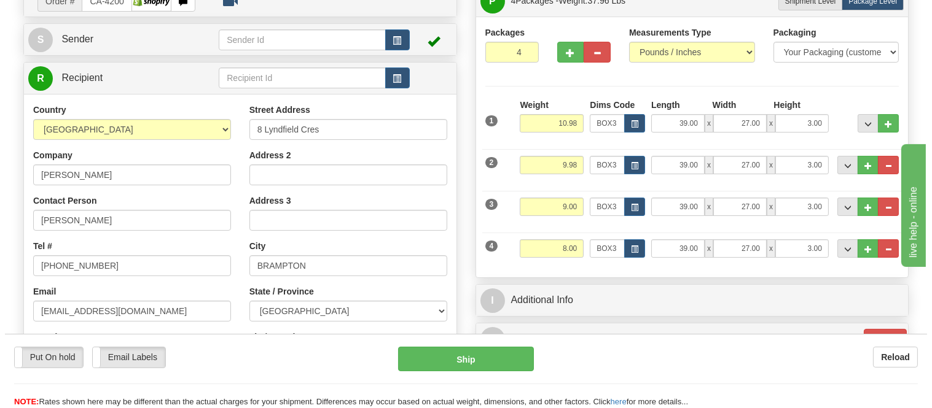
scroll to position [68, 0]
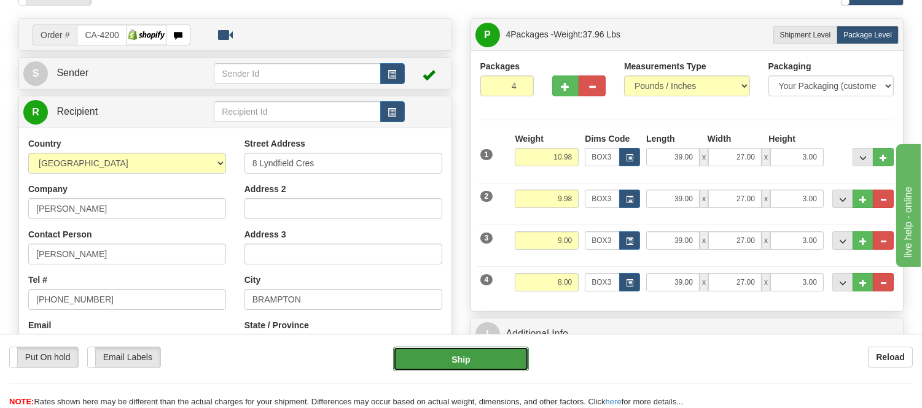
click at [510, 351] on button "Ship" at bounding box center [460, 359] width 135 height 25
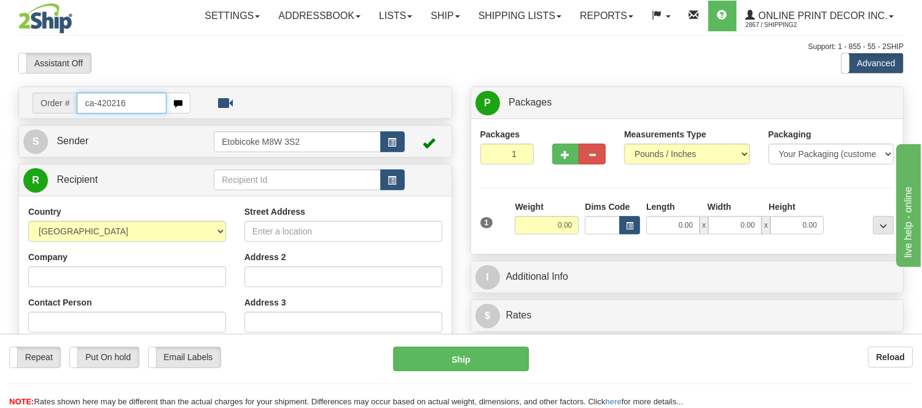
type input "ca-420216"
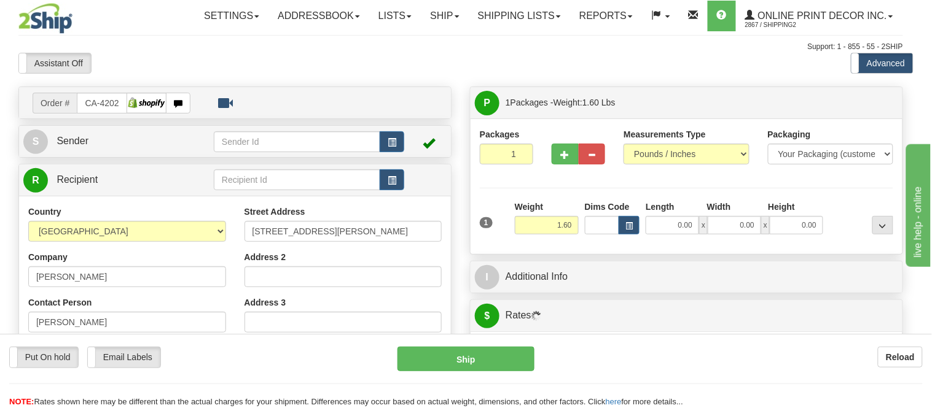
type input "FORT MCMURRAY"
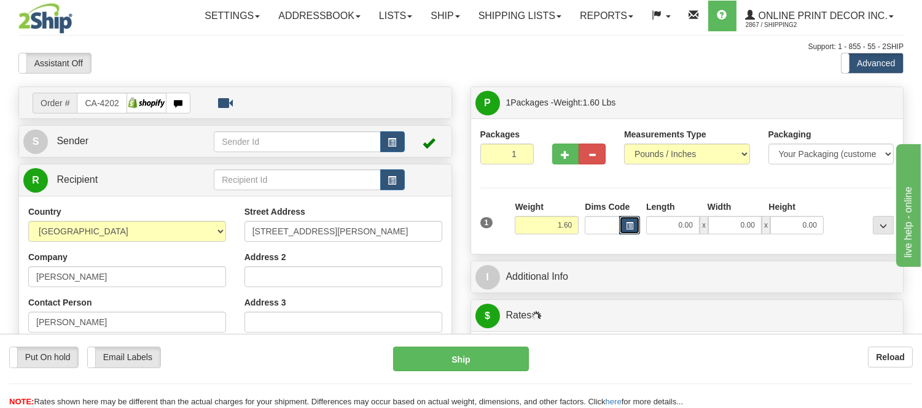
click at [633, 225] on span "button" at bounding box center [629, 226] width 7 height 7
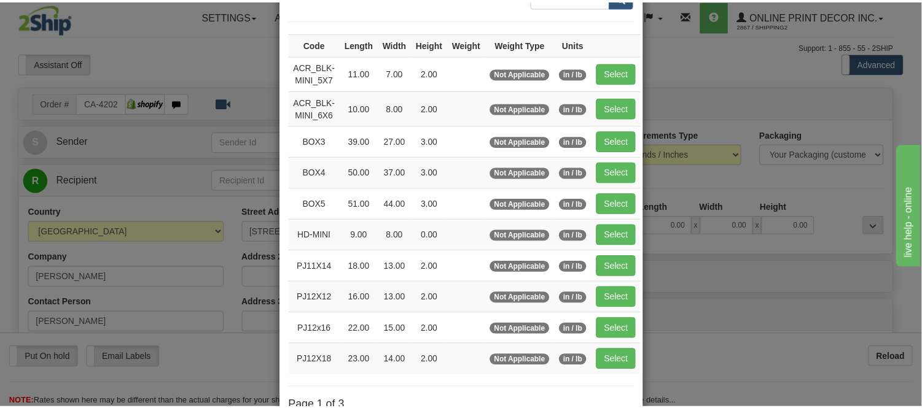
scroll to position [136, 0]
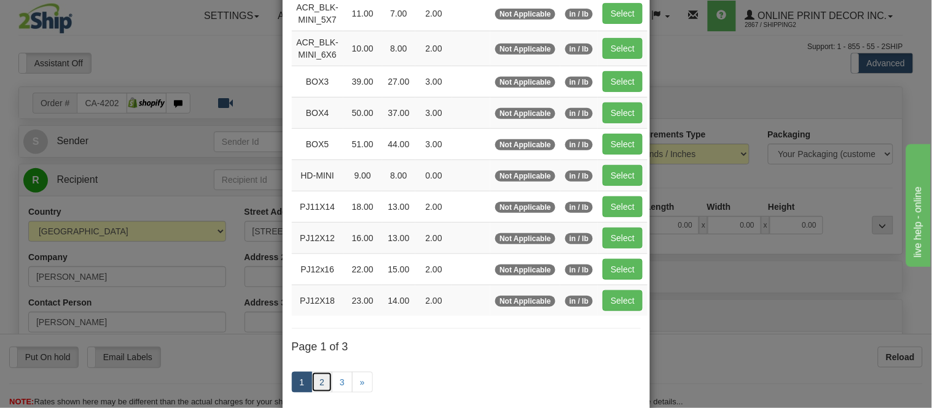
click at [316, 383] on link "2" at bounding box center [321, 382] width 21 height 21
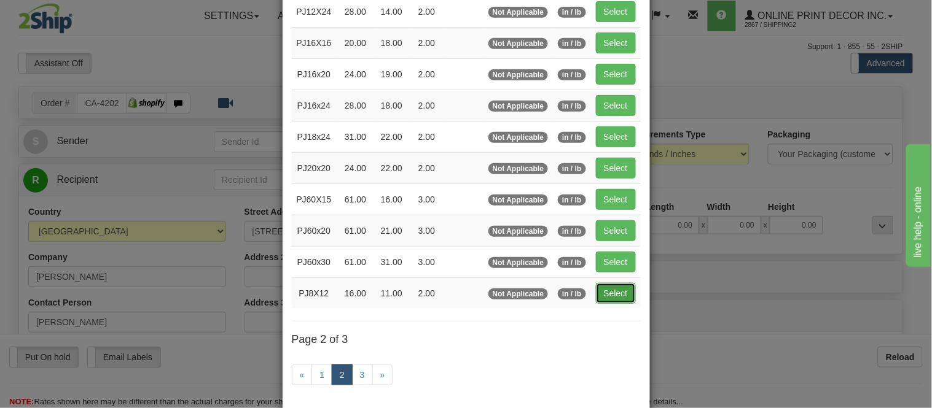
click at [609, 293] on button "Select" at bounding box center [616, 293] width 40 height 21
type input "PJ8X12"
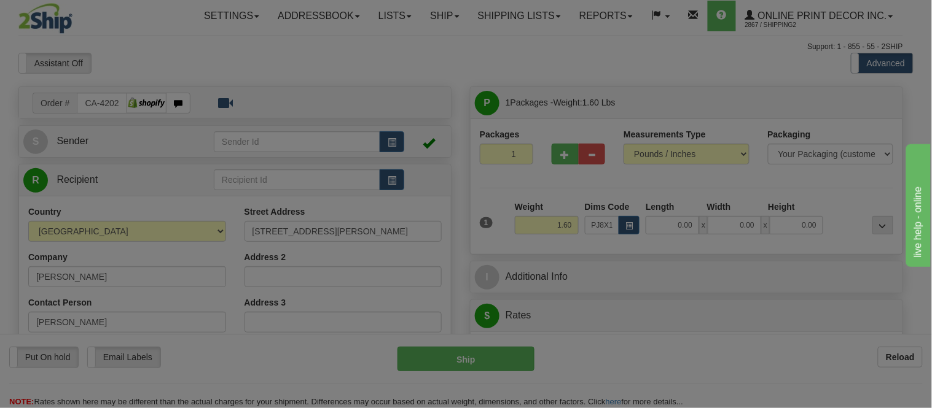
type input "16.00"
type input "11.00"
type input "2.00"
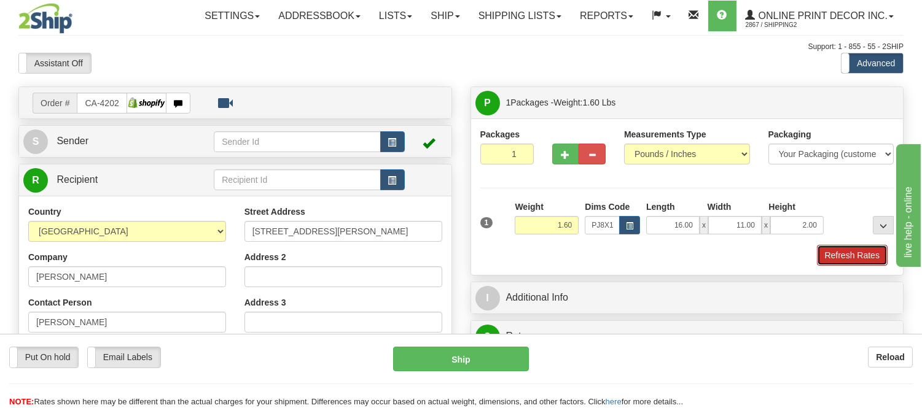
click at [869, 265] on button "Refresh Rates" at bounding box center [852, 255] width 71 height 21
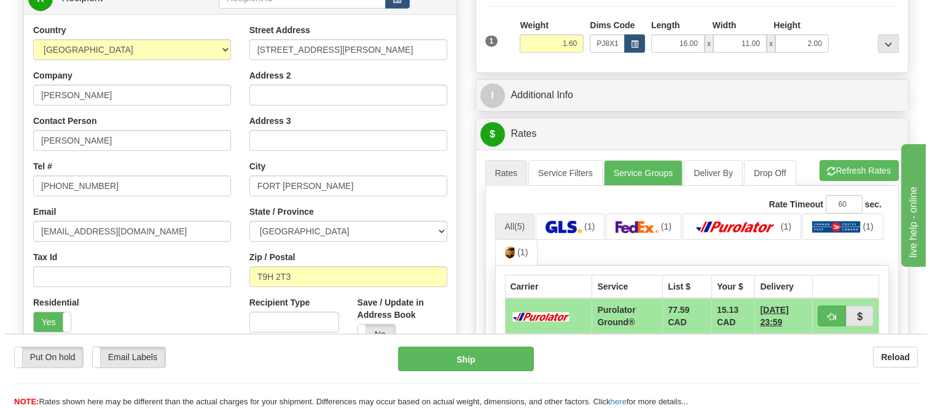
scroll to position [273, 0]
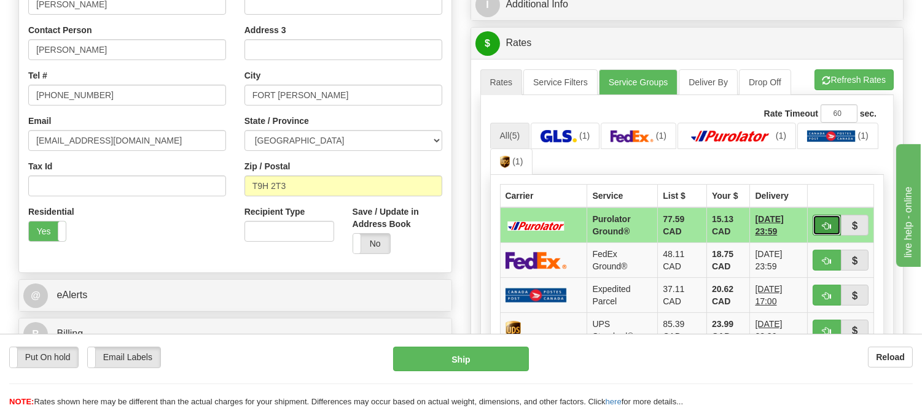
click at [817, 226] on button "button" at bounding box center [827, 225] width 28 height 21
type input "260"
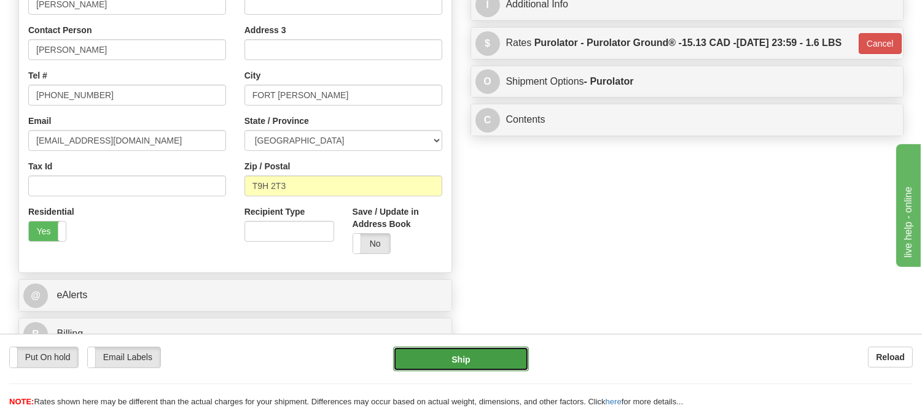
click at [459, 356] on button "Ship" at bounding box center [460, 359] width 135 height 25
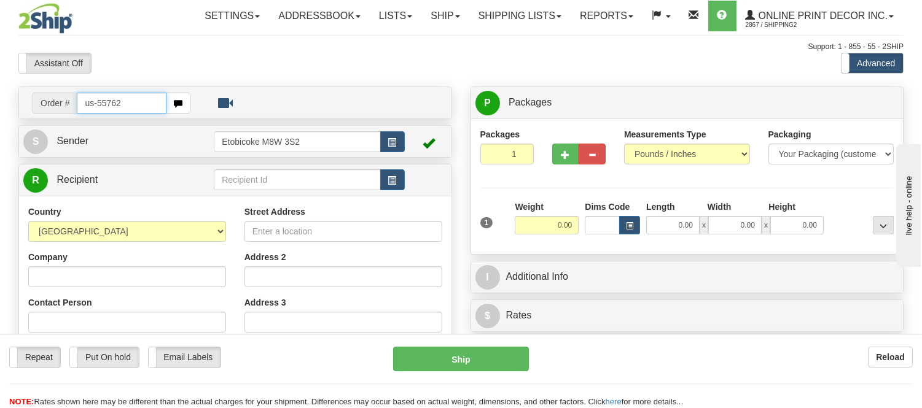
type input "us-55762"
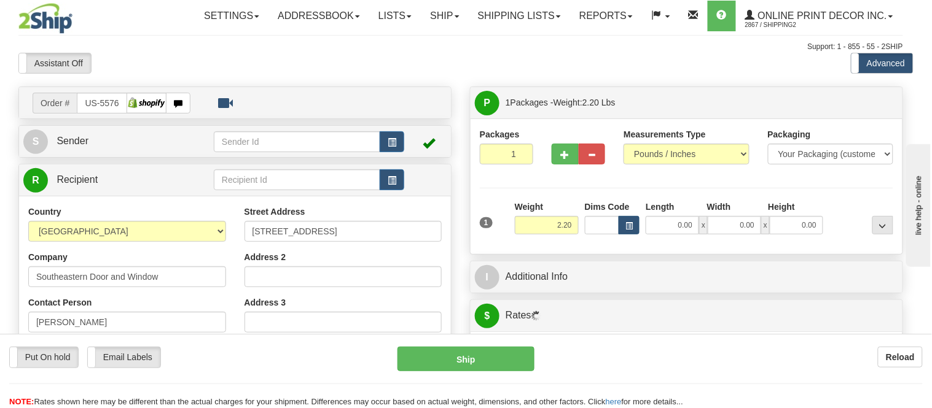
type input "BILOXI"
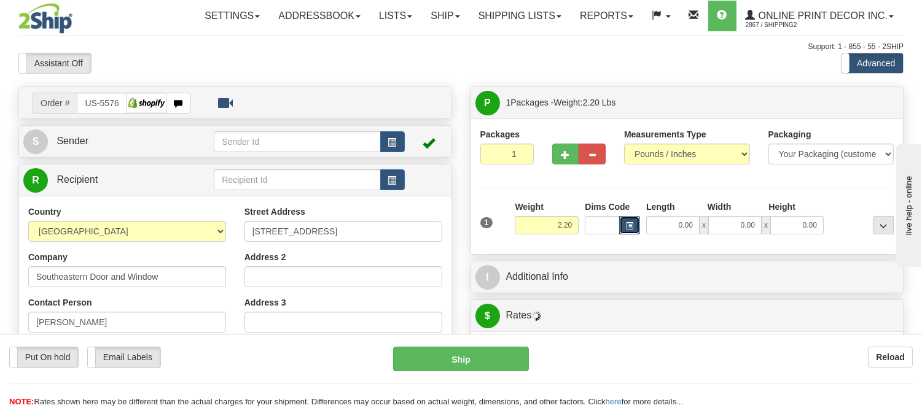
click at [628, 229] on span "button" at bounding box center [629, 226] width 7 height 7
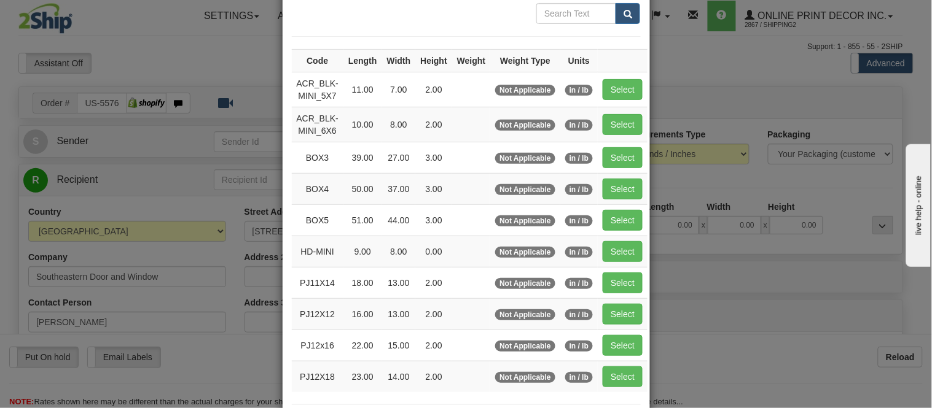
scroll to position [136, 0]
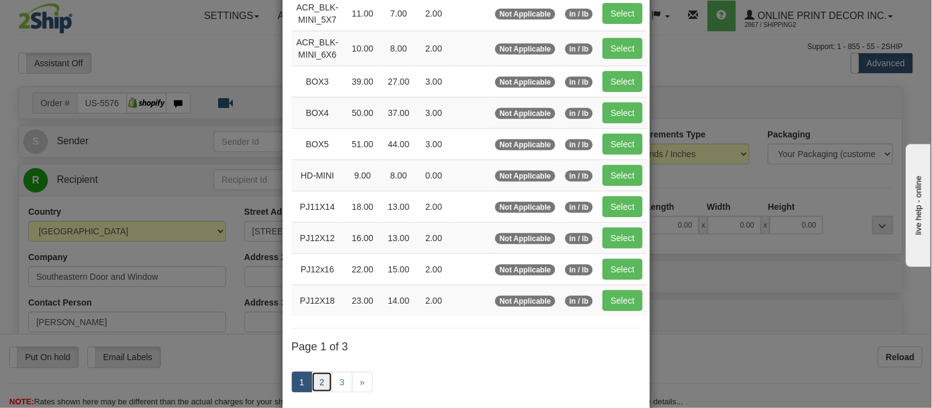
click at [316, 379] on link "2" at bounding box center [321, 382] width 21 height 21
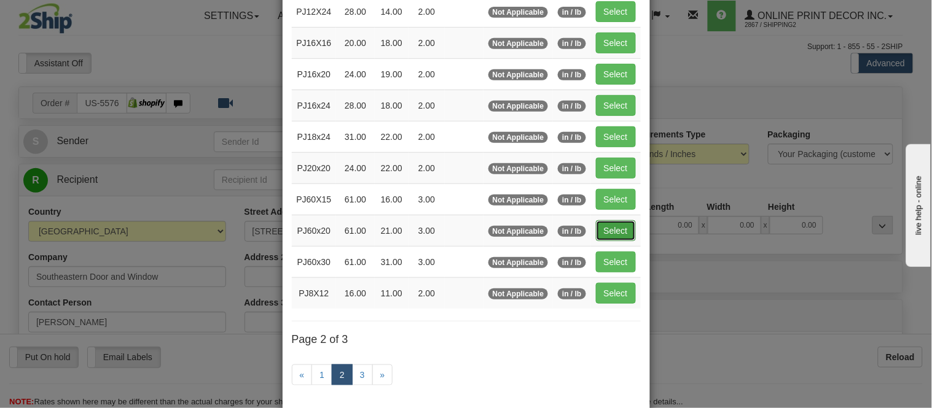
click at [601, 230] on button "Select" at bounding box center [616, 230] width 40 height 21
type input "PJ60x20"
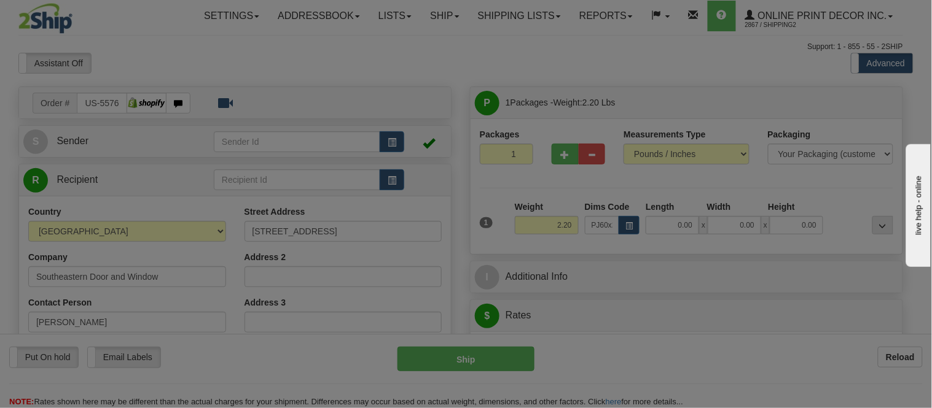
type input "61.00"
type input "21.00"
type input "3.00"
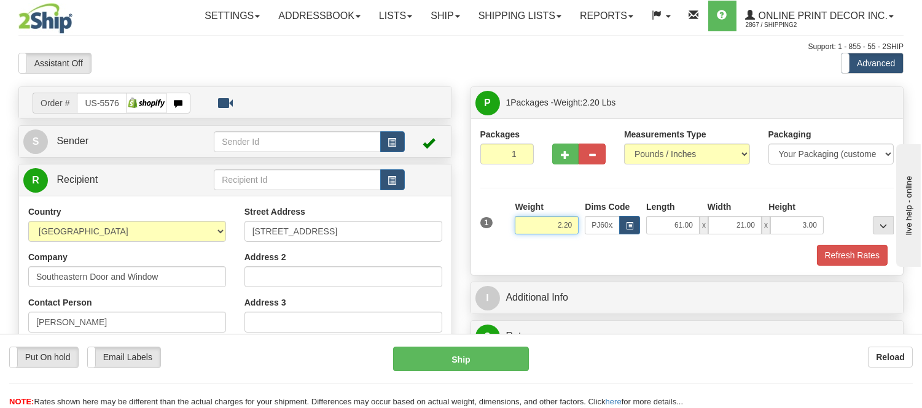
drag, startPoint x: 574, startPoint y: 227, endPoint x: 522, endPoint y: 221, distance: 52.6
click at [522, 221] on input "2.20" at bounding box center [547, 225] width 64 height 18
type input "9.98"
click at [567, 151] on span "button" at bounding box center [565, 155] width 9 height 8
radio input "true"
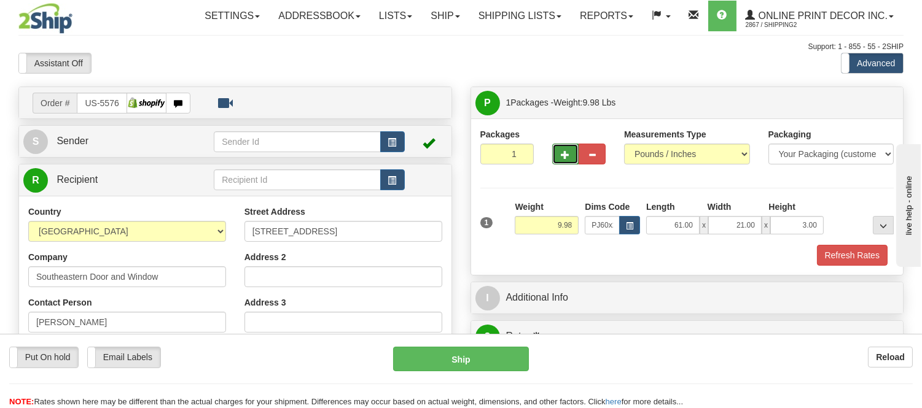
type input "2"
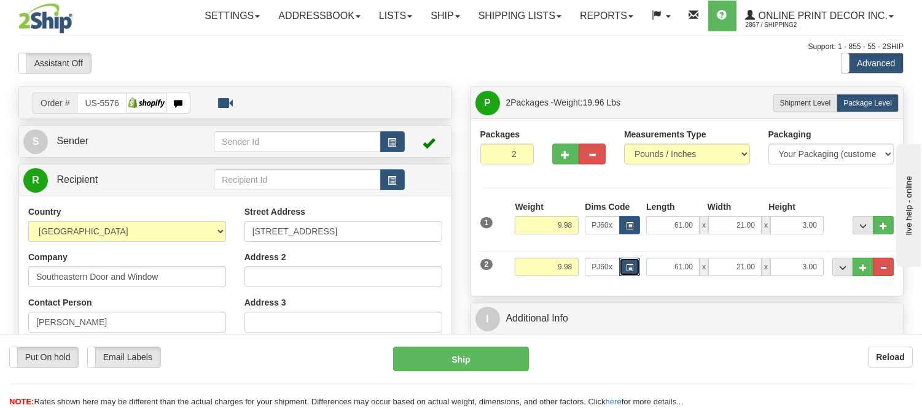
click at [624, 268] on button "button" at bounding box center [629, 267] width 21 height 18
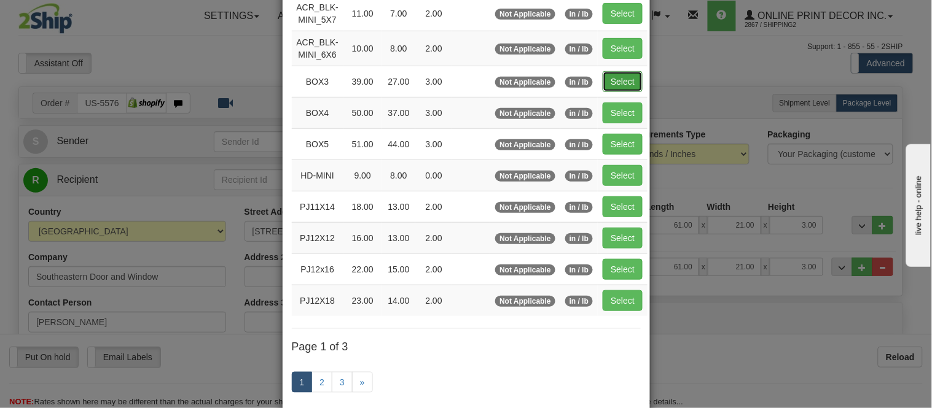
click at [614, 76] on button "Select" at bounding box center [623, 81] width 40 height 21
type input "BOX3"
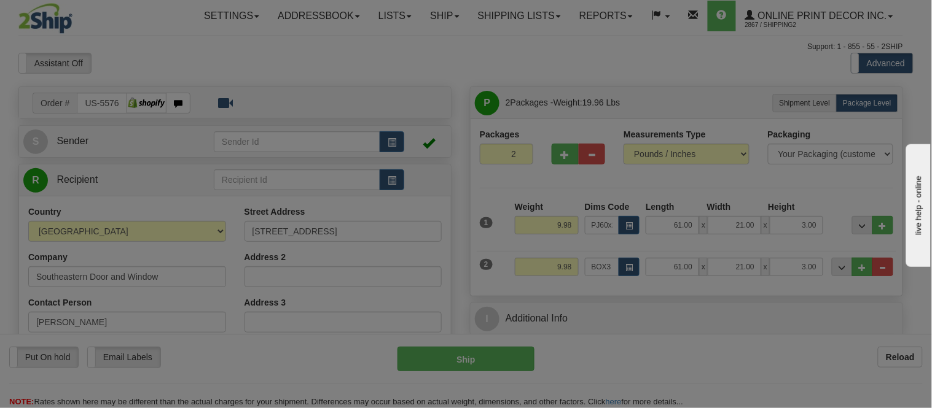
type input "39.00"
type input "27.00"
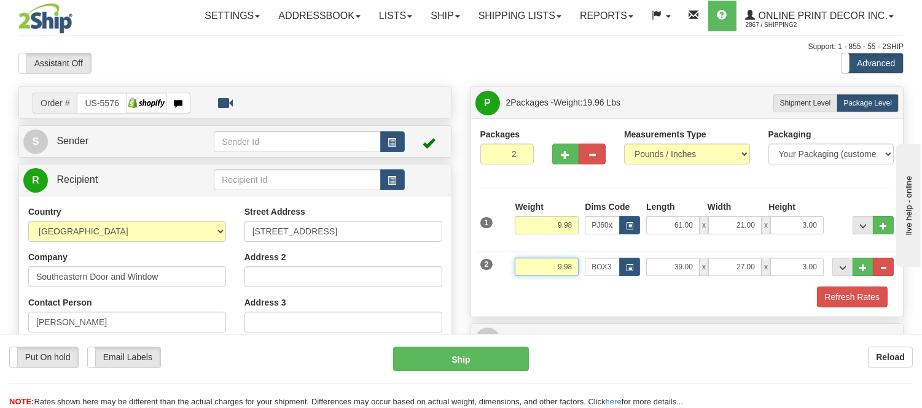
drag, startPoint x: 573, startPoint y: 268, endPoint x: 532, endPoint y: 269, distance: 41.2
click at [532, 269] on input "9.98" at bounding box center [547, 267] width 64 height 18
type input "11.98"
click at [827, 295] on button "Refresh Rates" at bounding box center [852, 297] width 71 height 21
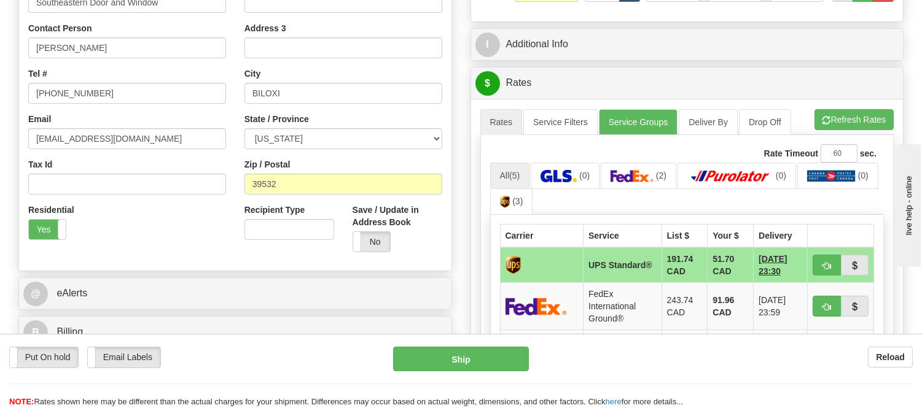
scroll to position [341, 0]
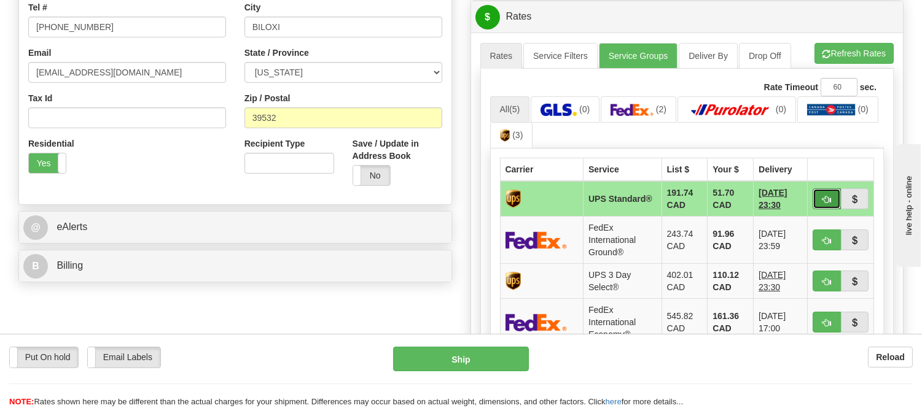
click at [823, 200] on span "button" at bounding box center [826, 200] width 9 height 8
type input "11"
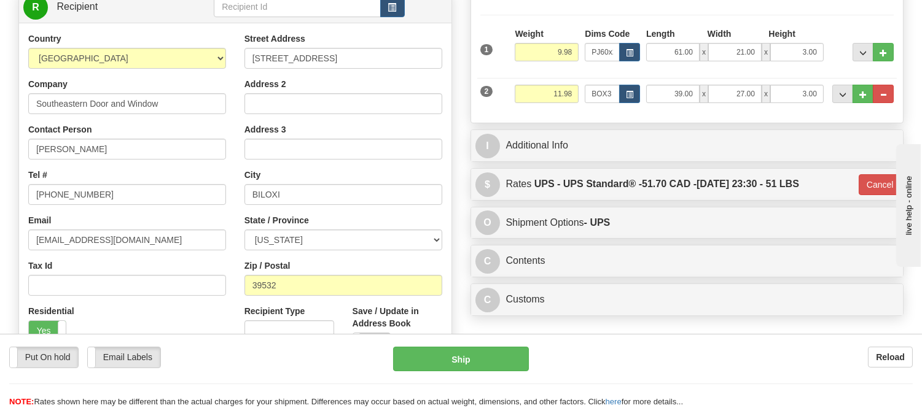
scroll to position [205, 0]
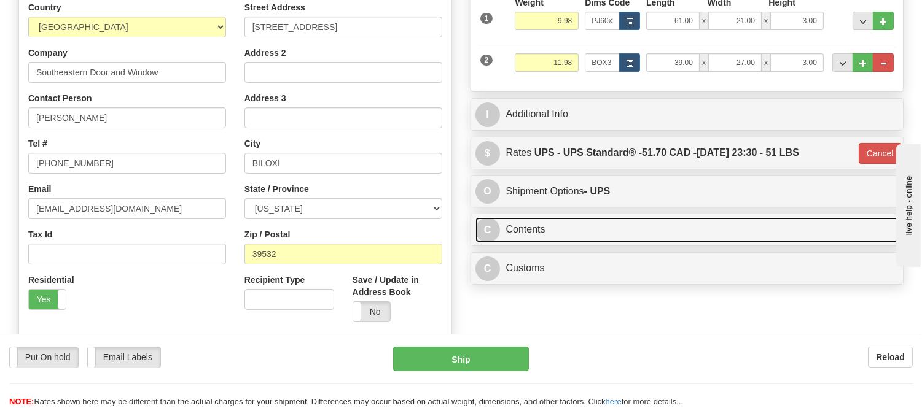
click at [630, 226] on link "C Contents" at bounding box center [687, 229] width 424 height 25
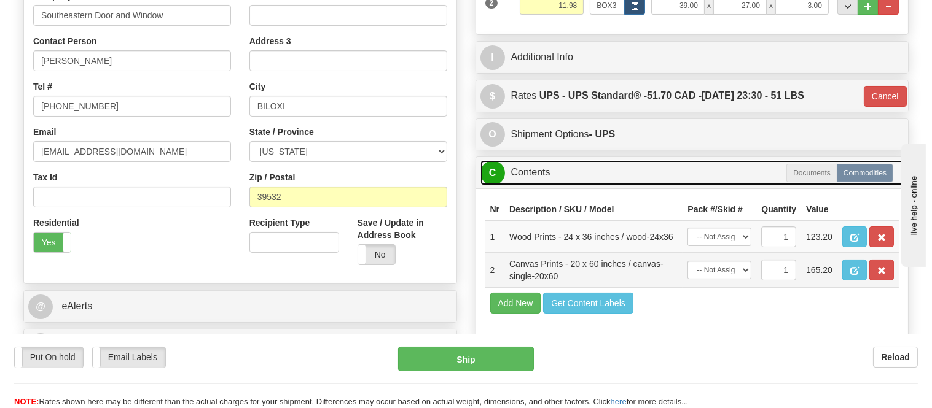
scroll to position [341, 0]
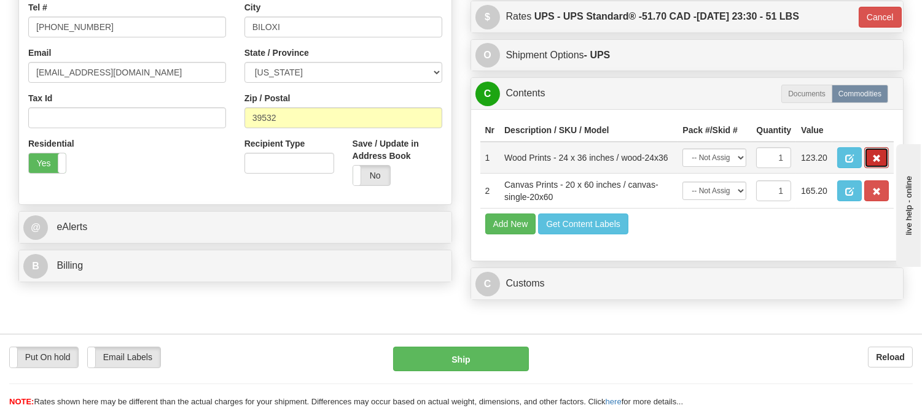
click at [872, 163] on span "button" at bounding box center [876, 159] width 9 height 8
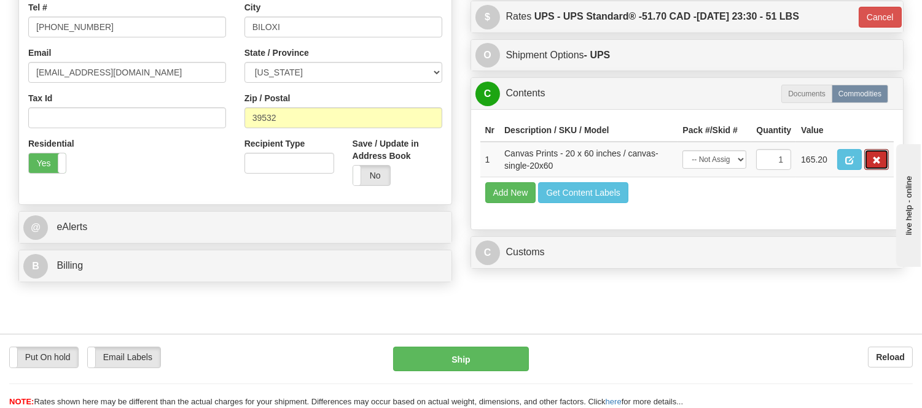
click at [872, 165] on span "button" at bounding box center [876, 161] width 9 height 8
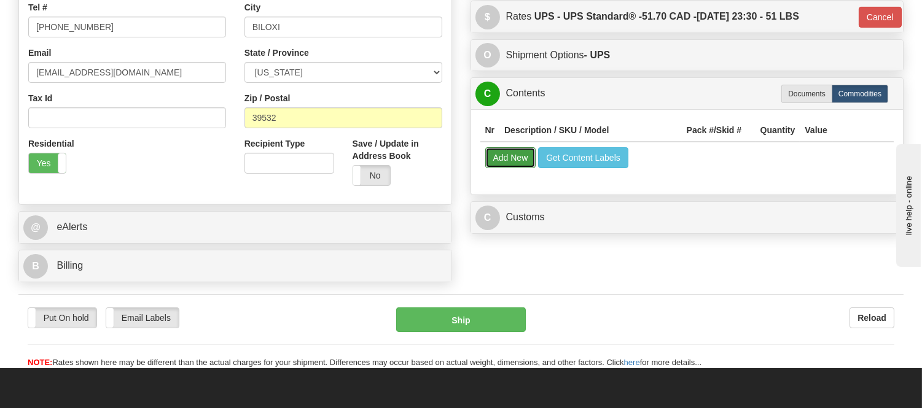
click at [518, 162] on button "Add New" at bounding box center [510, 157] width 51 height 21
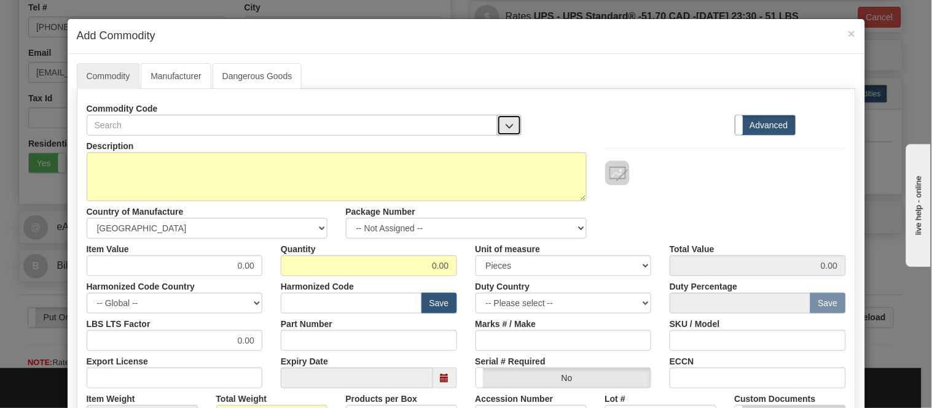
click at [512, 130] on button "button" at bounding box center [509, 125] width 25 height 21
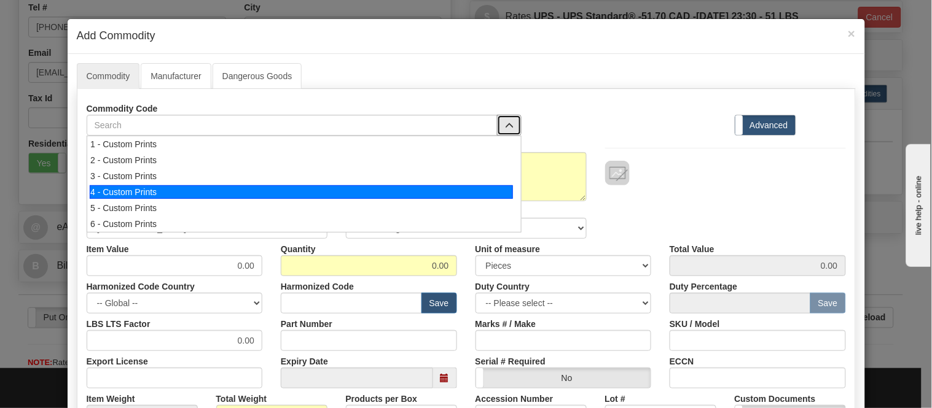
click at [504, 187] on div "4 - Custom Prints" at bounding box center [301, 192] width 423 height 14
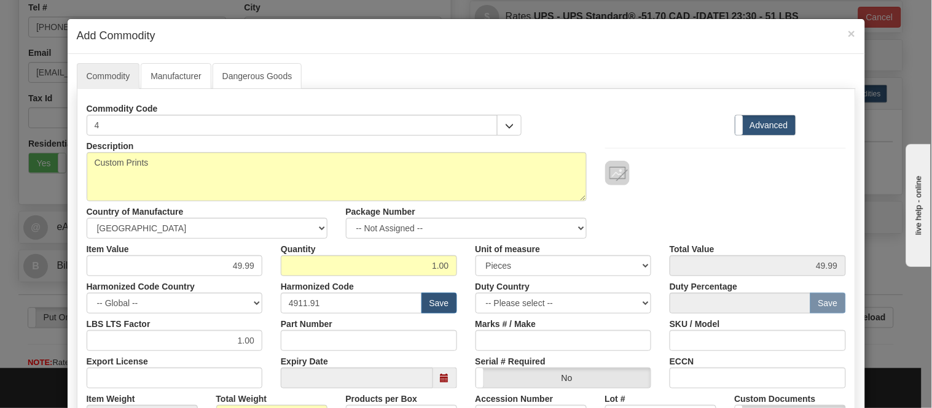
scroll to position [290, 0]
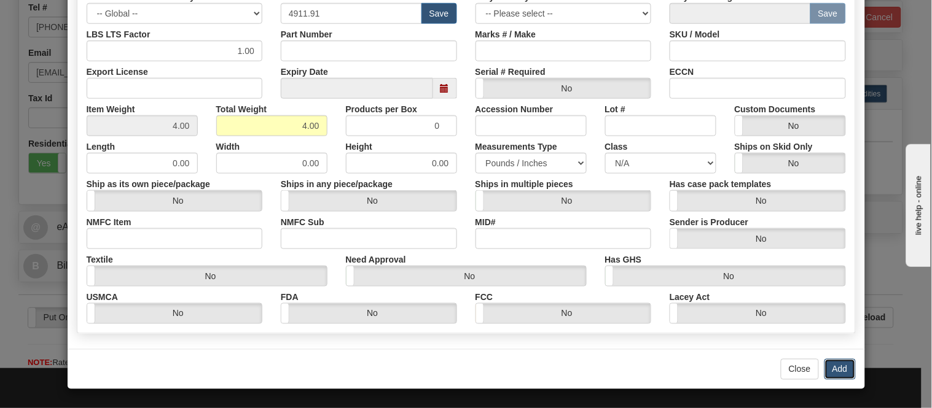
click at [833, 369] on button "Add" at bounding box center [839, 369] width 31 height 21
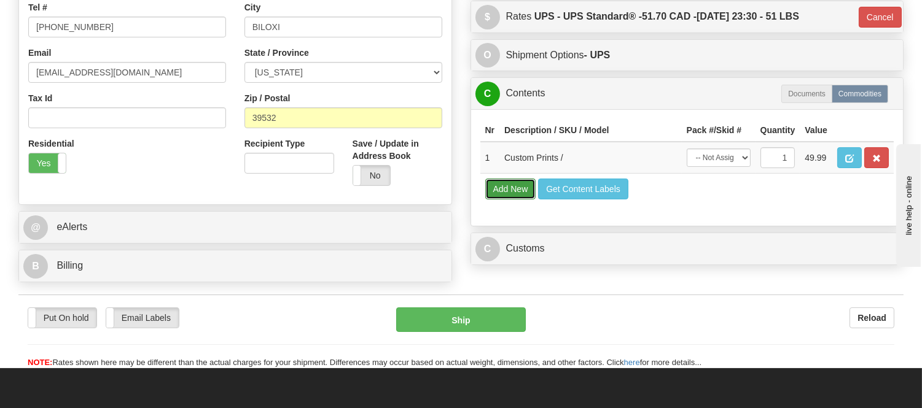
click at [510, 200] on button "Add New" at bounding box center [510, 189] width 51 height 21
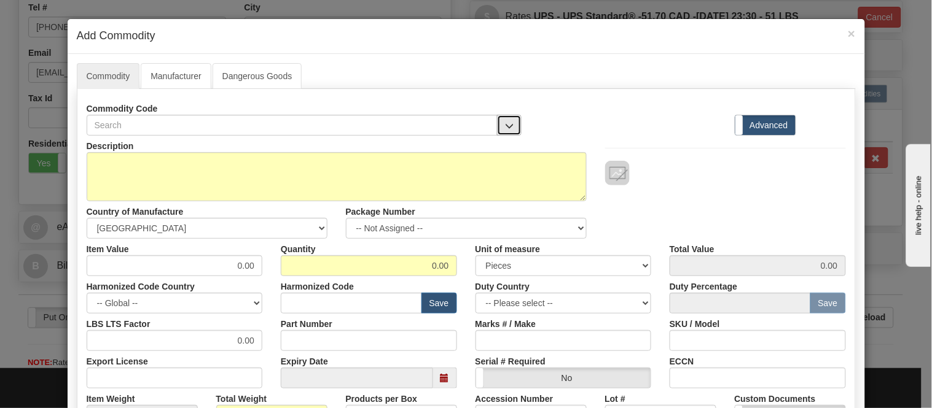
click at [497, 131] on button "button" at bounding box center [509, 125] width 25 height 21
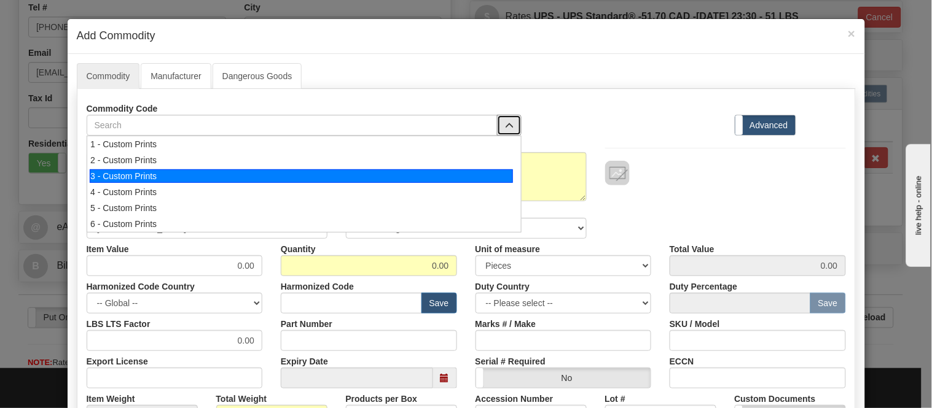
click at [498, 173] on div "3 - Custom Prints" at bounding box center [301, 177] width 423 height 14
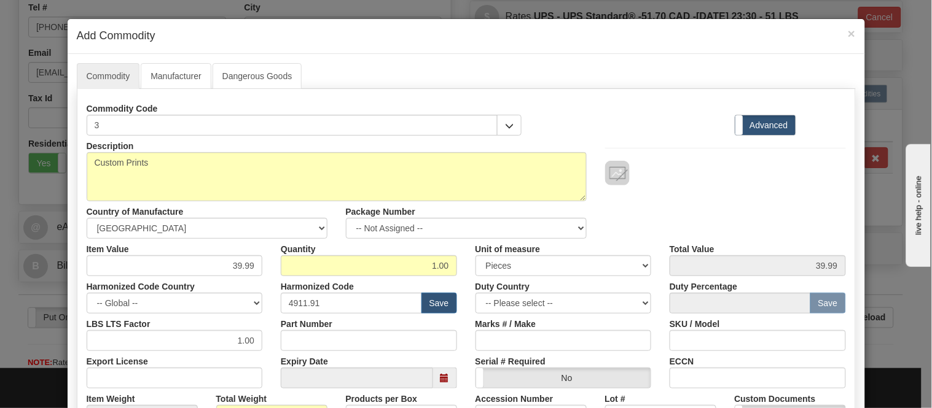
scroll to position [290, 0]
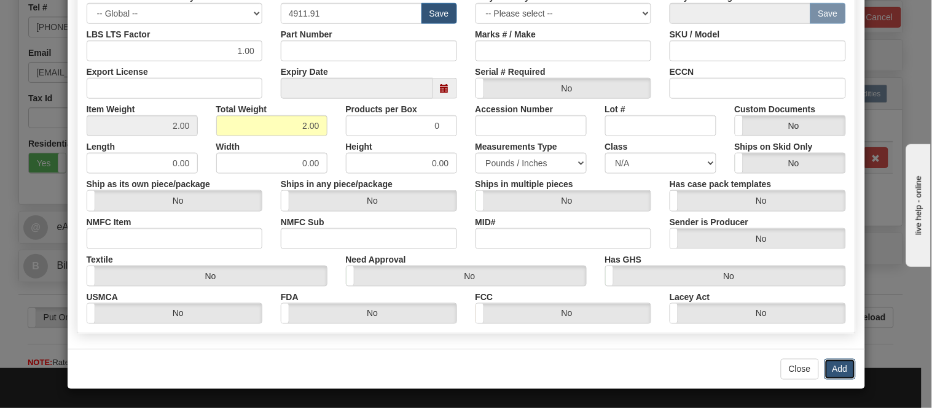
click at [843, 363] on button "Add" at bounding box center [839, 369] width 31 height 21
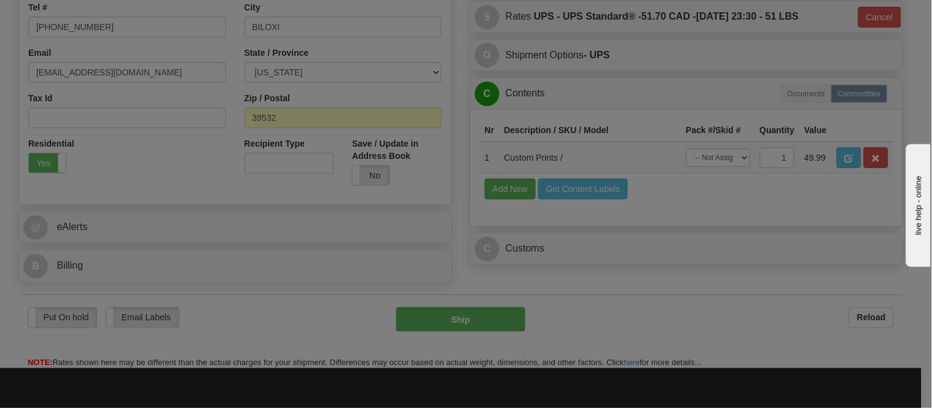
click at [832, 369] on div "× Add Commodity Commodity Manufacturer Dangerous Goods Close Add" at bounding box center [466, 204] width 932 height 408
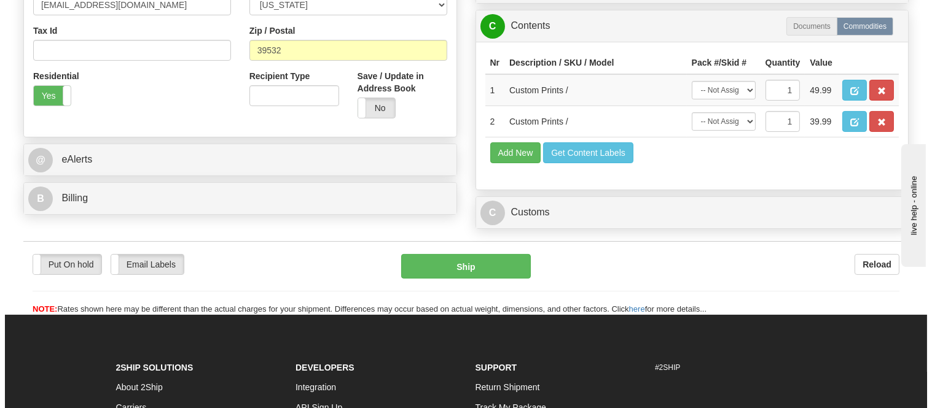
scroll to position [409, 0]
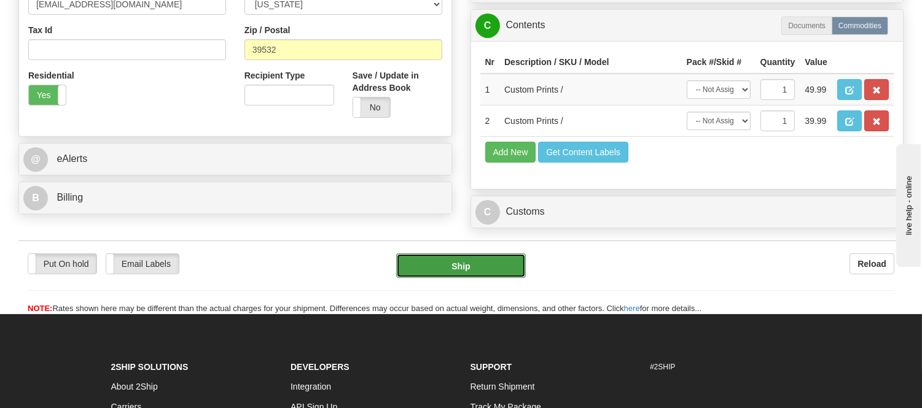
click at [475, 278] on button "Ship" at bounding box center [460, 266] width 129 height 25
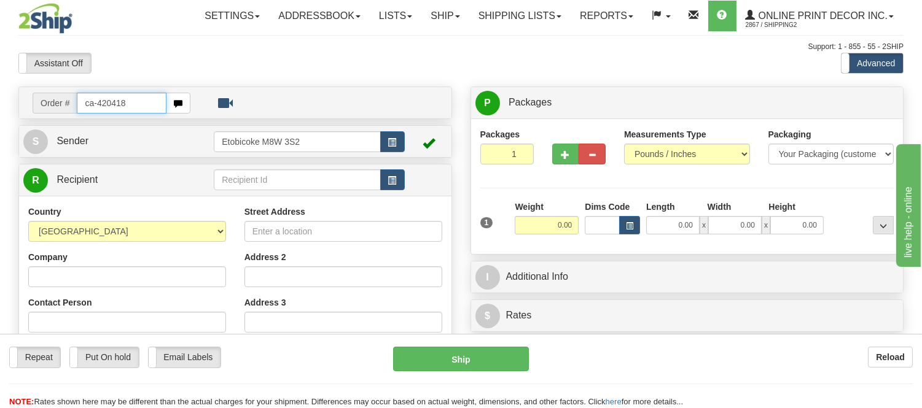
type input "ca-420418"
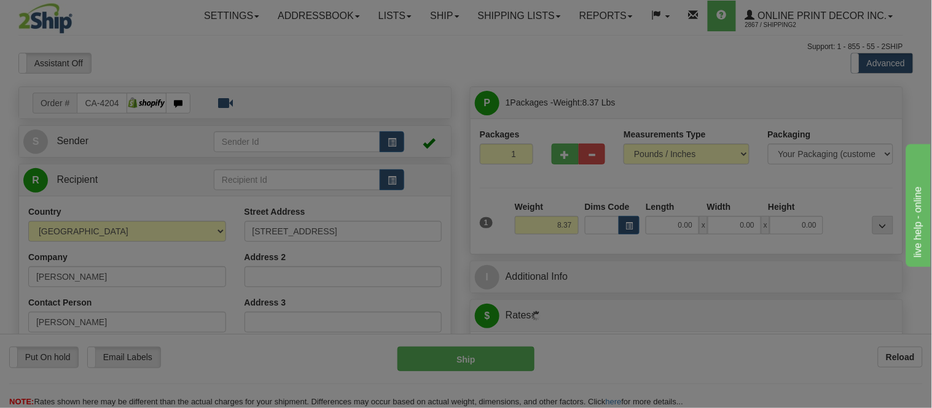
type input "[GEOGRAPHIC_DATA]"
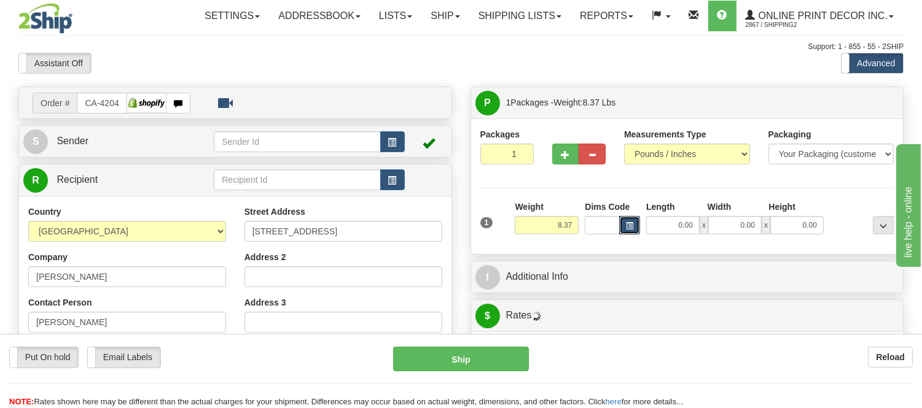
click at [631, 226] on span "button" at bounding box center [629, 226] width 7 height 7
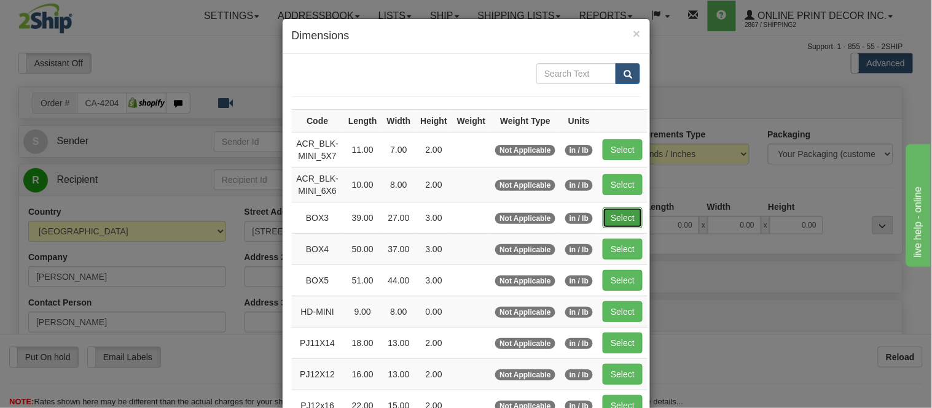
click at [612, 217] on button "Select" at bounding box center [623, 218] width 40 height 21
type input "BOX3"
type input "39.00"
type input "27.00"
type input "3.00"
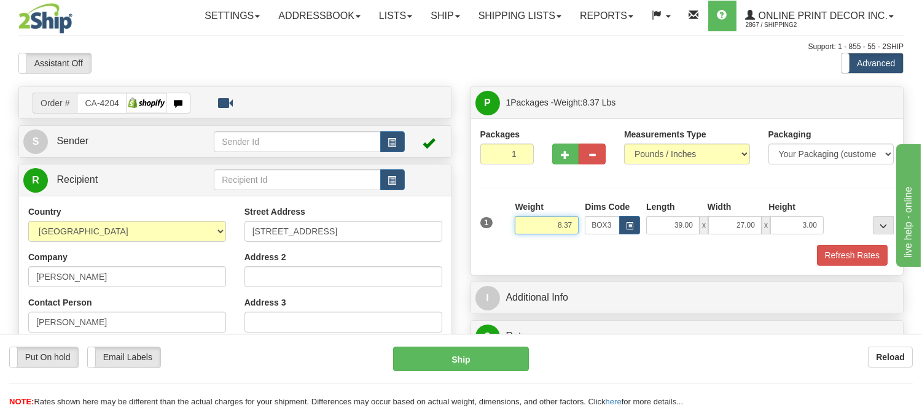
drag, startPoint x: 573, startPoint y: 224, endPoint x: 441, endPoint y: 223, distance: 132.1
click at [441, 87] on div "Order # CA-420418 S" at bounding box center [460, 87] width 903 height 0
click at [569, 155] on span "button" at bounding box center [565, 155] width 9 height 8
radio input "true"
type input "2"
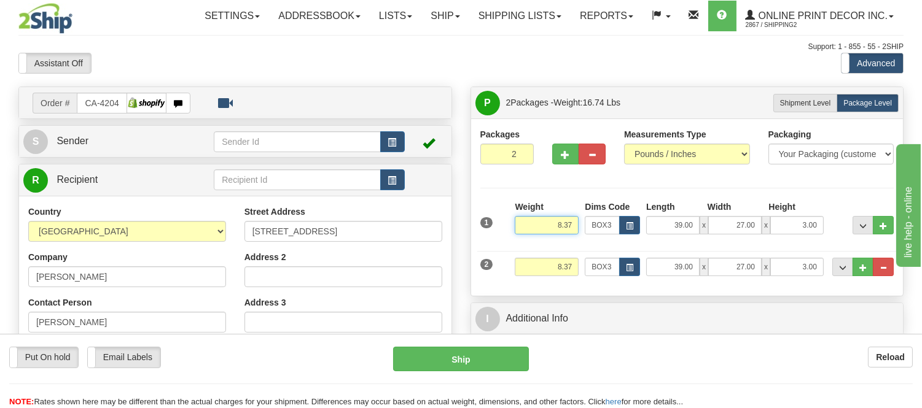
drag, startPoint x: 575, startPoint y: 224, endPoint x: 525, endPoint y: 229, distance: 50.7
click at [525, 229] on input "8.37" at bounding box center [547, 225] width 64 height 18
click at [535, 187] on div "Packages 2 2 Measurements Type" at bounding box center [687, 207] width 414 height 158
click at [629, 266] on span "button" at bounding box center [629, 268] width 7 height 7
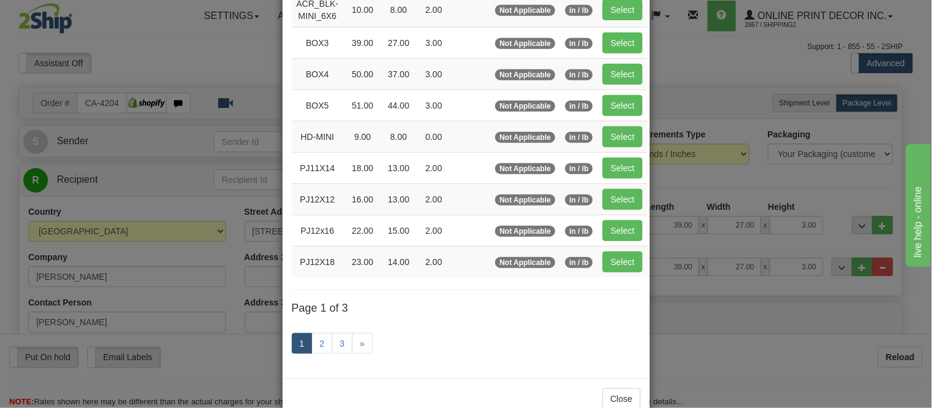
scroll to position [206, 0]
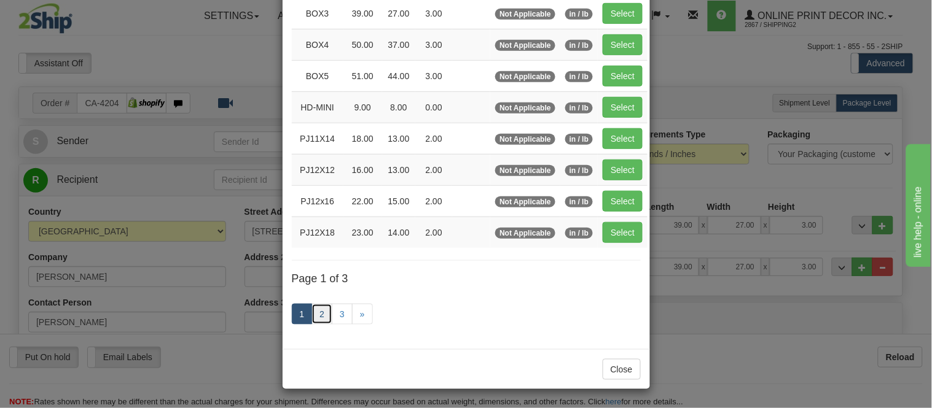
click at [321, 310] on link "2" at bounding box center [321, 314] width 21 height 21
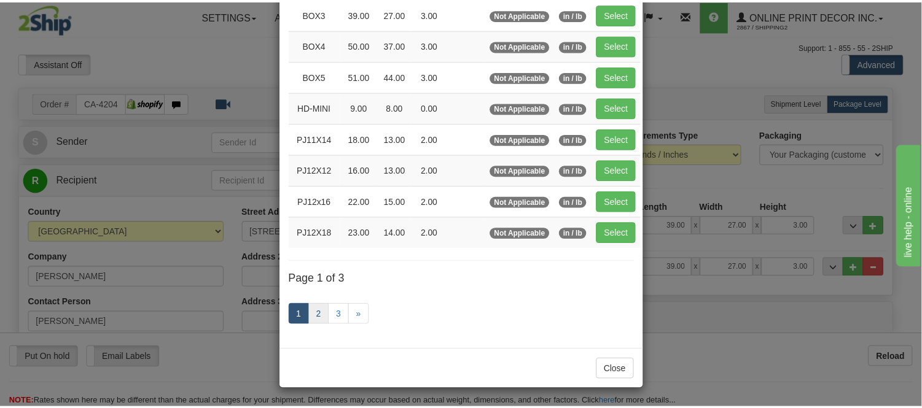
scroll to position [200, 0]
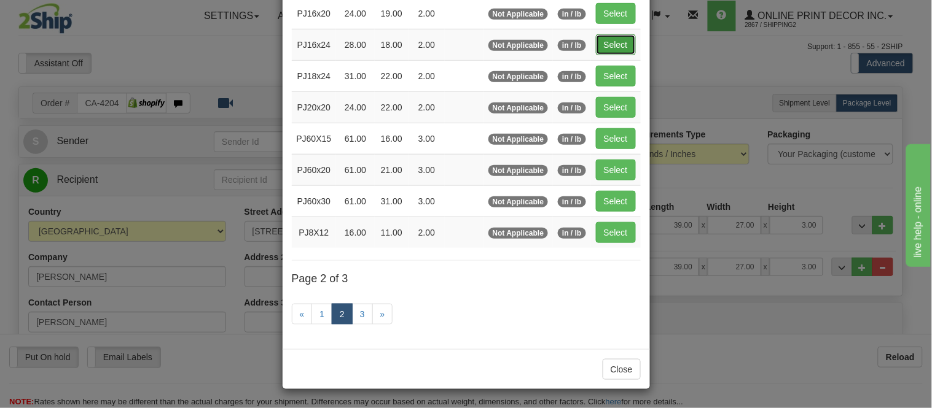
click at [609, 35] on button "Select" at bounding box center [616, 44] width 40 height 21
type input "PJ16x24"
type input "28.00"
type input "18.00"
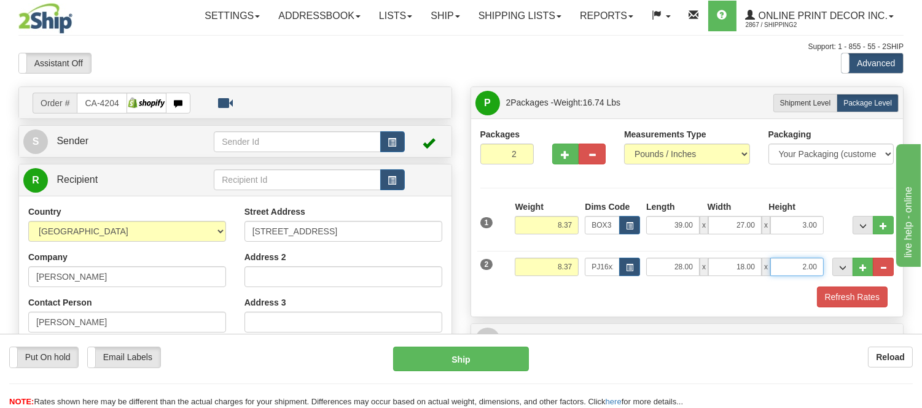
drag, startPoint x: 819, startPoint y: 265, endPoint x: 785, endPoint y: 265, distance: 34.4
click at [785, 265] on input "2.00" at bounding box center [796, 267] width 53 height 18
click button "Delete" at bounding box center [0, 0] width 0 height 0
type input "6.00"
click at [562, 267] on input "8.37" at bounding box center [547, 267] width 64 height 18
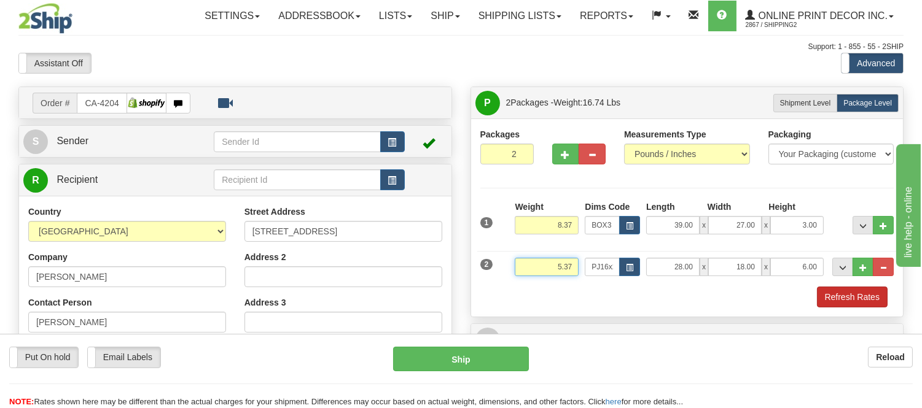
type input "5.37"
click at [862, 300] on button "Refresh Rates" at bounding box center [852, 297] width 71 height 21
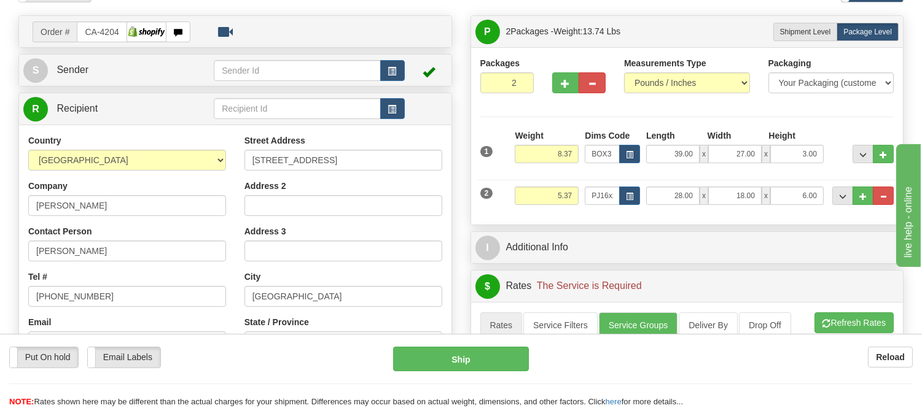
scroll to position [68, 0]
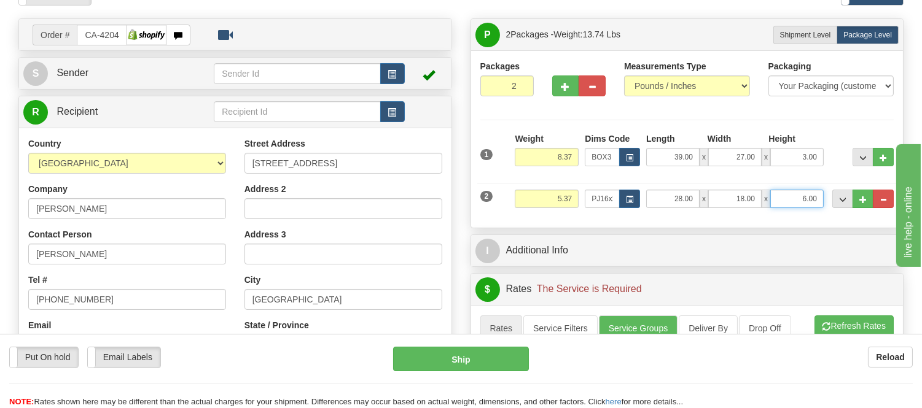
drag, startPoint x: 816, startPoint y: 201, endPoint x: 757, endPoint y: 205, distance: 58.5
click at [757, 205] on div "28.00 x 18.00 x 6.00" at bounding box center [735, 199] width 178 height 18
click button "Delete" at bounding box center [0, 0] width 0 height 0
type input "4.00"
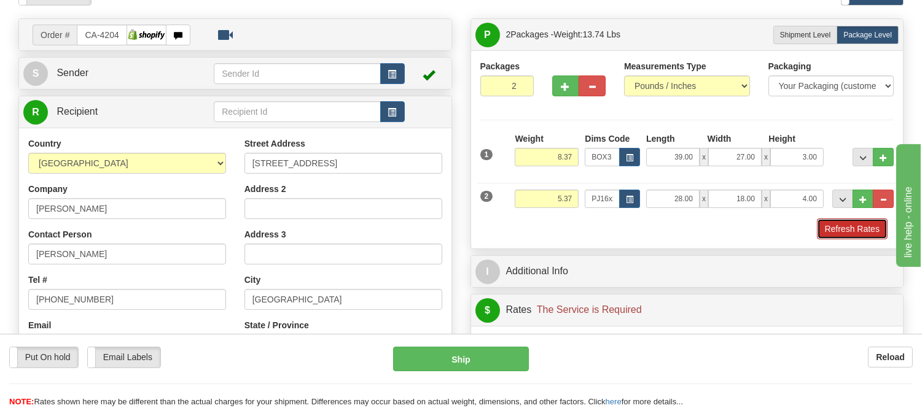
click at [869, 225] on button "Refresh Rates" at bounding box center [852, 229] width 71 height 21
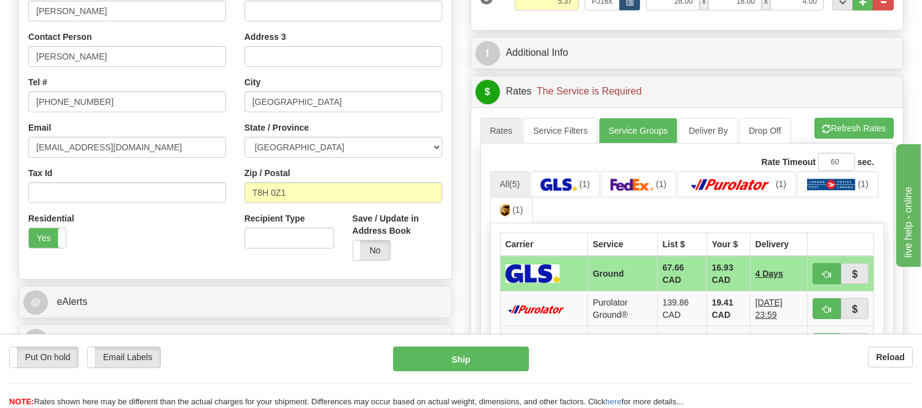
scroll to position [273, 0]
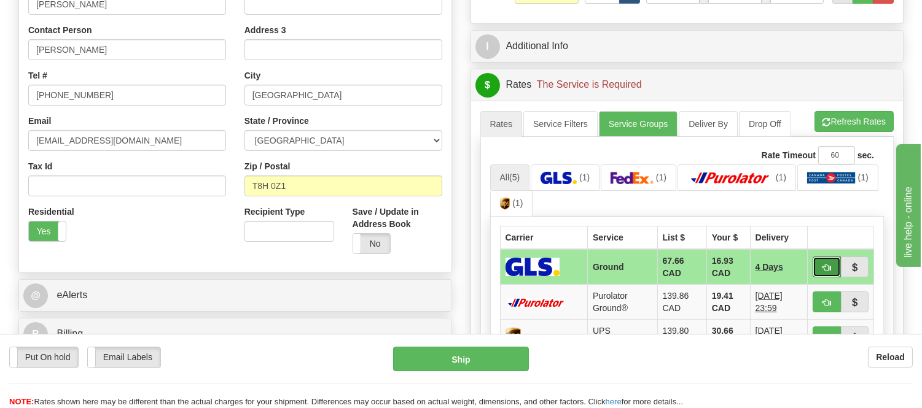
click at [819, 265] on button "button" at bounding box center [827, 267] width 28 height 21
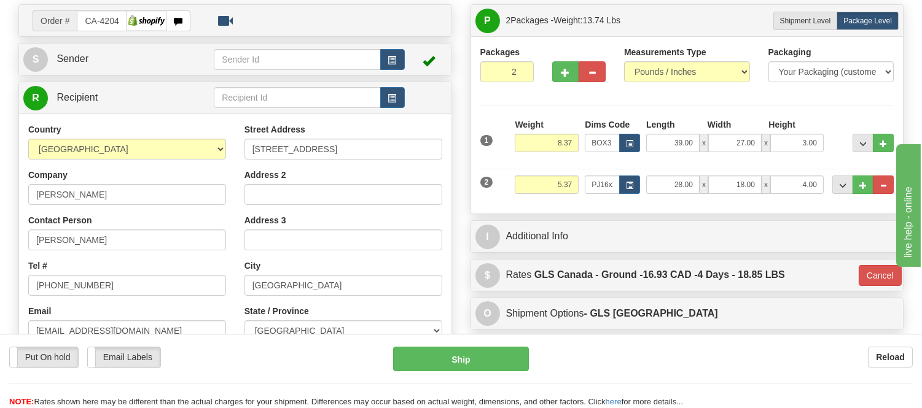
scroll to position [68, 0]
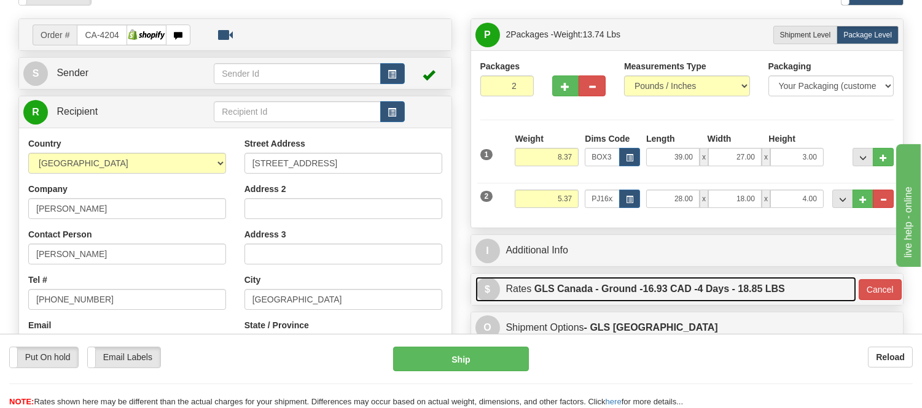
click at [757, 286] on label "GLS Canada - Ground - 16.93 CAD - 4 Days - 18.85 LBS" at bounding box center [659, 289] width 251 height 25
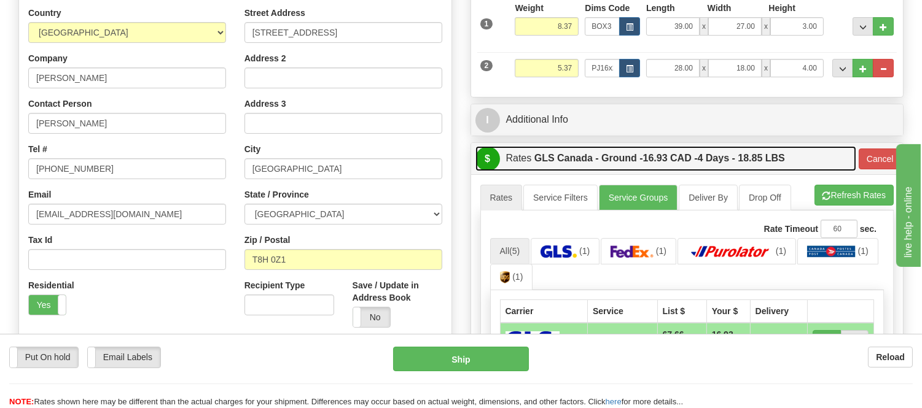
scroll to position [205, 0]
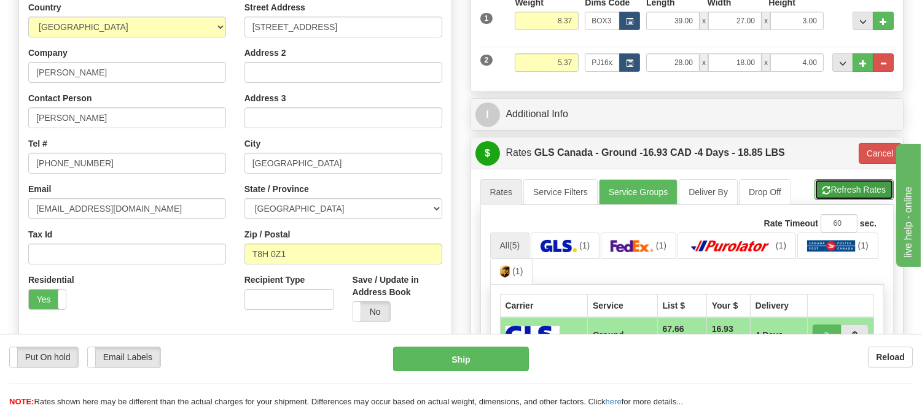
click at [842, 194] on button "Refresh Rates" at bounding box center [853, 189] width 79 height 21
type input "1"
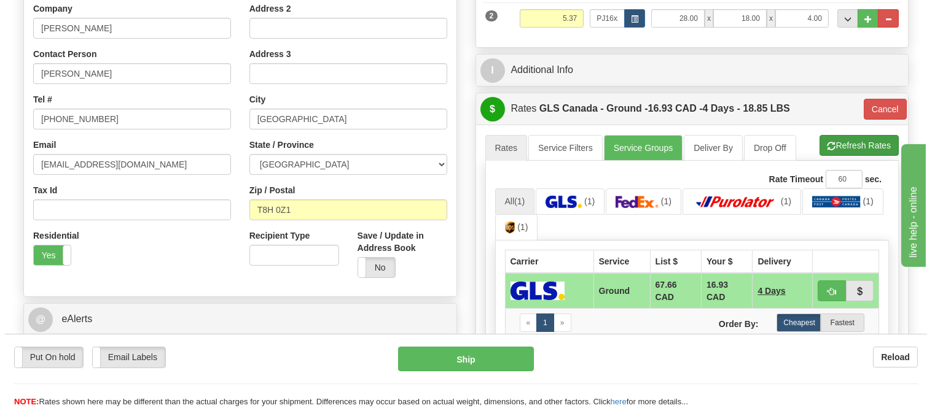
scroll to position [273, 0]
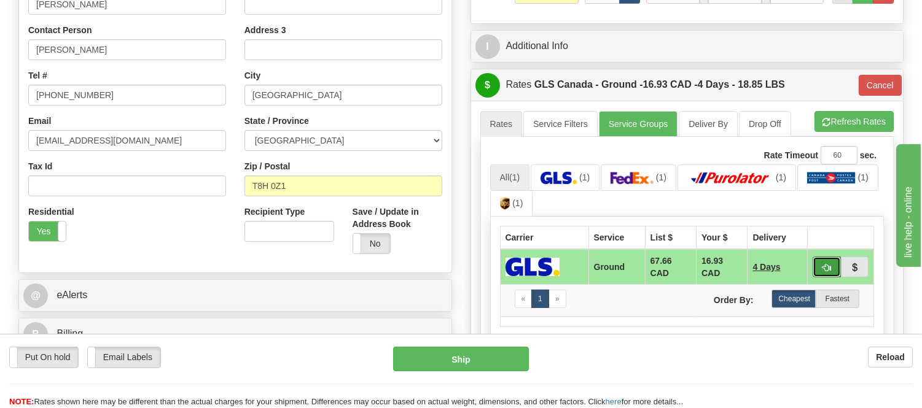
click at [823, 260] on button "button" at bounding box center [827, 267] width 28 height 21
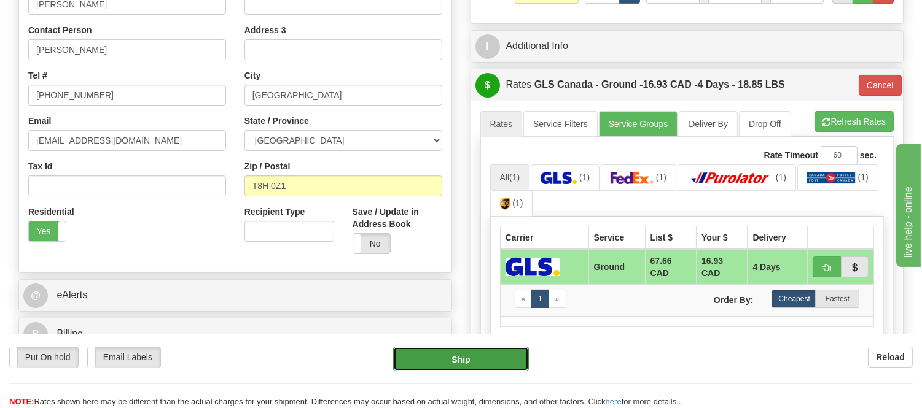
click at [499, 355] on button "Ship" at bounding box center [460, 359] width 135 height 25
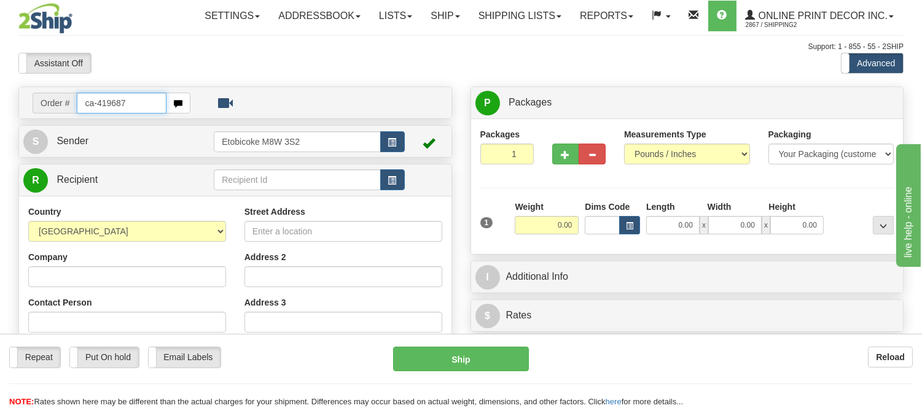
type input "ca-419687"
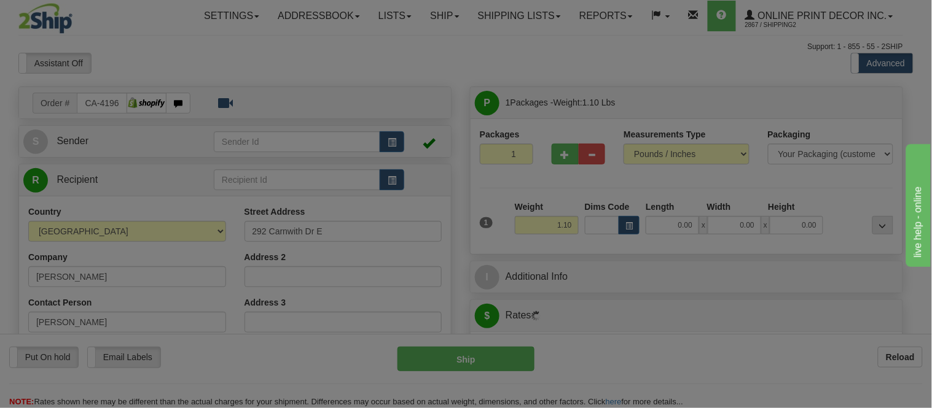
type input "WHITBY"
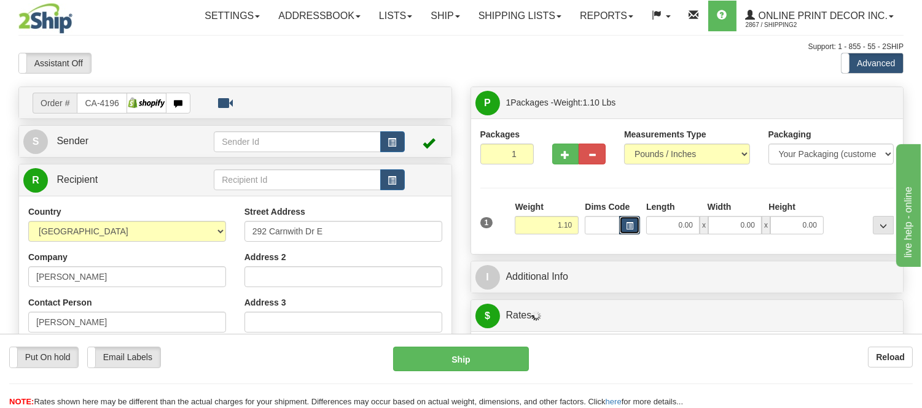
click at [626, 223] on span "button" at bounding box center [629, 226] width 7 height 7
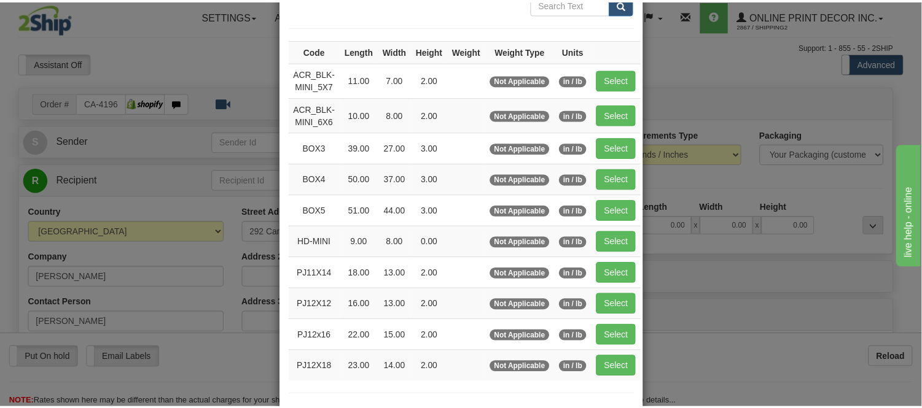
scroll to position [136, 0]
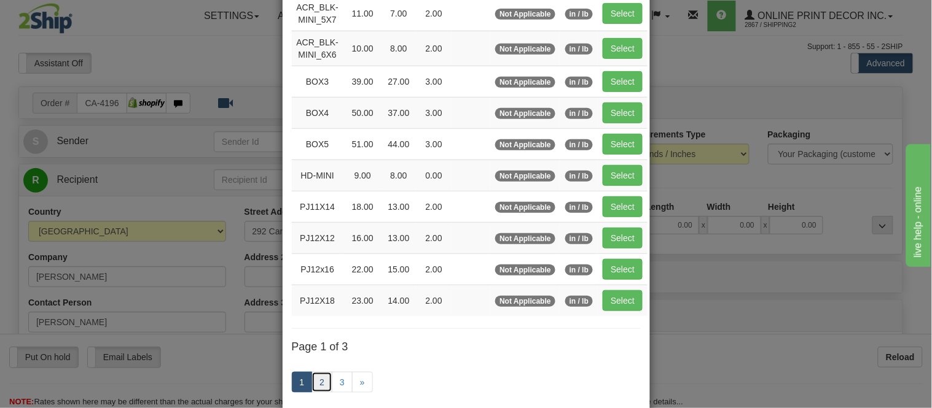
click at [319, 384] on link "2" at bounding box center [321, 382] width 21 height 21
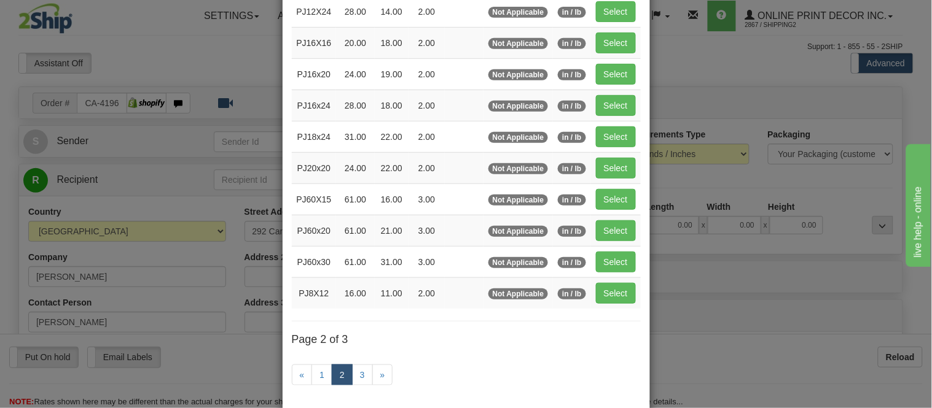
click at [591, 168] on td "Select" at bounding box center [616, 167] width 50 height 31
click at [603, 163] on button "Select" at bounding box center [616, 168] width 40 height 21
type input "PJ20x20"
type input "24.00"
type input "22.00"
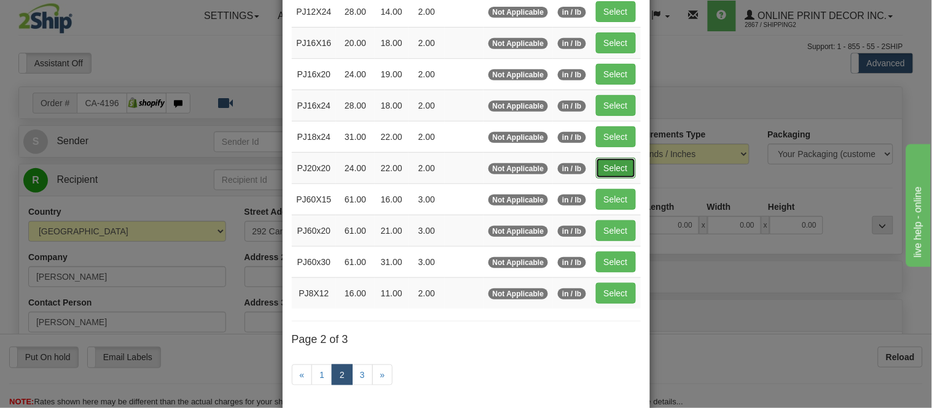
type input "2.00"
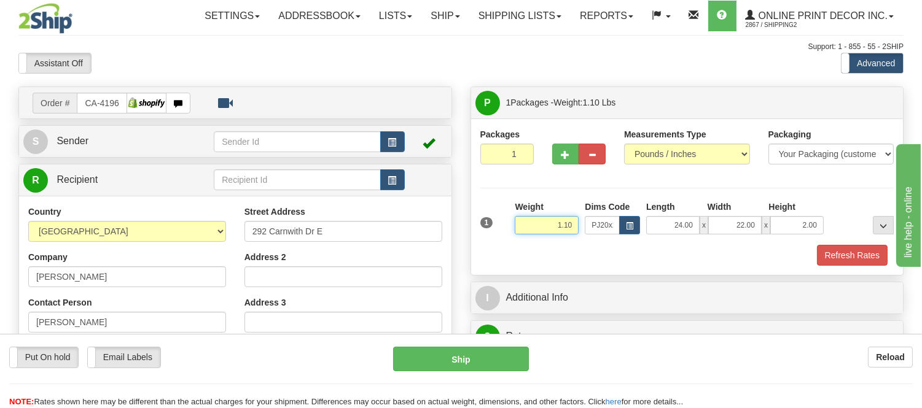
drag, startPoint x: 575, startPoint y: 226, endPoint x: 498, endPoint y: 232, distance: 77.0
click at [498, 232] on div "1 Weight 1.10 Dims Code x x" at bounding box center [687, 223] width 420 height 44
click button "Delete" at bounding box center [0, 0] width 0 height 0
type input "2.00"
click at [833, 250] on button "Refresh Rates" at bounding box center [852, 255] width 71 height 21
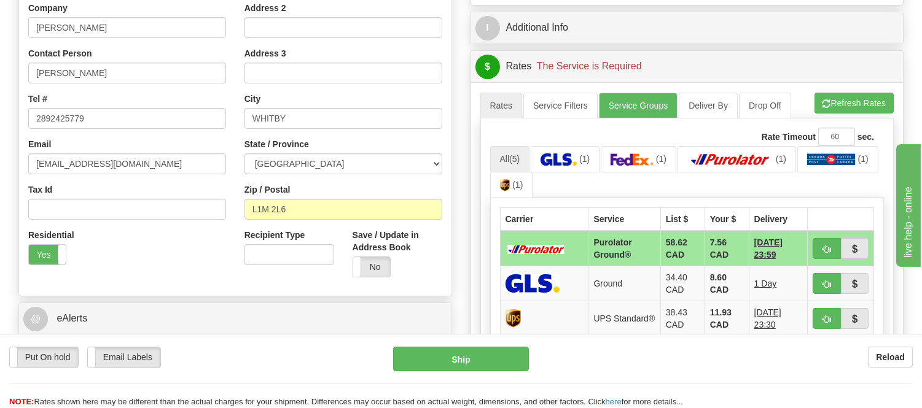
scroll to position [273, 0]
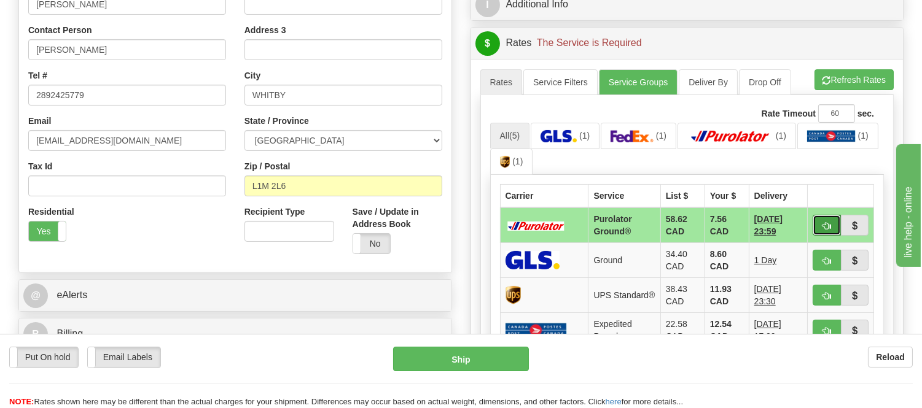
click at [824, 222] on span "button" at bounding box center [826, 226] width 9 height 8
type input "260"
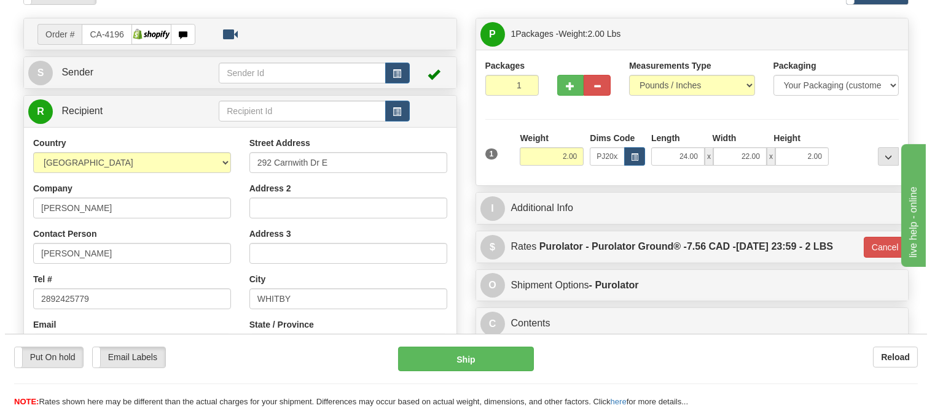
scroll to position [68, 0]
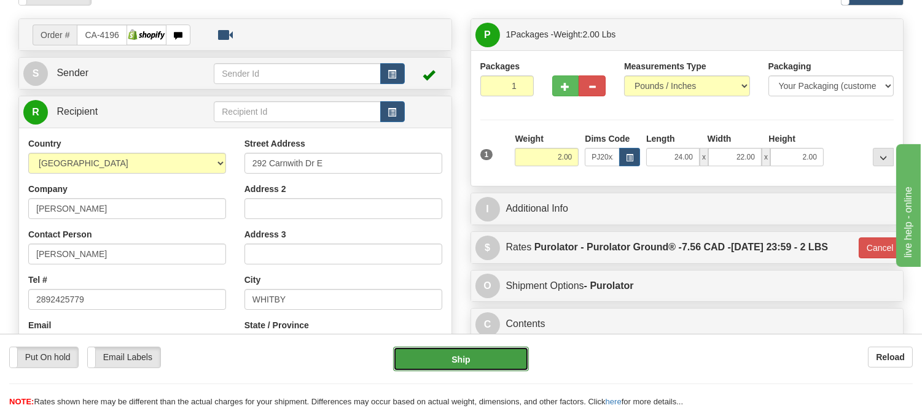
click at [461, 364] on button "Ship" at bounding box center [460, 359] width 135 height 25
